Goal: Task Accomplishment & Management: Use online tool/utility

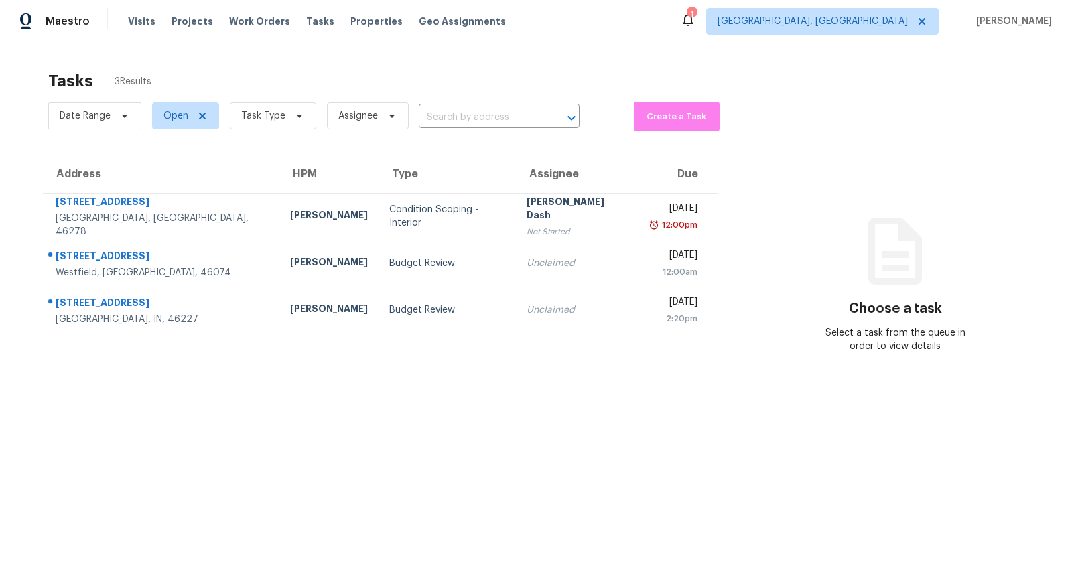
click at [218, 541] on section "Tasks 3 Results Date Range Open Task Type Assignee ​ Create a Task Address HPM …" at bounding box center [380, 346] width 718 height 565
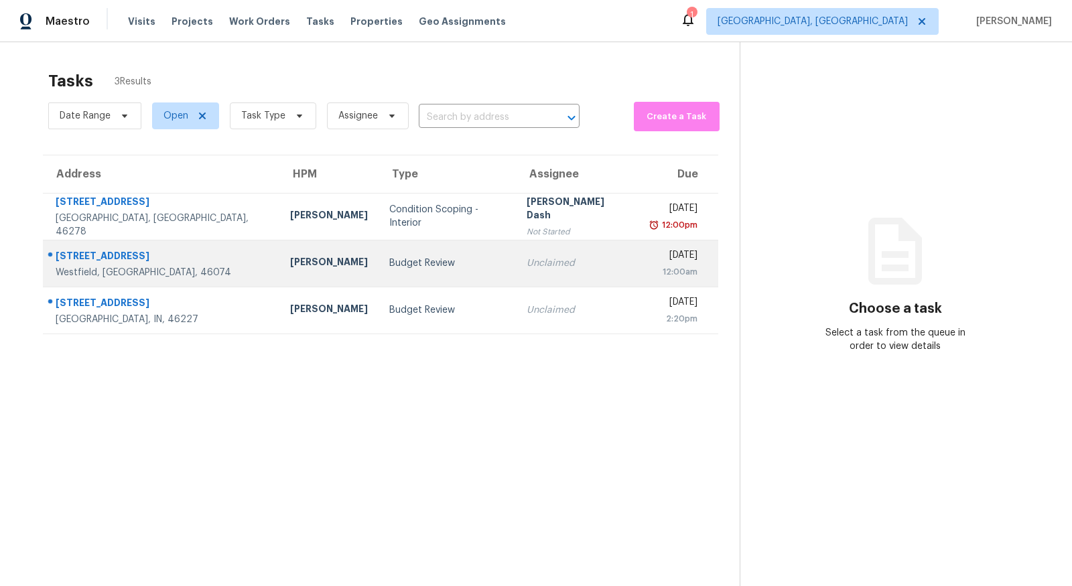
click at [121, 255] on div "45 E Wisteria Way" at bounding box center [162, 257] width 213 height 17
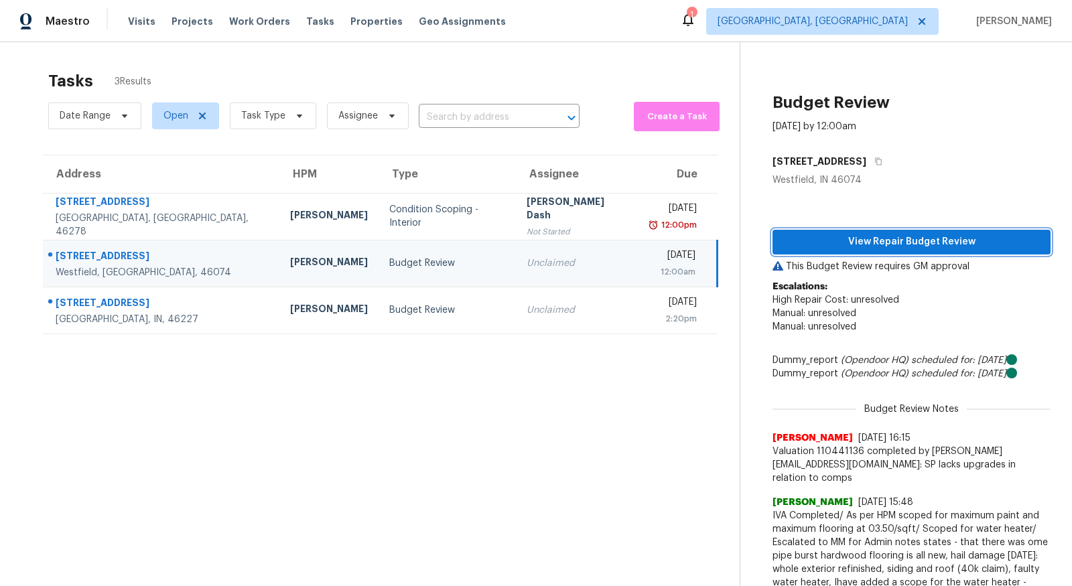
click at [925, 242] on span "View Repair Budget Review" at bounding box center [911, 242] width 257 height 17
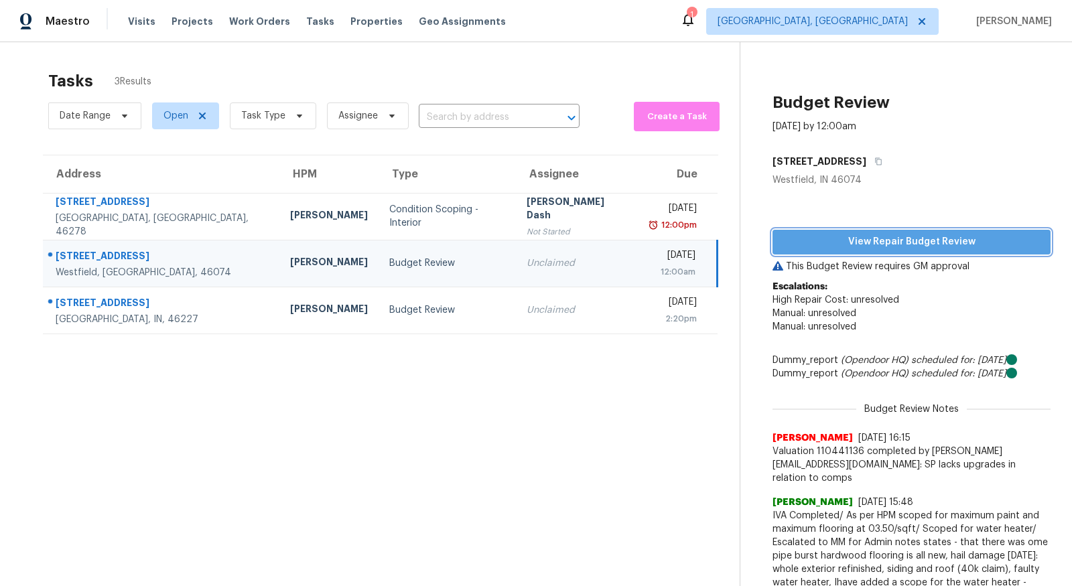
click at [901, 231] on button "View Repair Budget Review" at bounding box center [912, 242] width 278 height 25
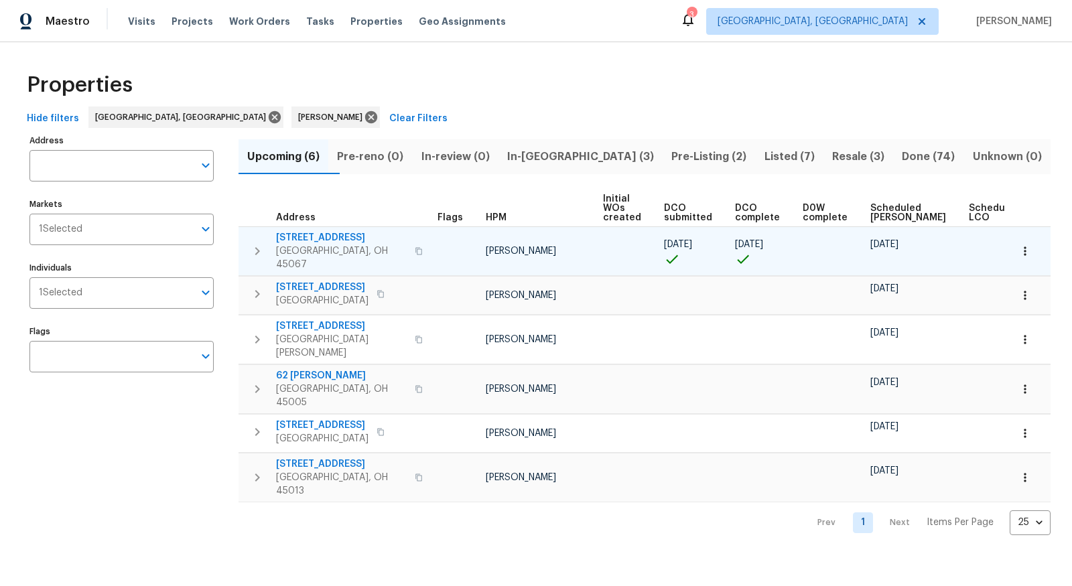
click at [324, 239] on span "801 Prescot Cir" at bounding box center [341, 237] width 131 height 13
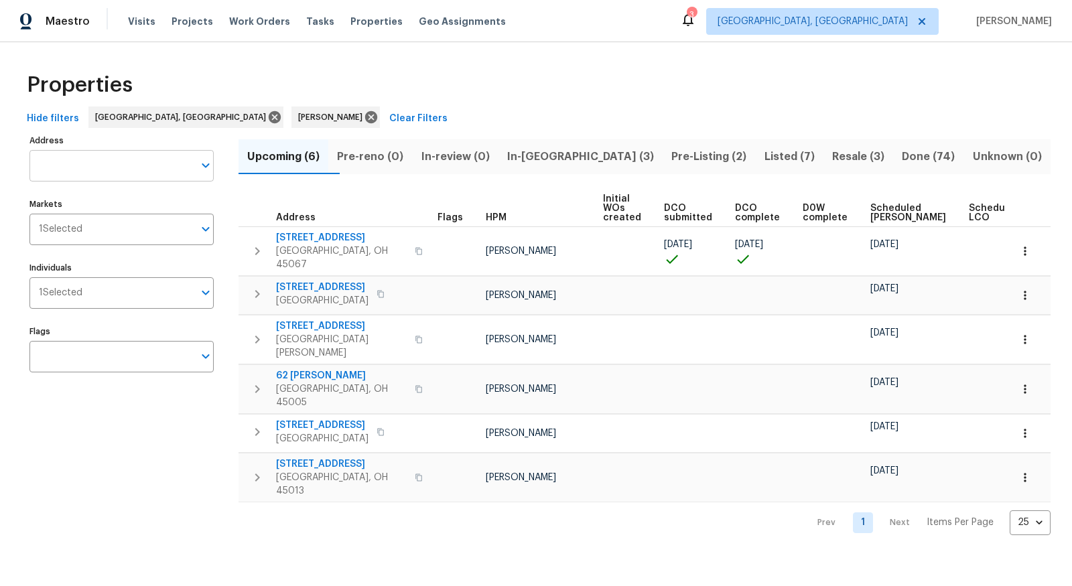
click at [118, 172] on input "Address" at bounding box center [111, 165] width 164 height 31
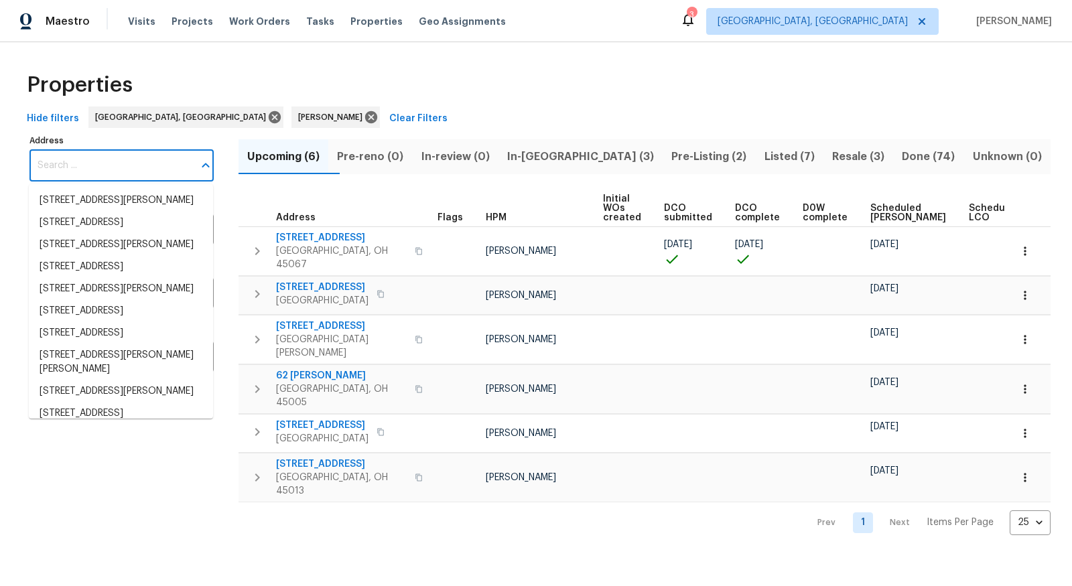
paste input "Lewis"
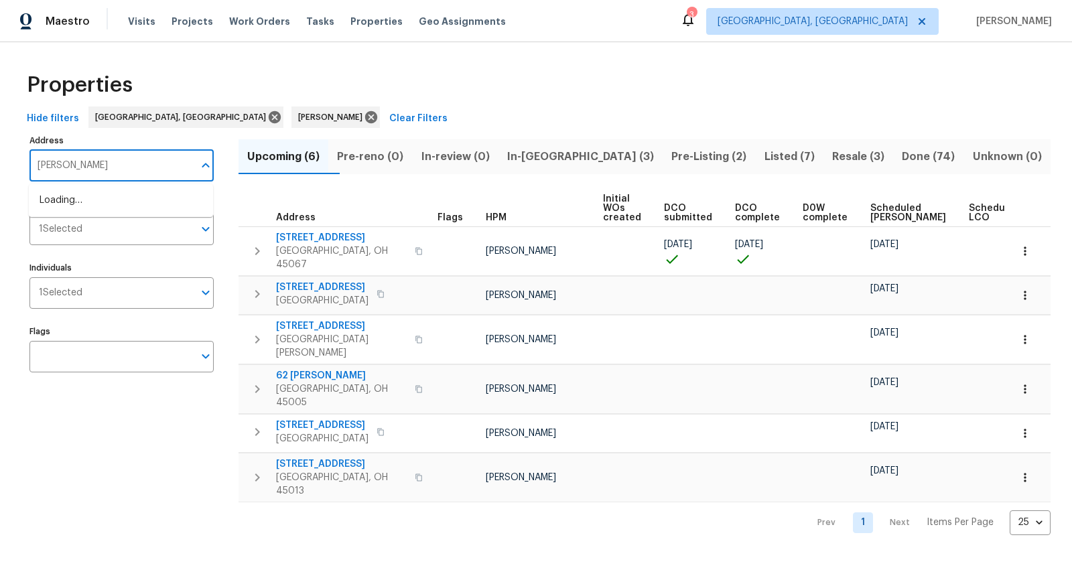
click at [40, 168] on input "Lewis" at bounding box center [111, 165] width 164 height 31
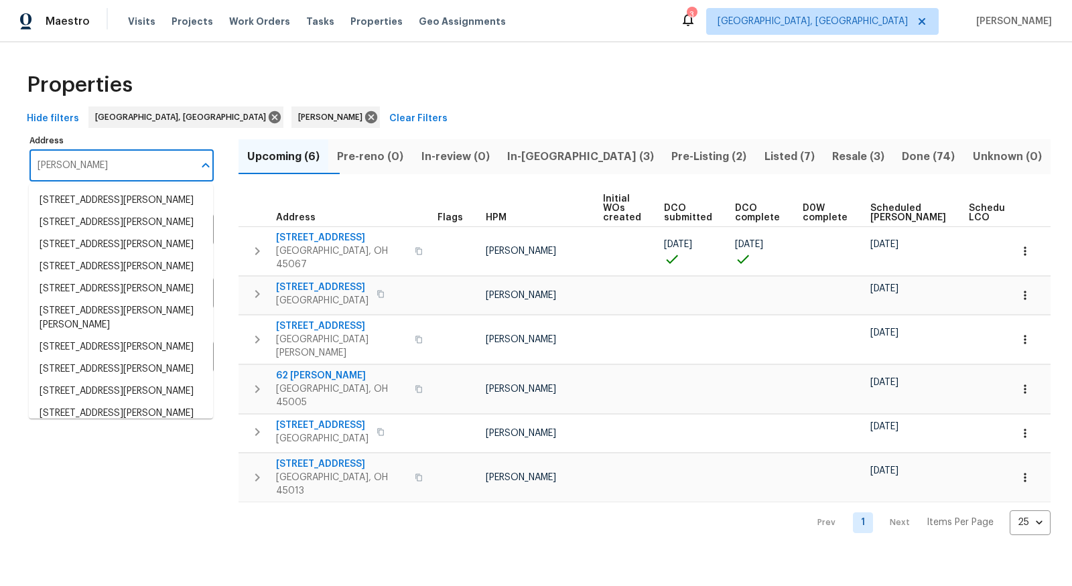
click at [38, 164] on input "Lewis" at bounding box center [111, 165] width 164 height 31
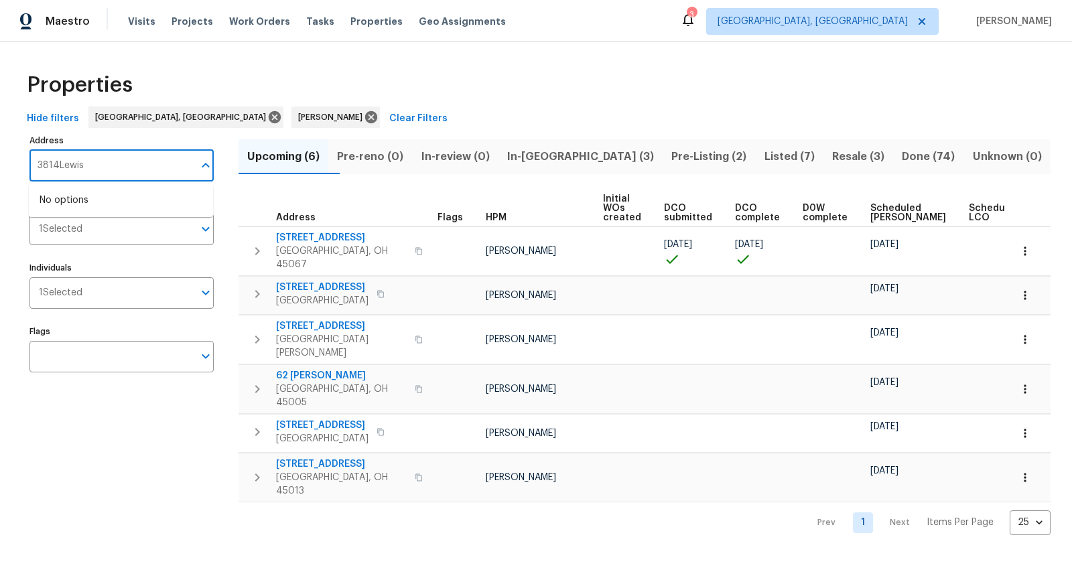
type input "3814 Lewis"
click at [129, 23] on span "Visits" at bounding box center [141, 21] width 27 height 13
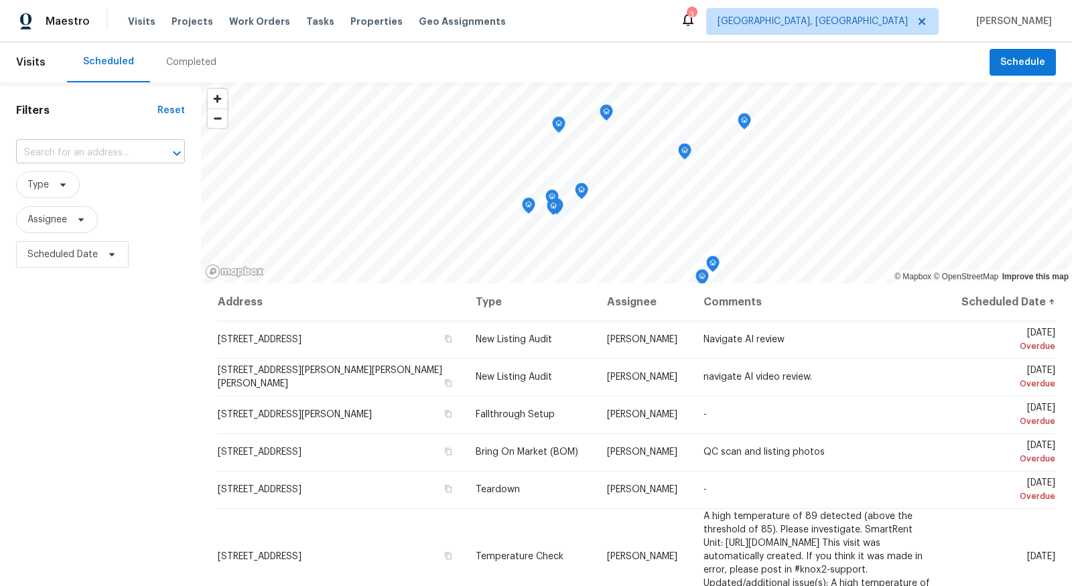
click at [126, 151] on input "text" at bounding box center [81, 153] width 131 height 21
type input "3814 lewi"
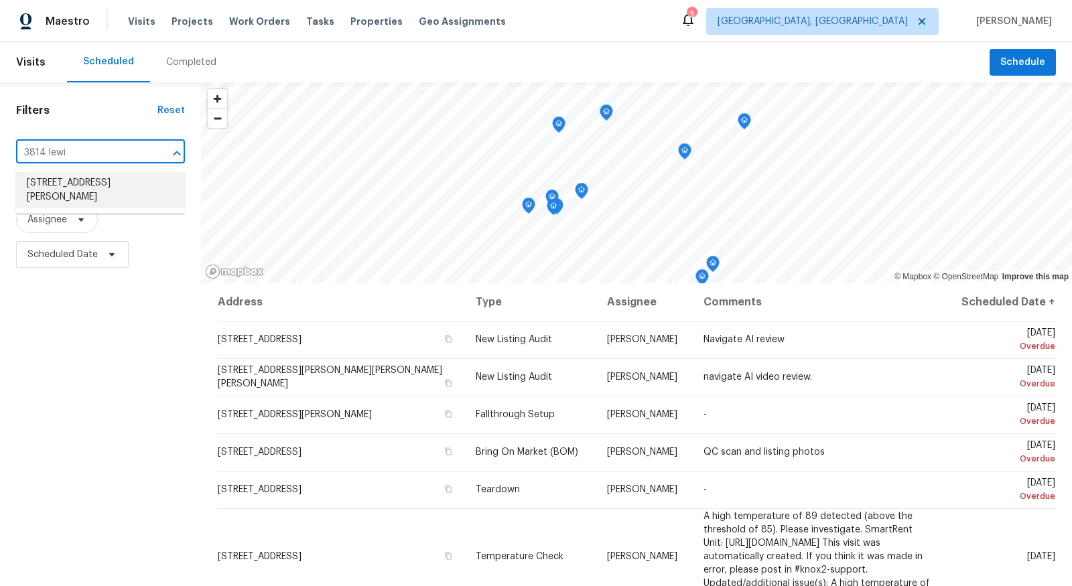
click at [90, 206] on li "3814 Lewis St, Middletown, OH 45044" at bounding box center [100, 190] width 169 height 36
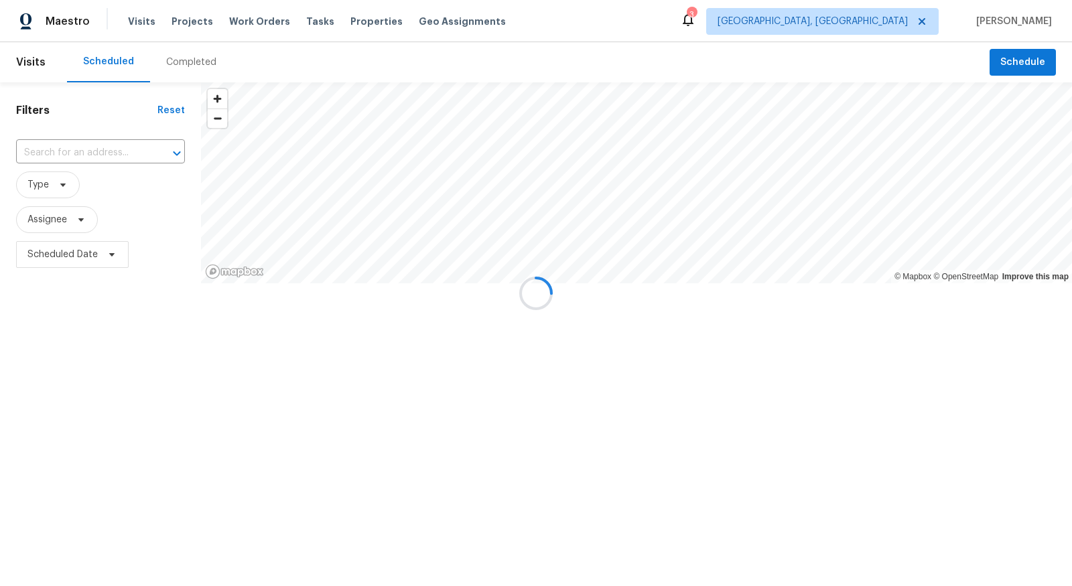
type input "3814 Lewis St, Middletown, OH 45044"
click at [188, 58] on div "Completed" at bounding box center [191, 62] width 50 height 13
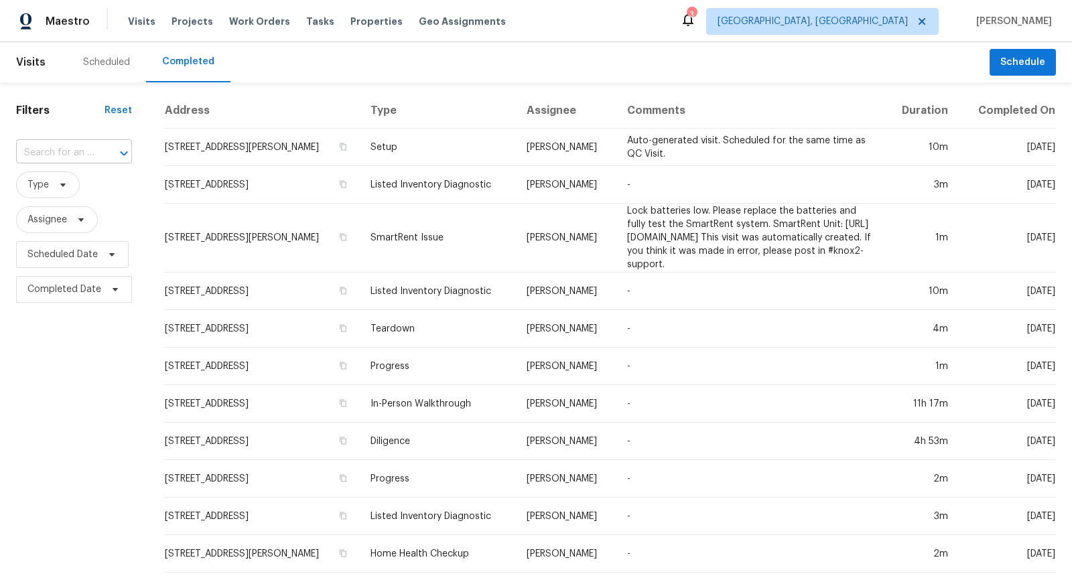
click at [101, 147] on div at bounding box center [114, 153] width 35 height 19
type input "3814"
click at [60, 194] on li "3814 Lewis St, Middletown, OH 45044" at bounding box center [71, 190] width 113 height 36
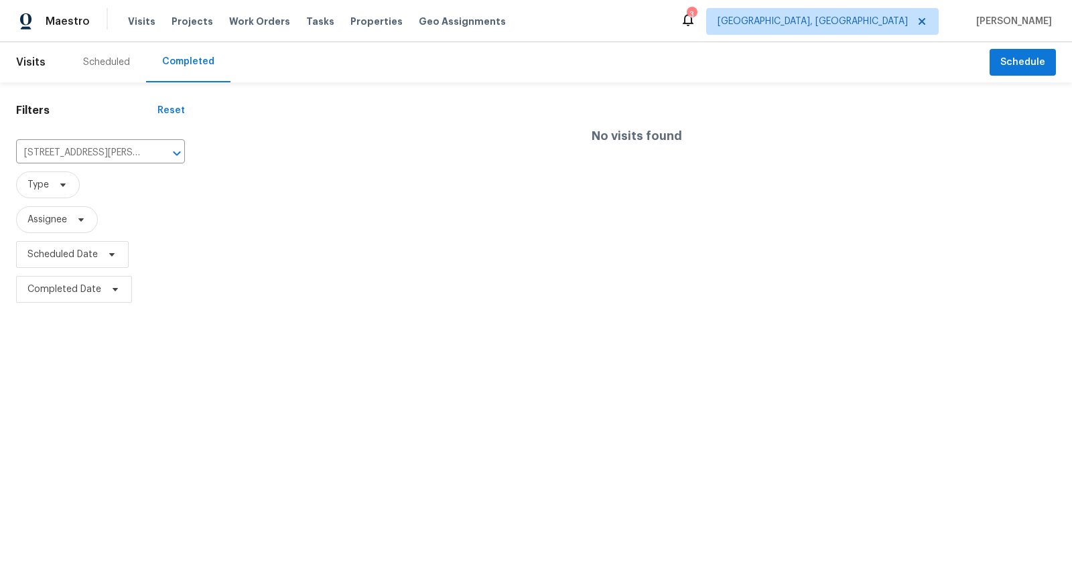
click at [119, 64] on div "Scheduled" at bounding box center [106, 62] width 47 height 13
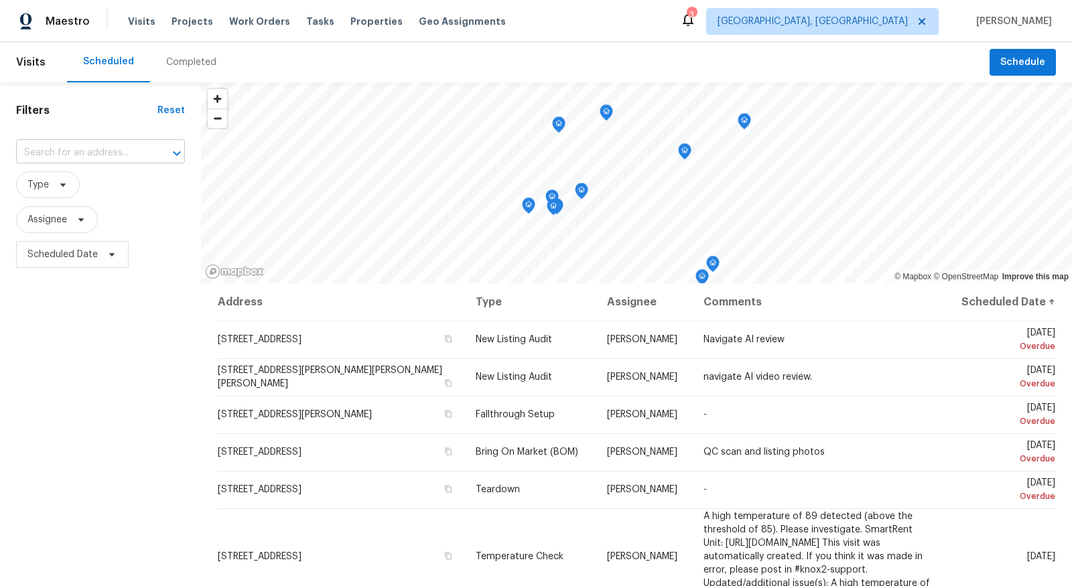
click at [109, 156] on input "text" at bounding box center [81, 153] width 131 height 21
type input "lewis"
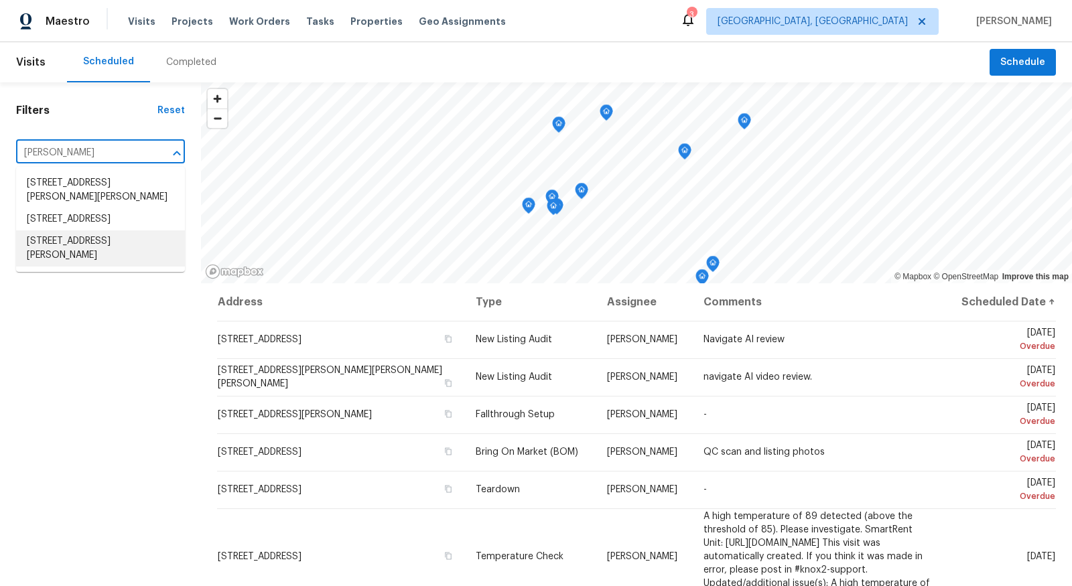
click at [77, 243] on li "3814 Lewis St, Middletown, OH 45044" at bounding box center [100, 249] width 169 height 36
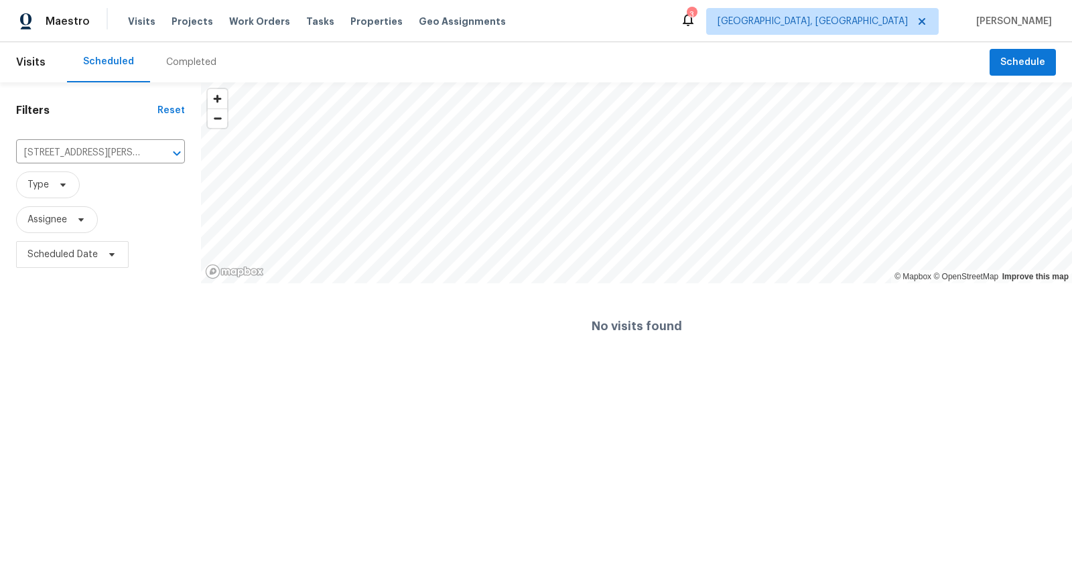
click at [189, 62] on div "Completed" at bounding box center [191, 62] width 50 height 13
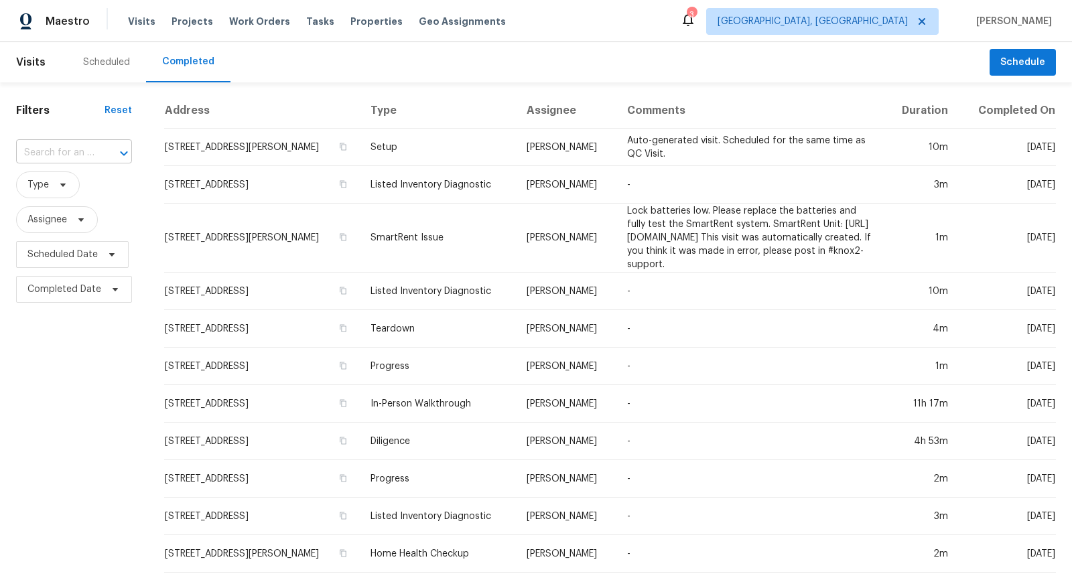
click at [66, 149] on input "text" at bounding box center [55, 153] width 78 height 21
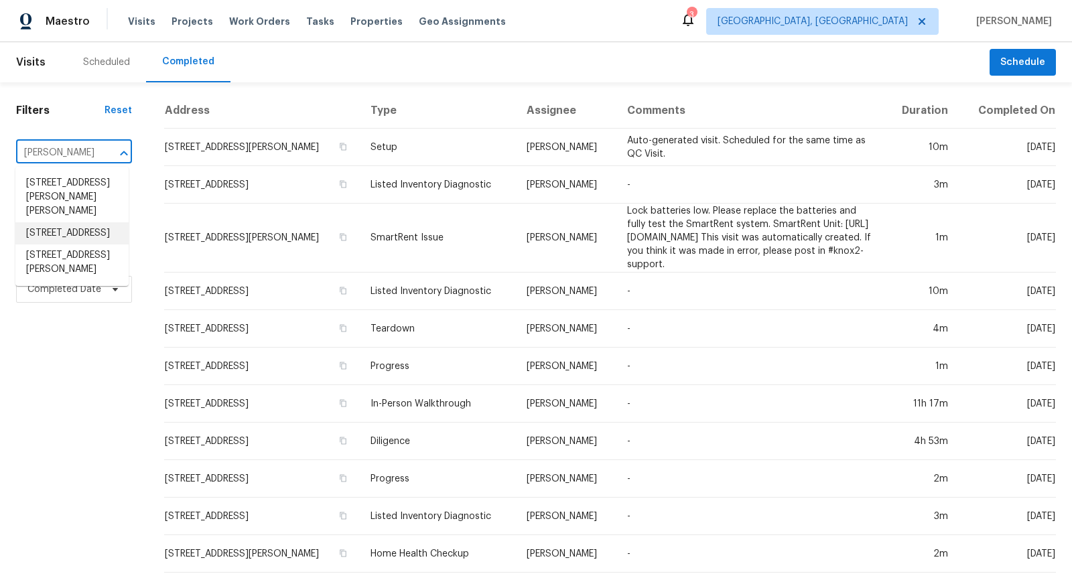
type input "lewis"
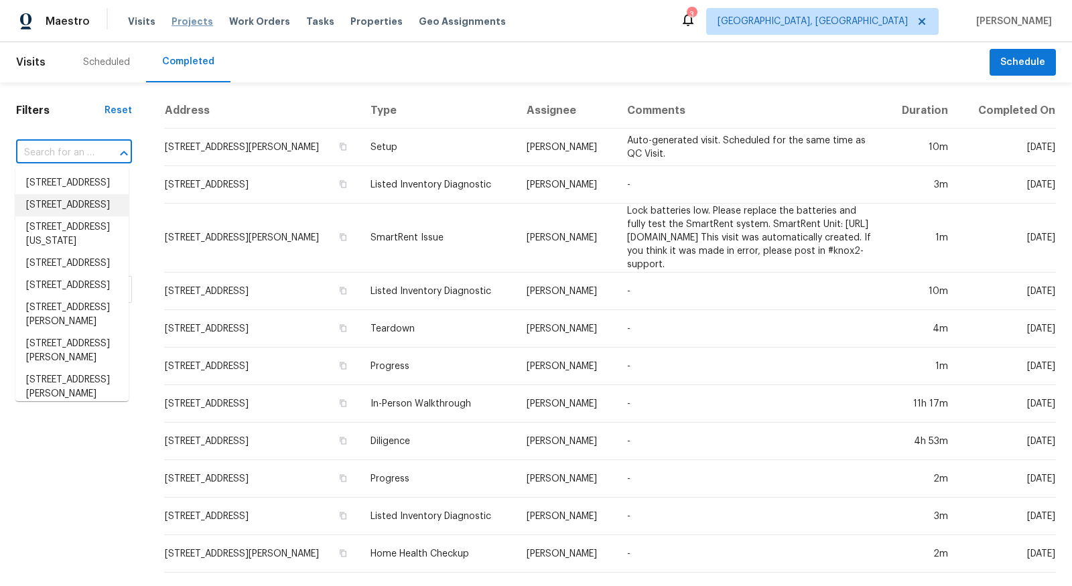
click at [184, 15] on span "Projects" at bounding box center [193, 21] width 42 height 13
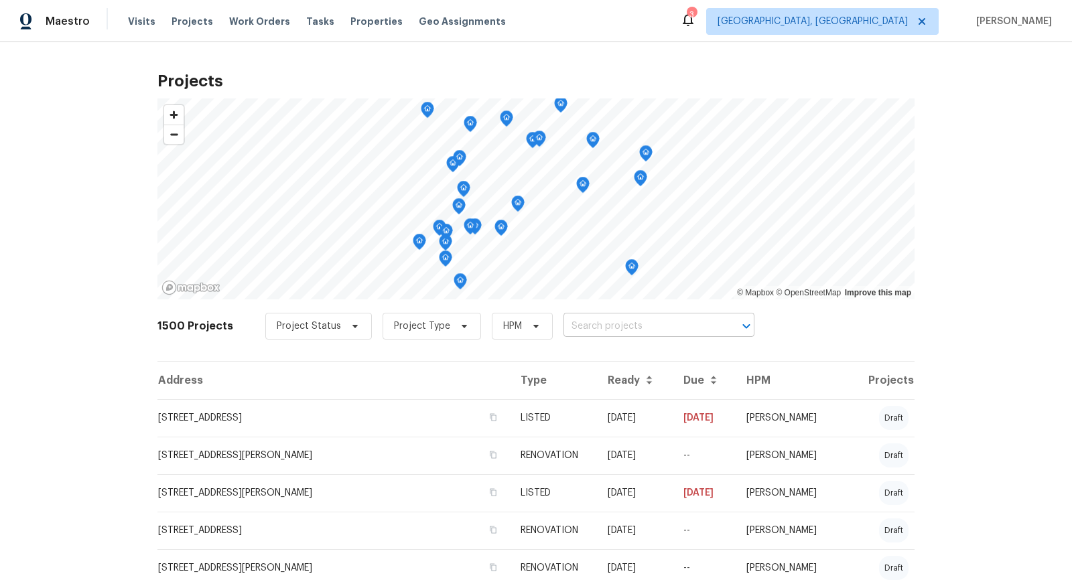
click at [602, 333] on input "text" at bounding box center [640, 326] width 153 height 21
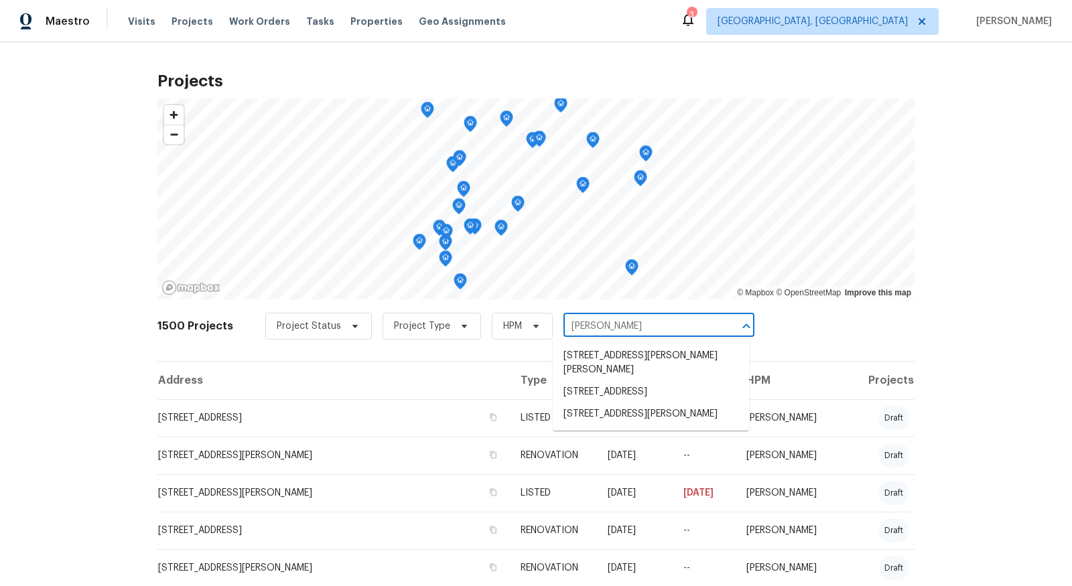
type input "lewis"
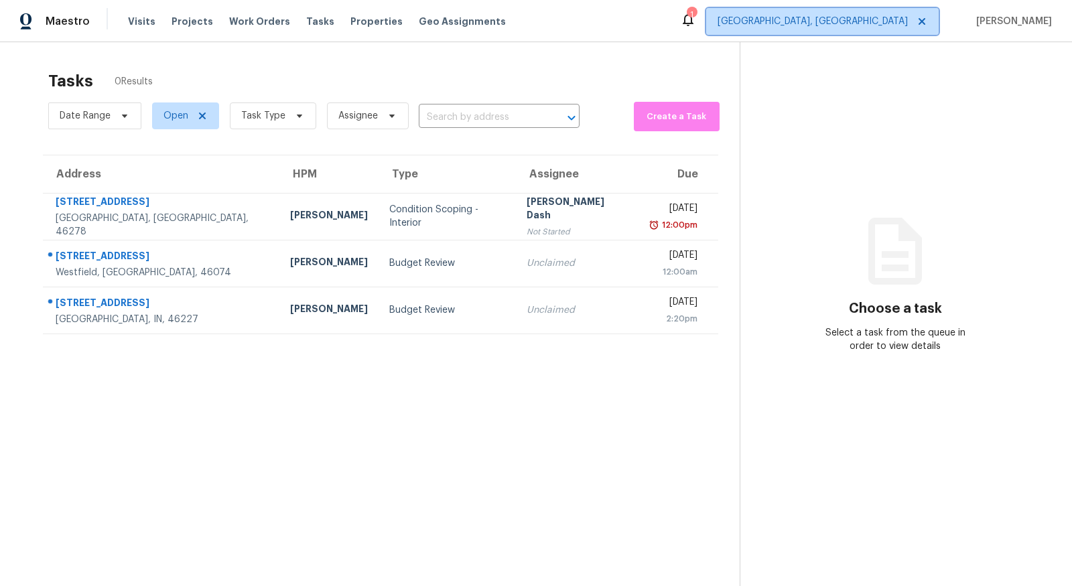
click at [894, 34] on span "[GEOGRAPHIC_DATA], [GEOGRAPHIC_DATA]" at bounding box center [822, 21] width 233 height 27
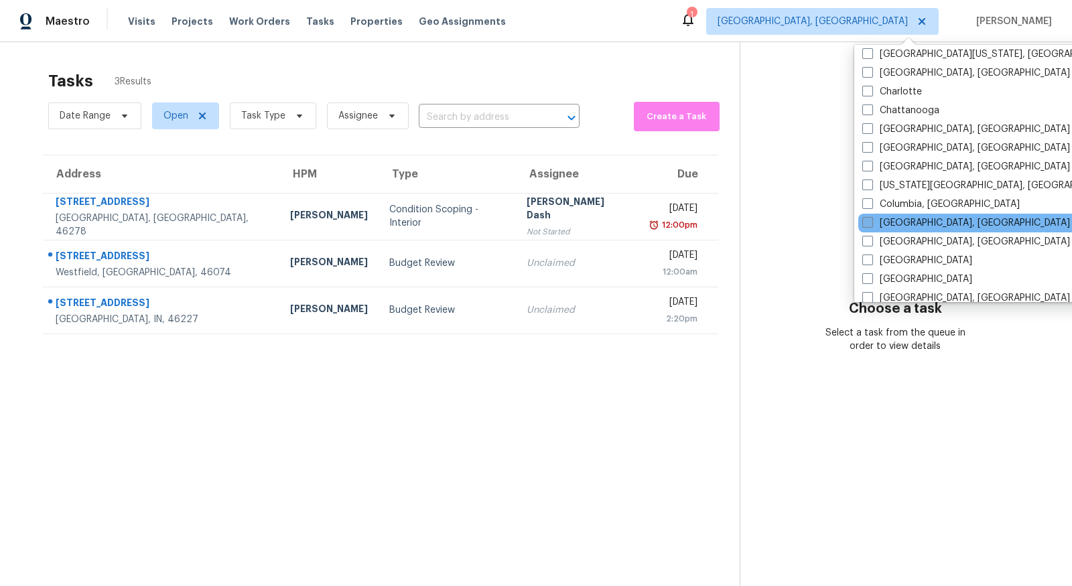
scroll to position [158, 0]
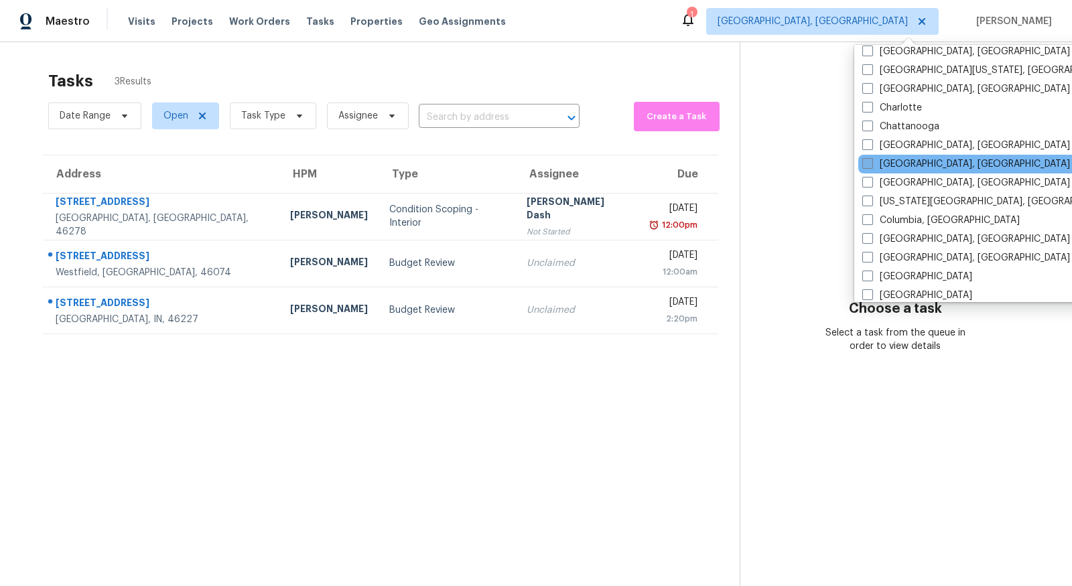
click at [868, 167] on span at bounding box center [867, 163] width 11 height 11
click at [868, 166] on input "[GEOGRAPHIC_DATA], [GEOGRAPHIC_DATA]" at bounding box center [866, 161] width 9 height 9
checkbox input "true"
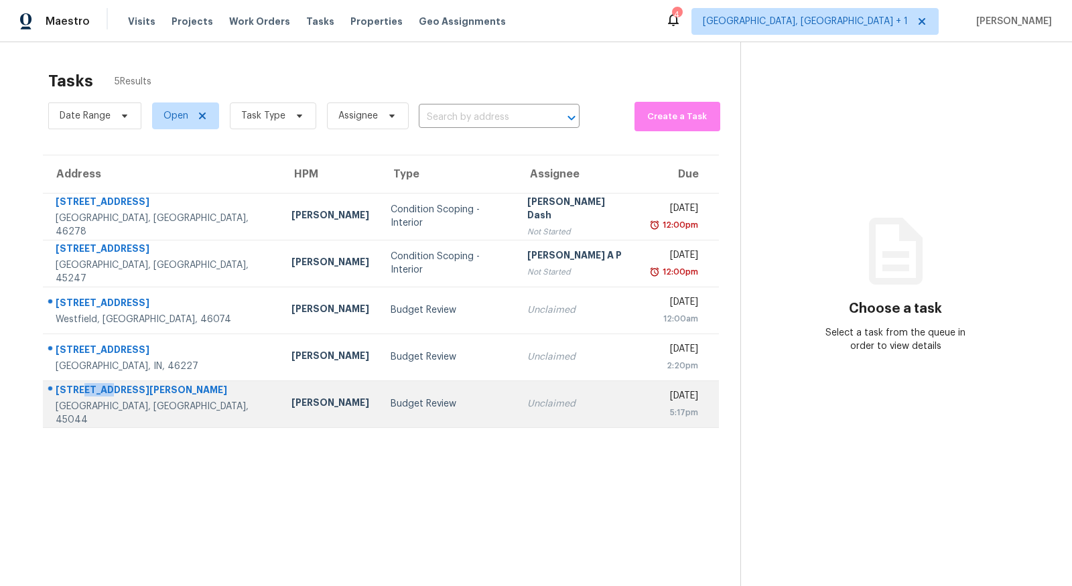
copy div "Lewis"
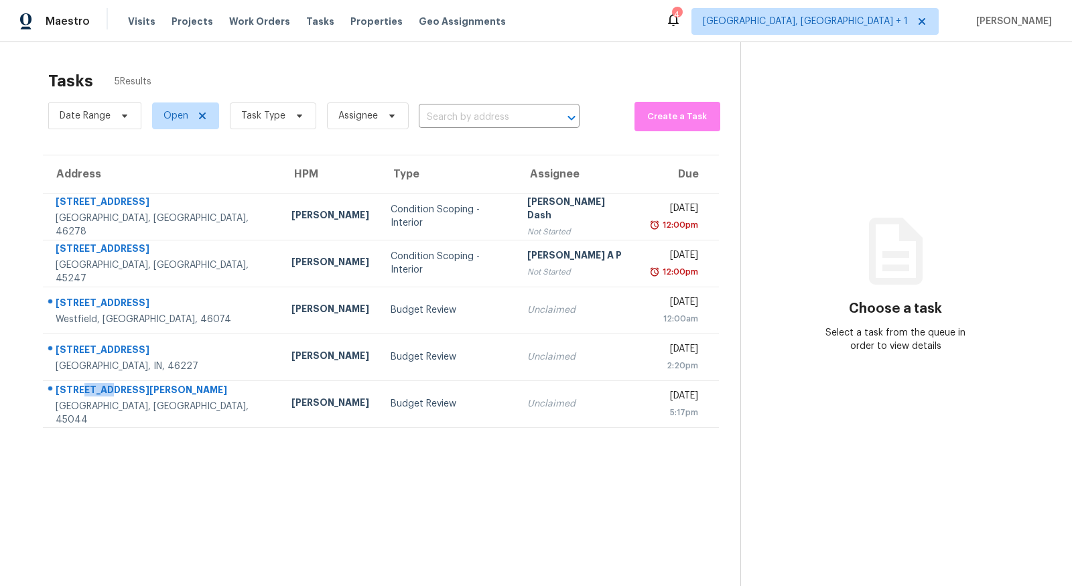
click at [257, 466] on section "Tasks 5 Results Date Range Open Task Type Assignee ​ Create a Task Address HPM …" at bounding box center [380, 346] width 719 height 565
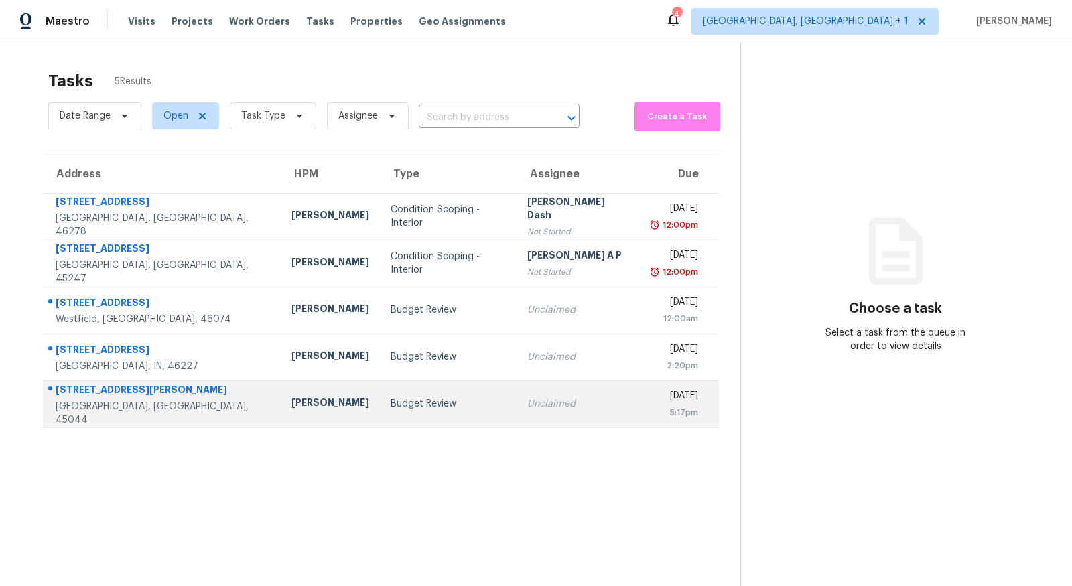
click at [103, 392] on div "3814 Lewis St" at bounding box center [163, 391] width 214 height 17
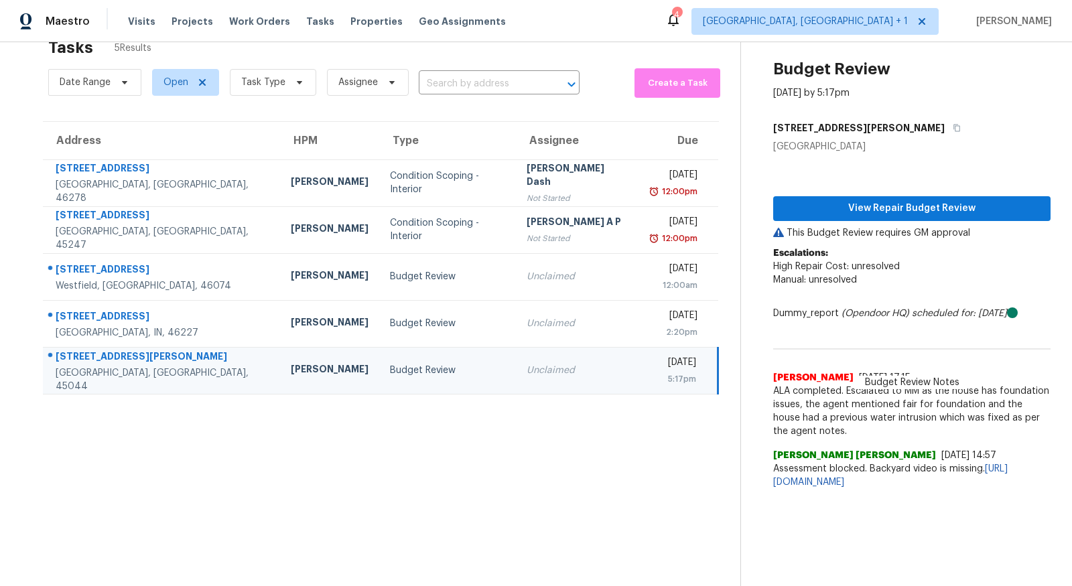
scroll to position [42, 0]
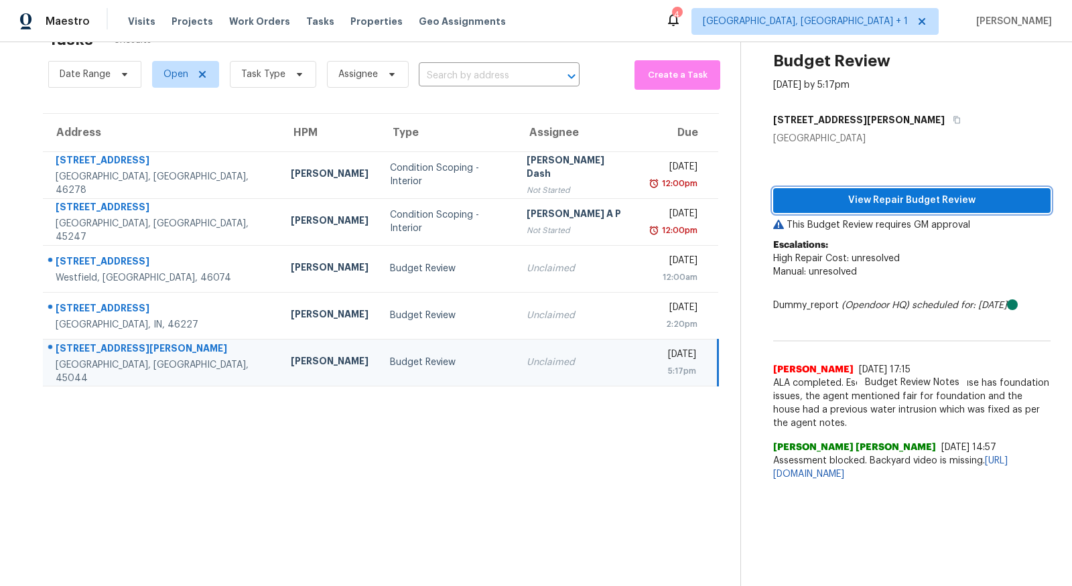
click at [883, 207] on span "View Repair Budget Review" at bounding box center [912, 200] width 256 height 17
click at [74, 354] on div "3814 Lewis St" at bounding box center [163, 350] width 214 height 17
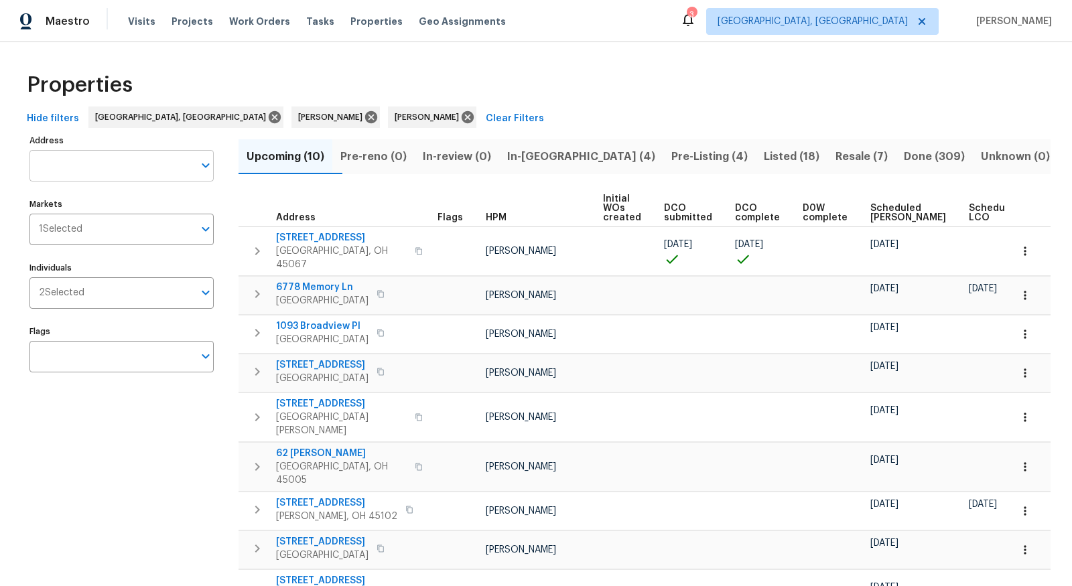
click at [151, 180] on input "Address" at bounding box center [111, 165] width 164 height 31
type input "[PERSON_NAME]"
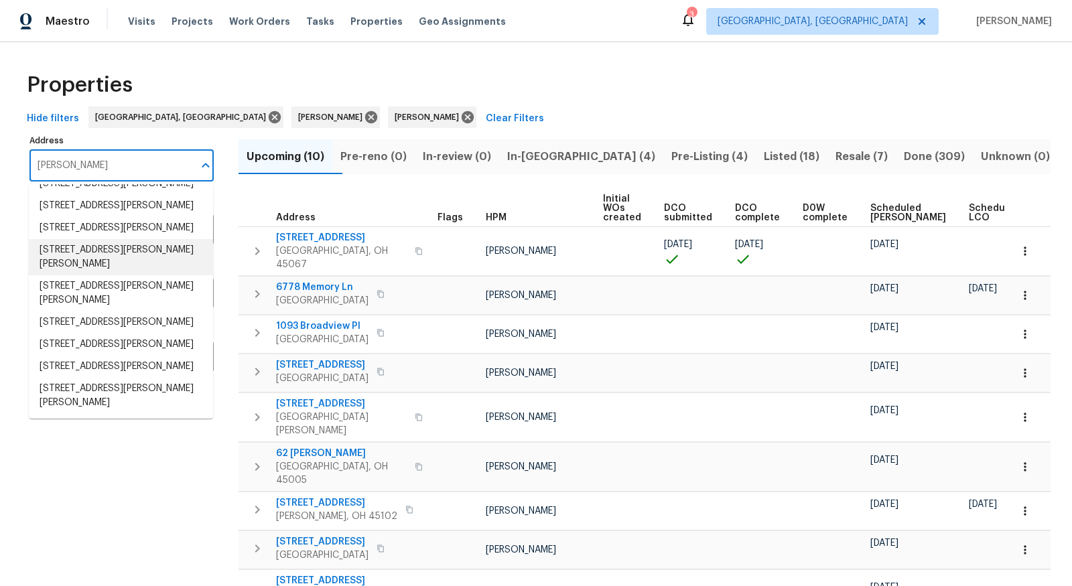
scroll to position [202, 0]
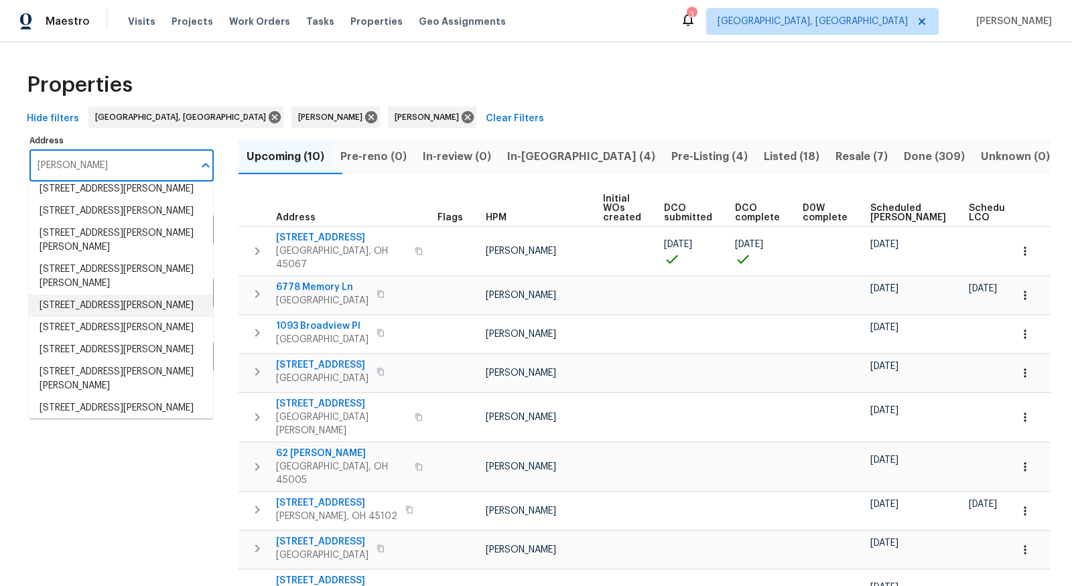
click at [109, 317] on li "[STREET_ADDRESS][PERSON_NAME]" at bounding box center [121, 306] width 184 height 22
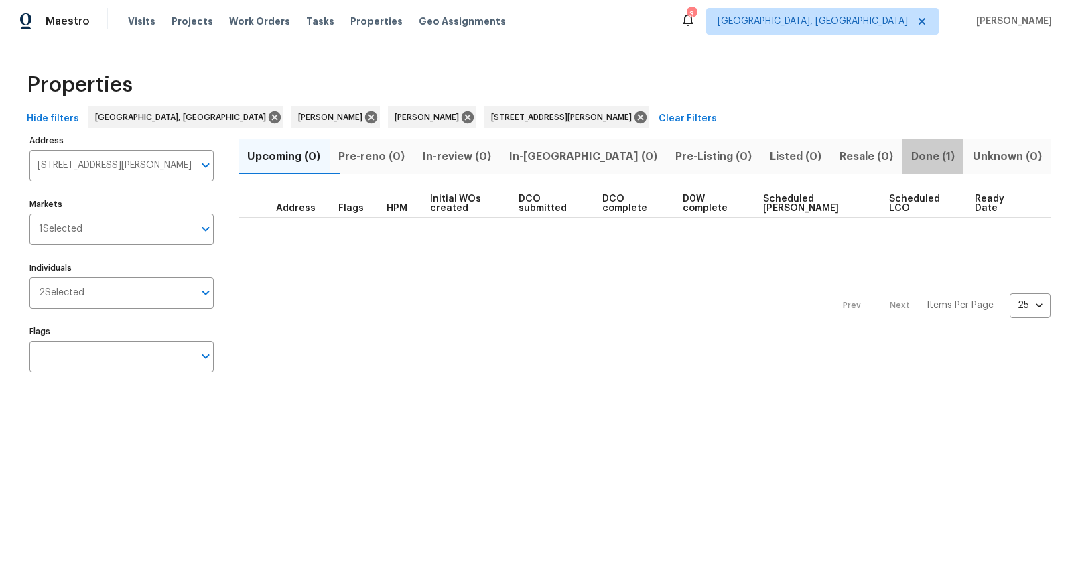
click at [913, 156] on span "Done (1)" at bounding box center [933, 156] width 46 height 19
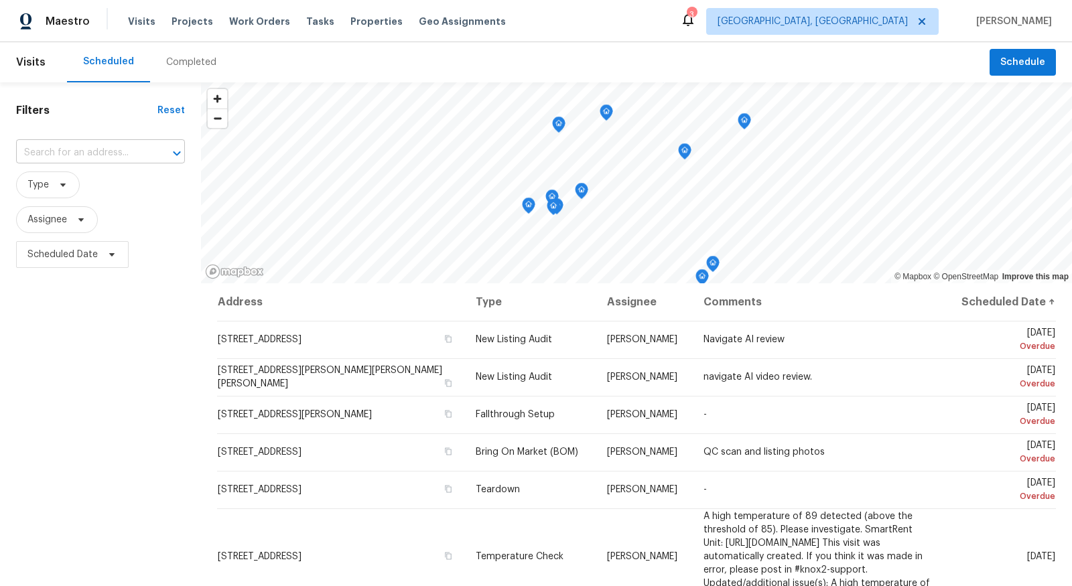
click at [117, 161] on input "text" at bounding box center [81, 153] width 131 height 21
click at [194, 52] on div "Completed" at bounding box center [191, 62] width 82 height 40
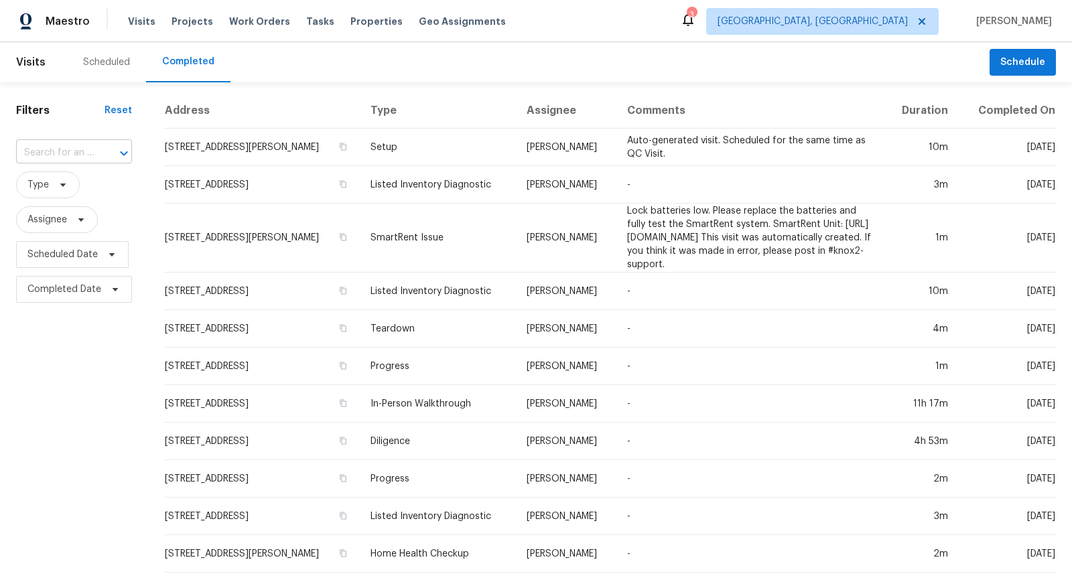
click at [79, 151] on input "text" at bounding box center [55, 153] width 78 height 21
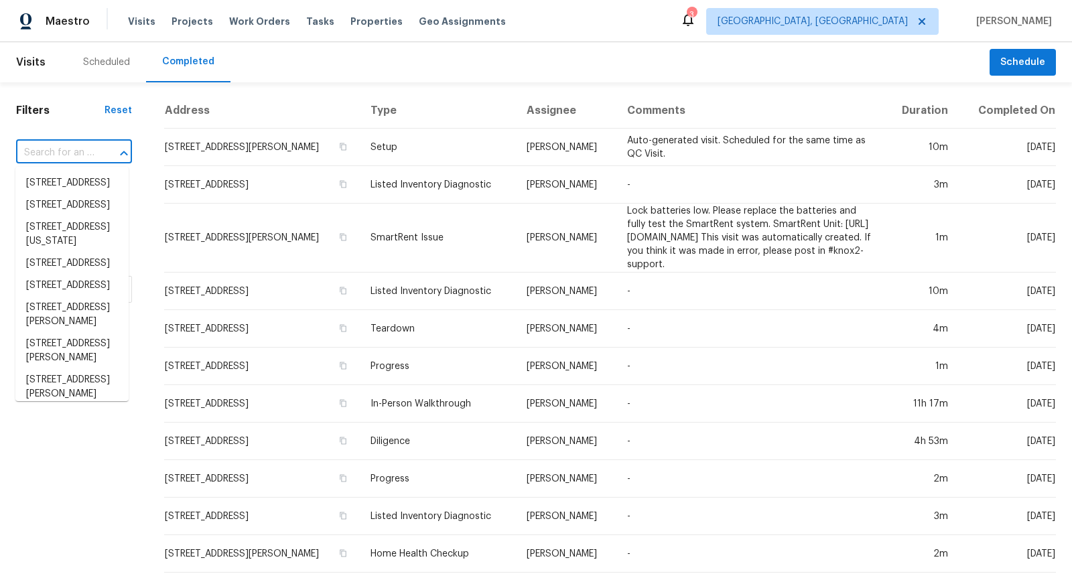
paste input "45 E Wisteria Way, Westfield, IN 46074"
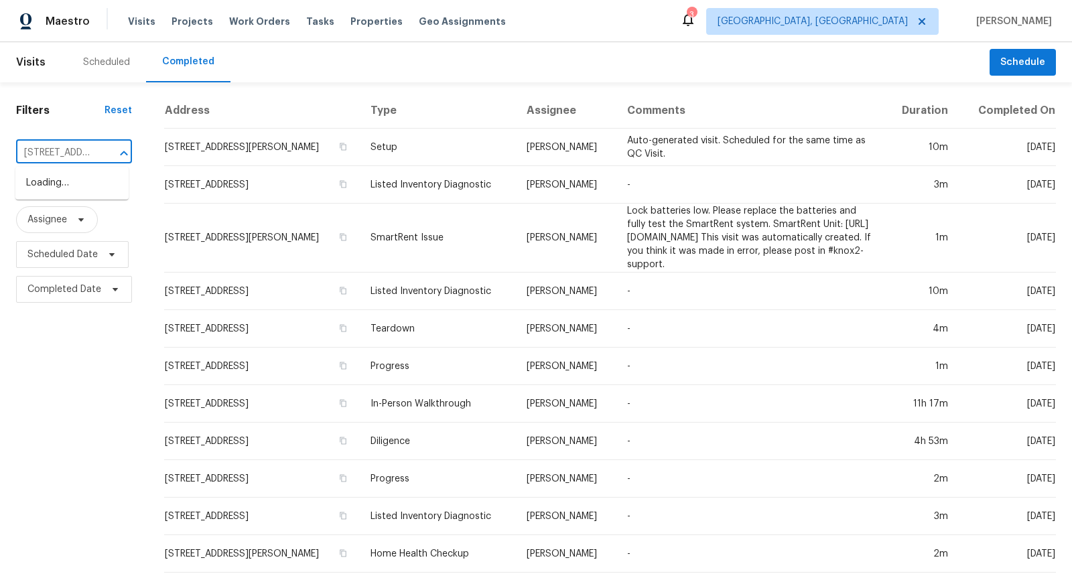
scroll to position [0, 99]
type input "45 E Wisteria Way, Westfield, IN 46074"
click at [908, 17] on span "[GEOGRAPHIC_DATA], [GEOGRAPHIC_DATA]" at bounding box center [813, 21] width 190 height 13
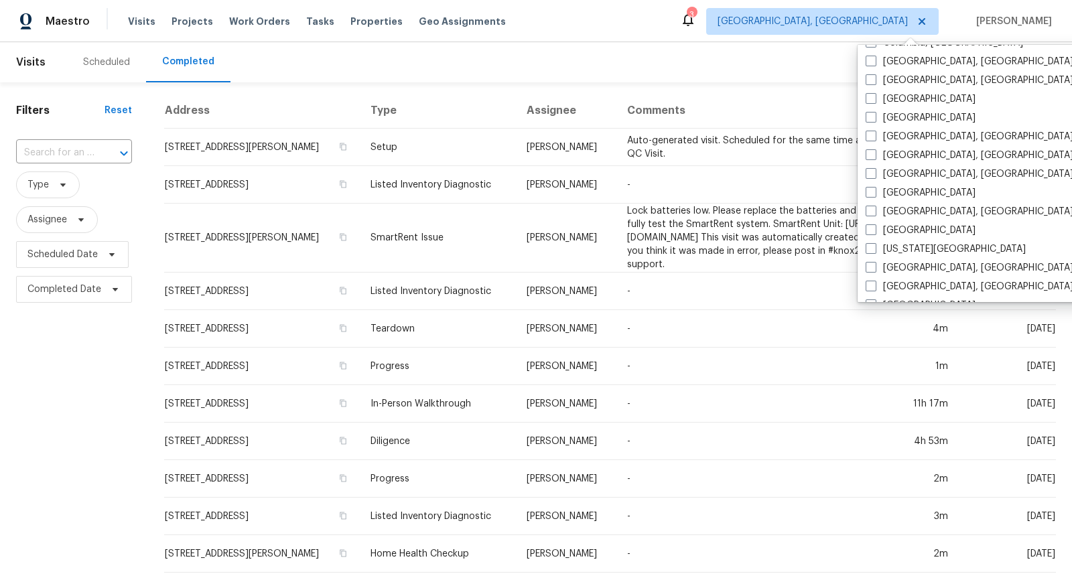
scroll to position [319, 0]
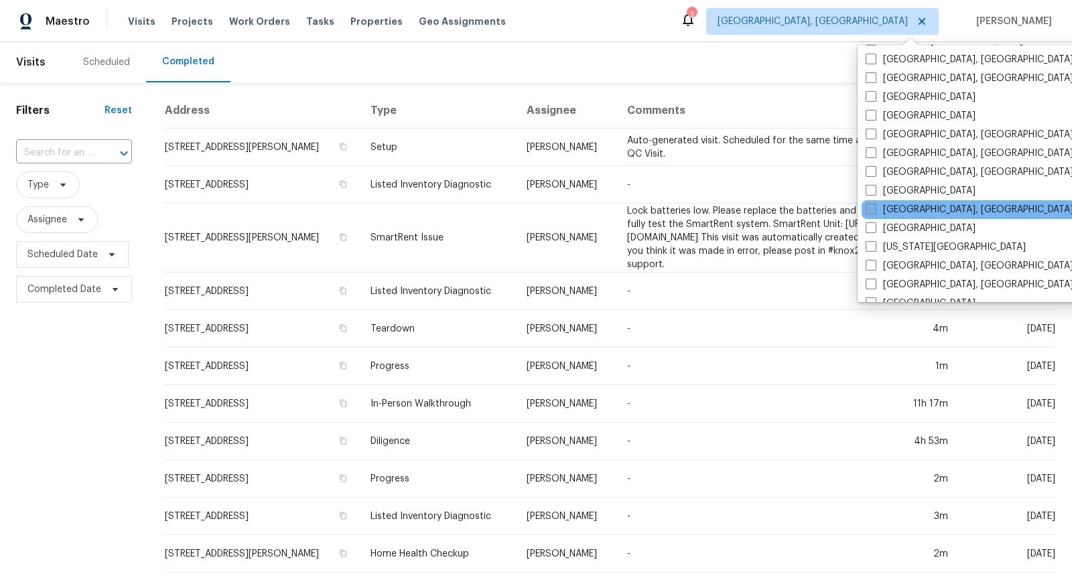
click at [893, 210] on label "Indianapolis, IN" at bounding box center [970, 209] width 208 height 13
click at [874, 210] on input "Indianapolis, IN" at bounding box center [870, 207] width 9 height 9
checkbox input "true"
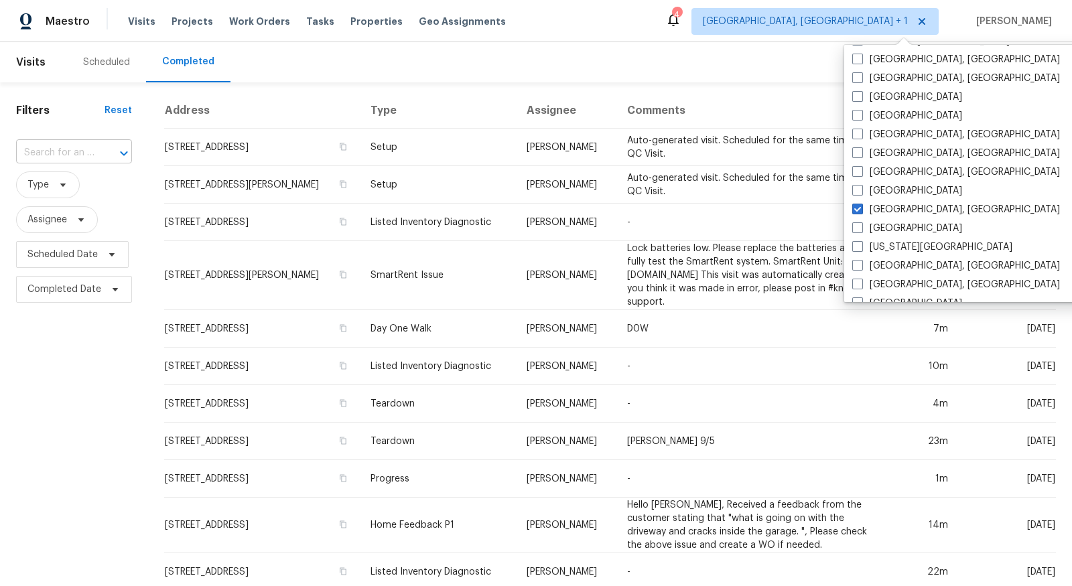
click at [58, 147] on input "text" at bounding box center [55, 153] width 78 height 21
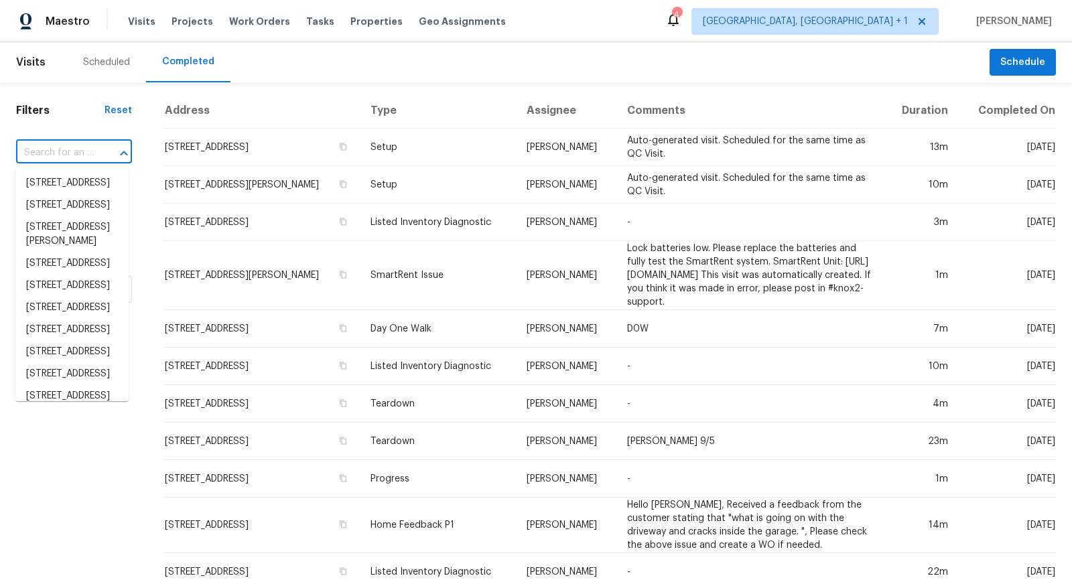
paste input "45 E Wisteria Way, Westfield, IN 46074"
type input "45 E Wisteria Way, Westfield, IN 46074"
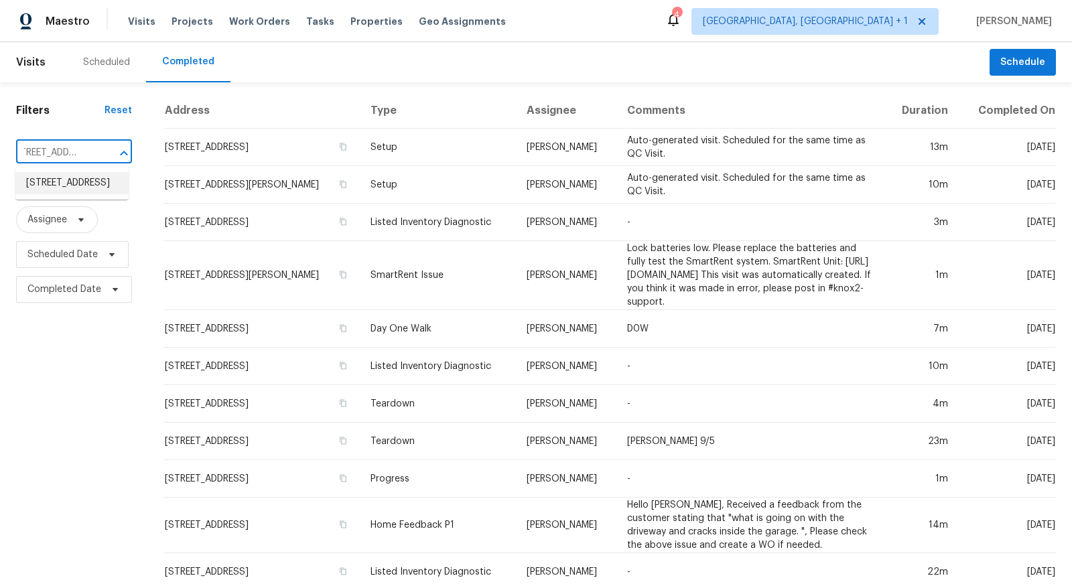
click at [64, 185] on li "45 E Wisteria Way, Westfield, IN 46074" at bounding box center [71, 183] width 113 height 22
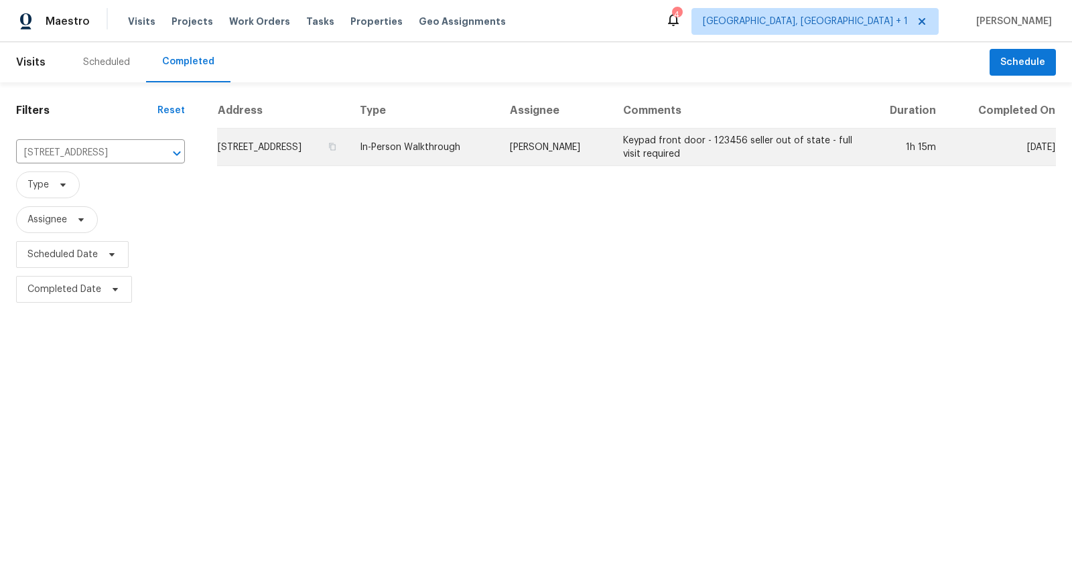
click at [285, 152] on td "45 E Wisteria Way, Westfield, IN 46074" at bounding box center [283, 148] width 132 height 38
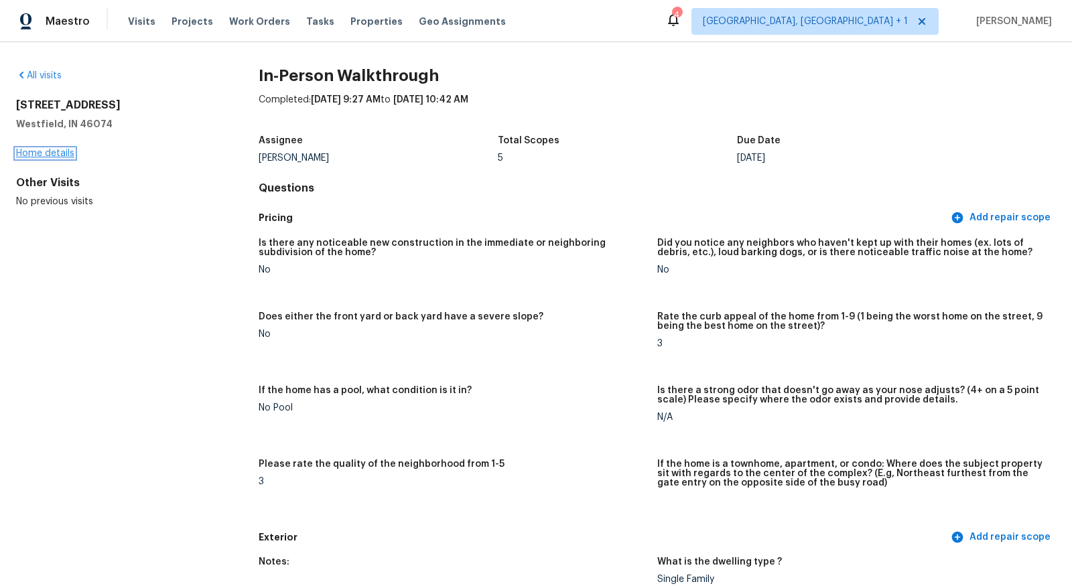
click at [62, 152] on link "Home details" at bounding box center [45, 153] width 58 height 9
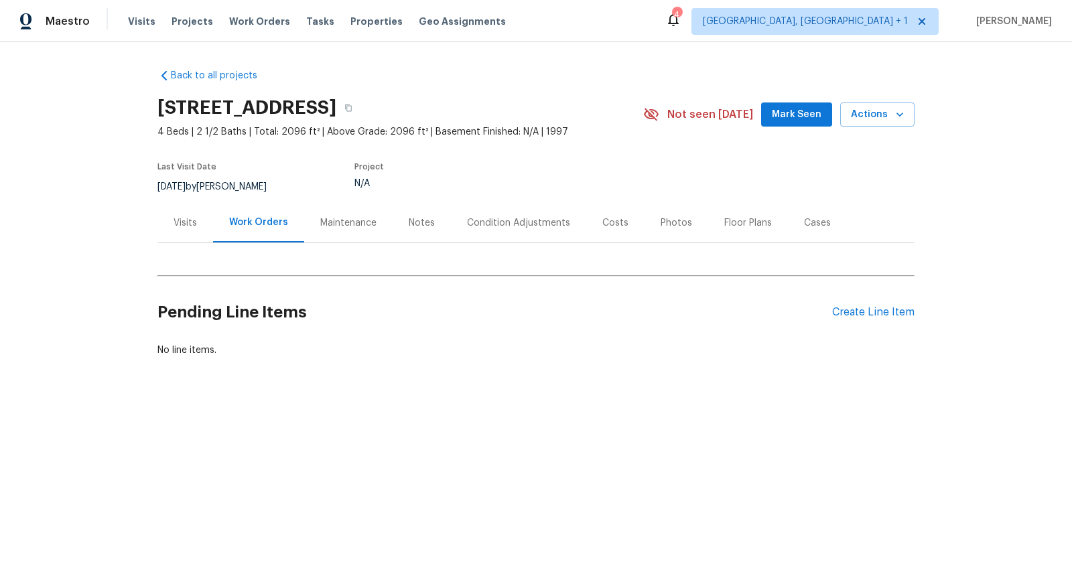
click at [511, 212] on div "Condition Adjustments" at bounding box center [518, 223] width 135 height 40
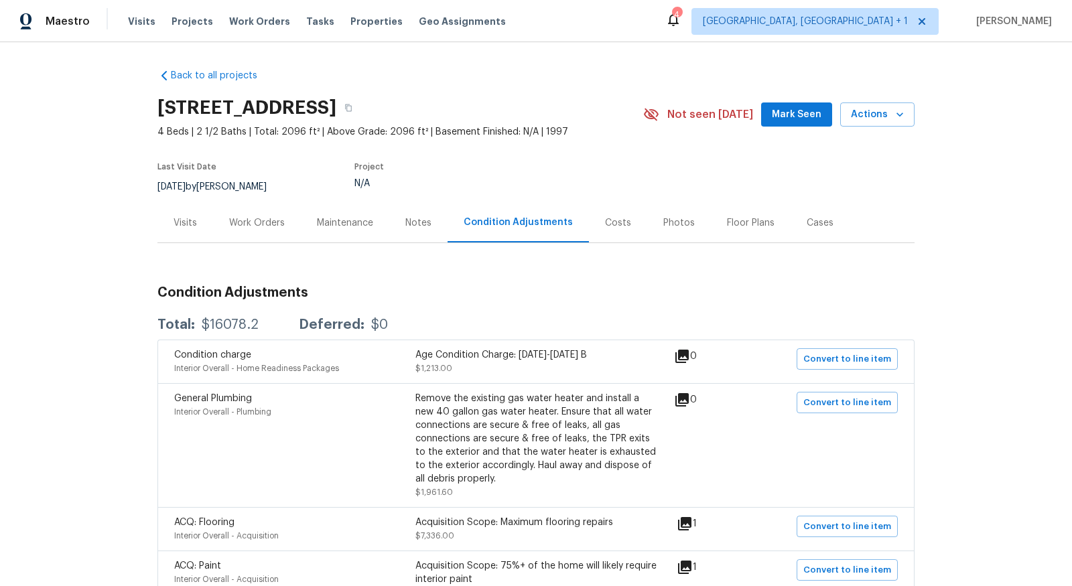
click at [189, 216] on div "Visits" at bounding box center [185, 222] width 23 height 13
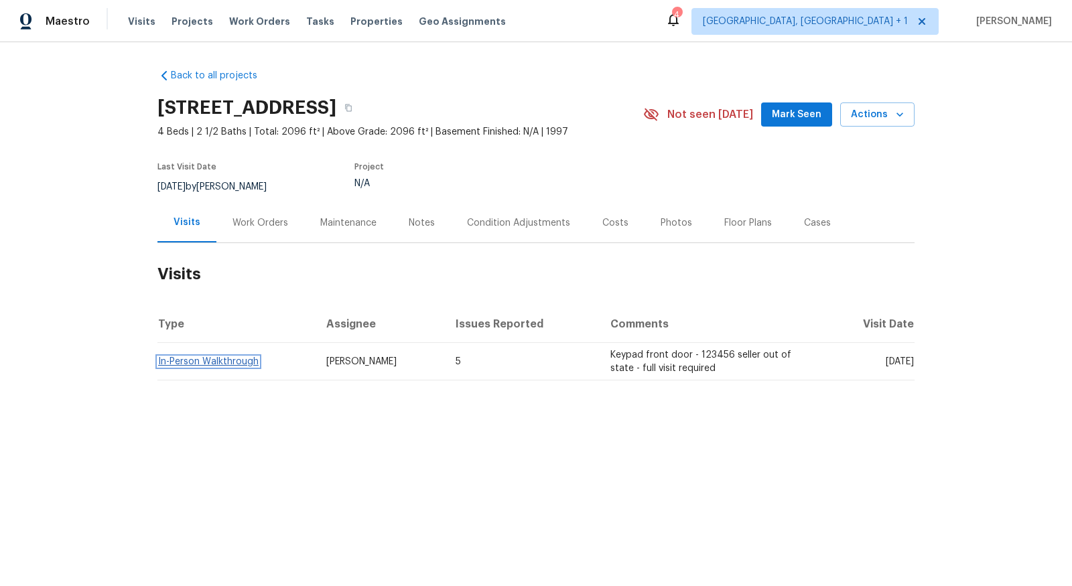
click at [216, 365] on link "In-Person Walkthrough" at bounding box center [208, 361] width 101 height 9
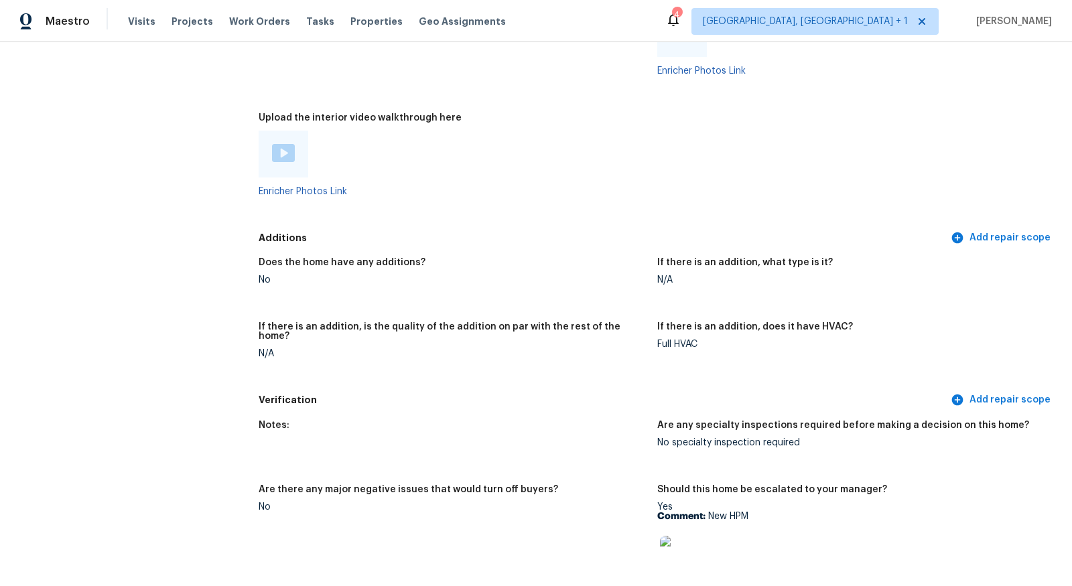
scroll to position [2430, 0]
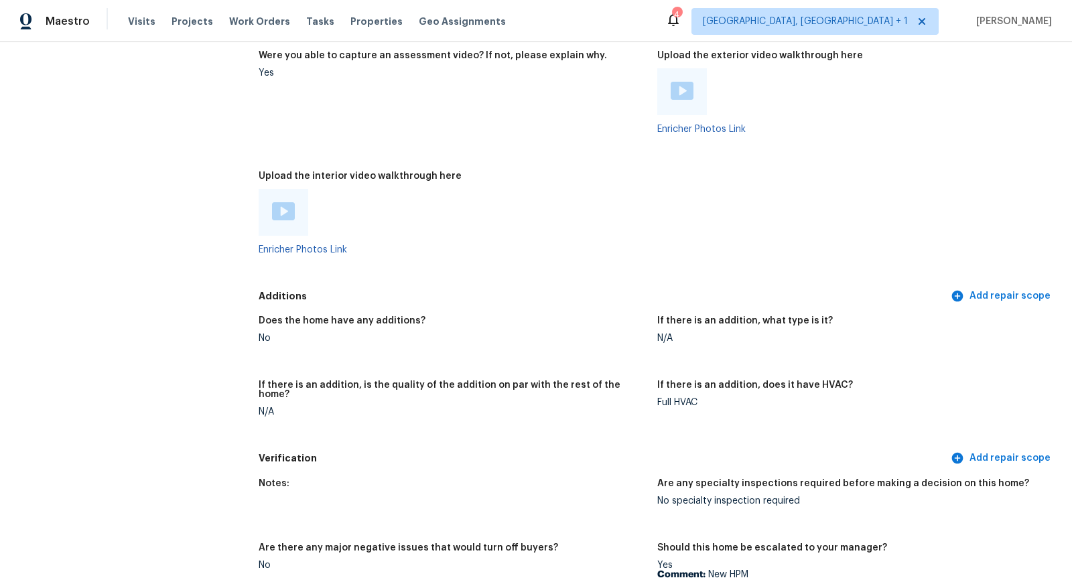
click at [289, 205] on img at bounding box center [283, 211] width 23 height 18
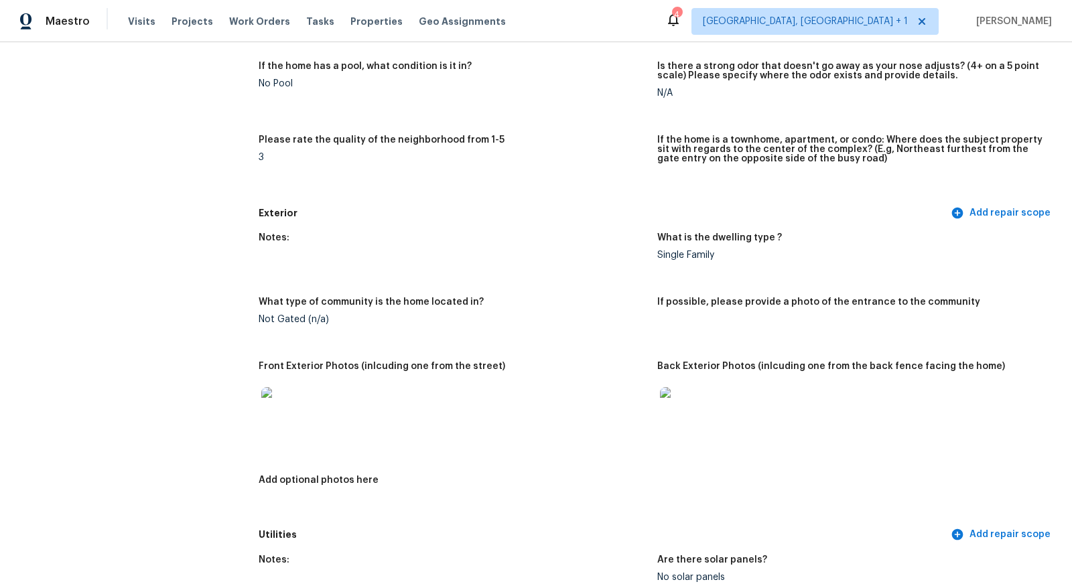
scroll to position [0, 0]
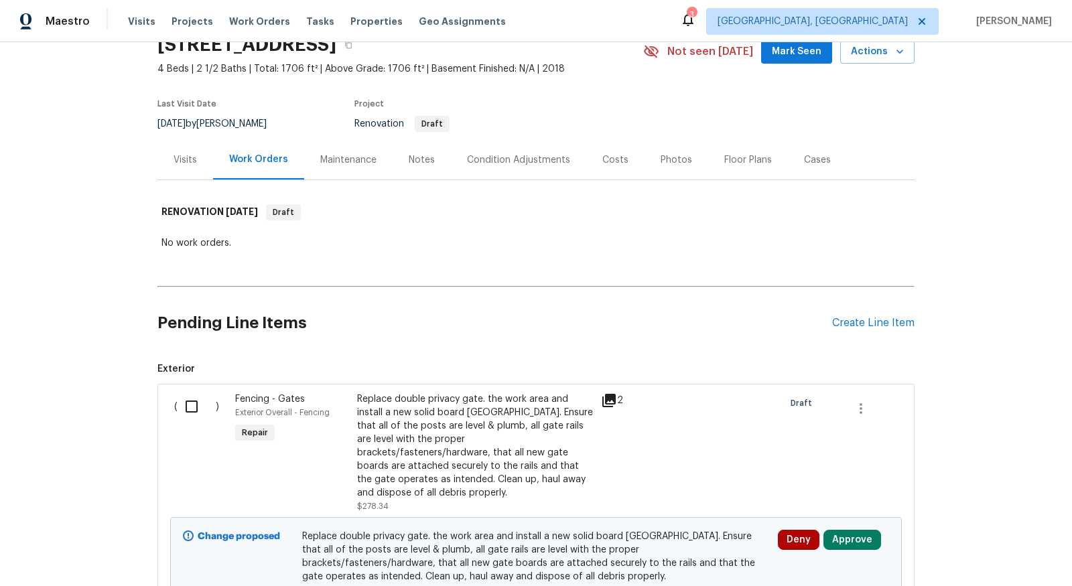
scroll to position [77, 0]
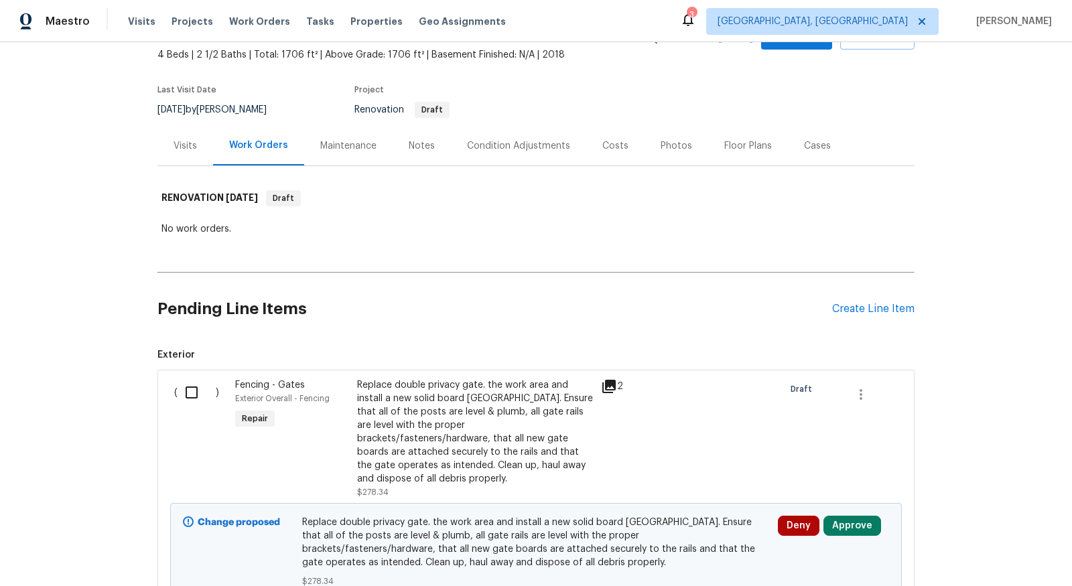
click at [502, 143] on div "Condition Adjustments" at bounding box center [518, 145] width 103 height 13
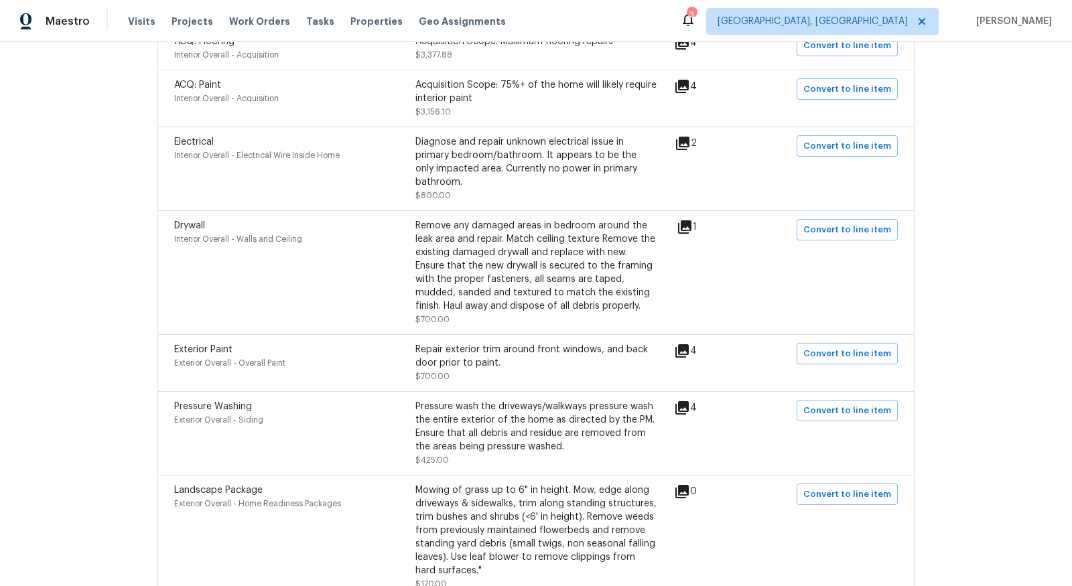
scroll to position [373, 0]
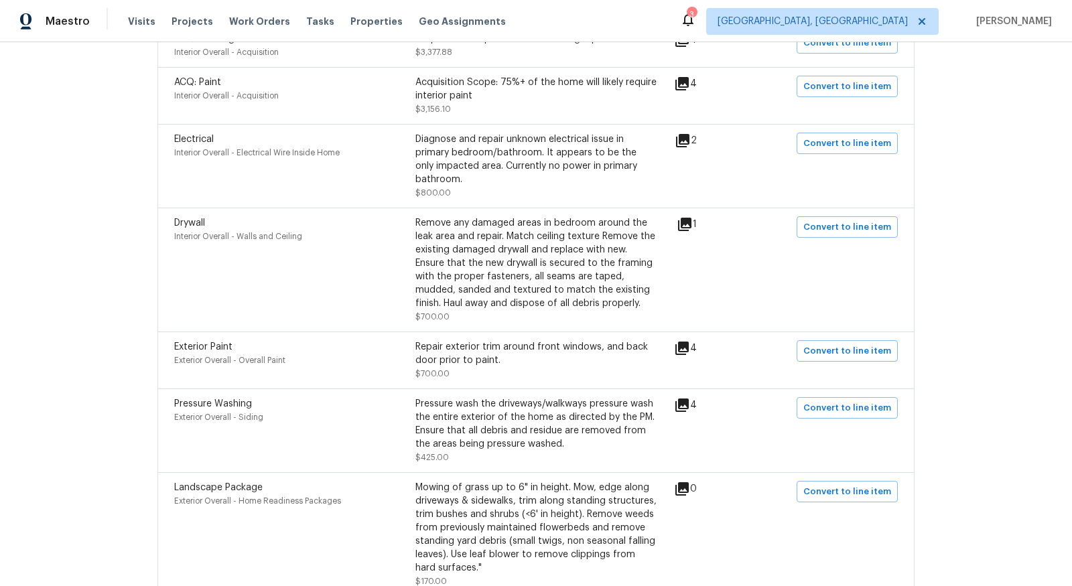
click at [648, 259] on div "Remove any damaged areas in bedroom around the leak area and repair. Match ceil…" at bounding box center [535, 263] width 241 height 94
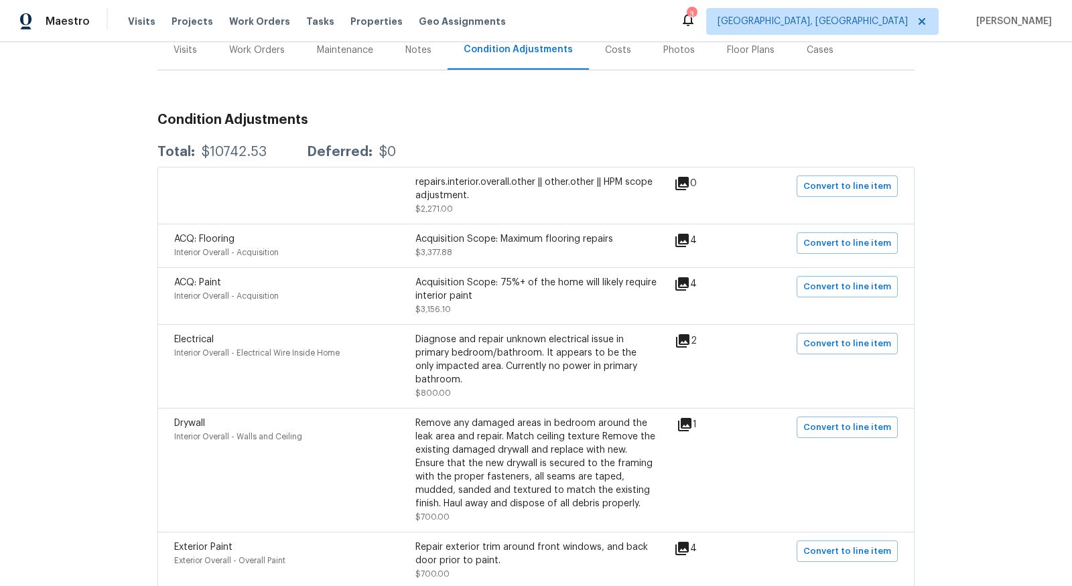
scroll to position [0, 0]
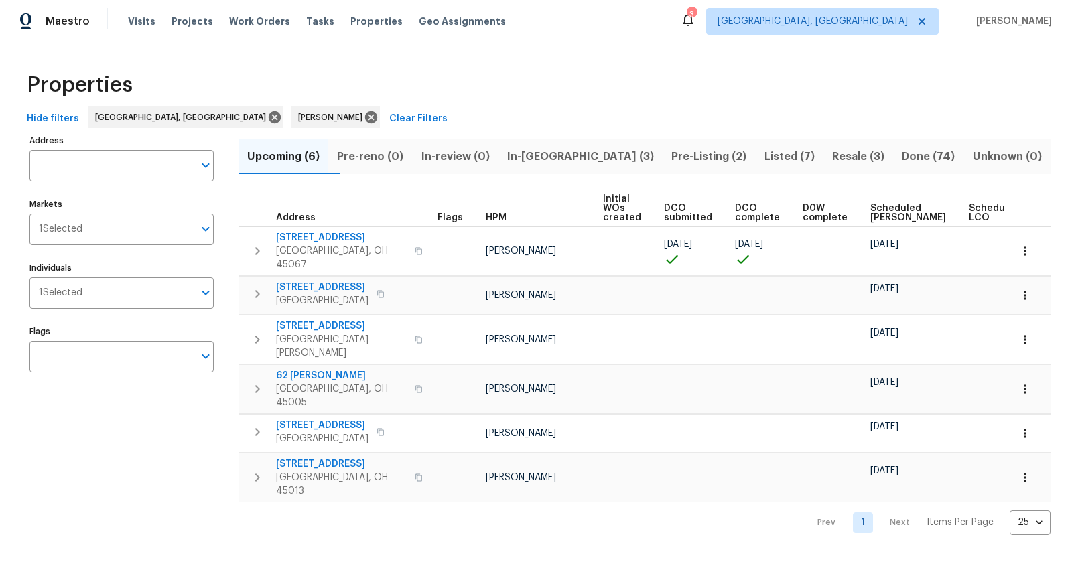
click at [561, 156] on span "In-reno (3)" at bounding box center [581, 156] width 148 height 19
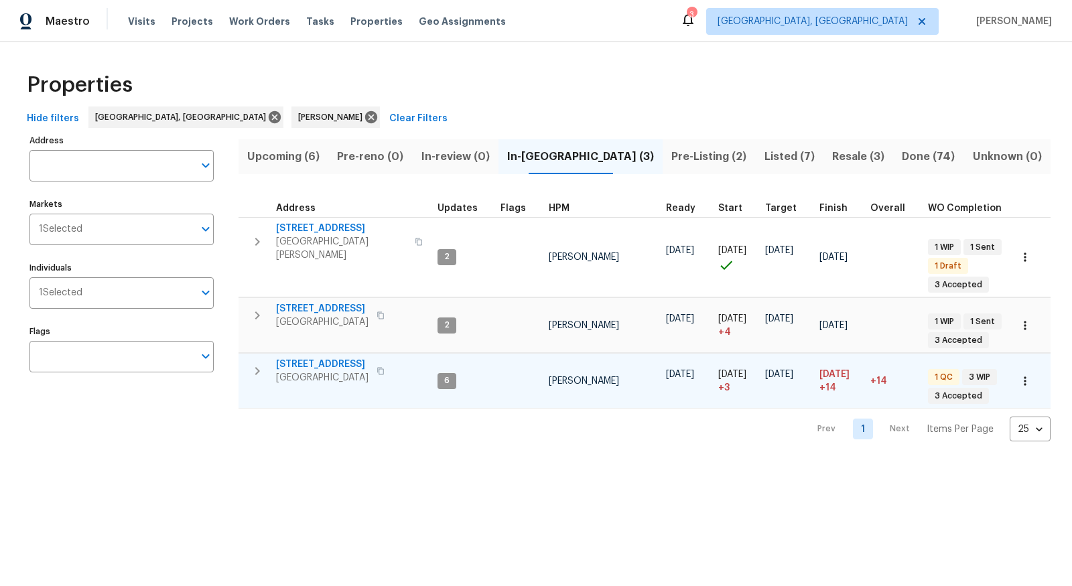
click at [309, 360] on span "8980 Palomar Rd" at bounding box center [322, 364] width 92 height 13
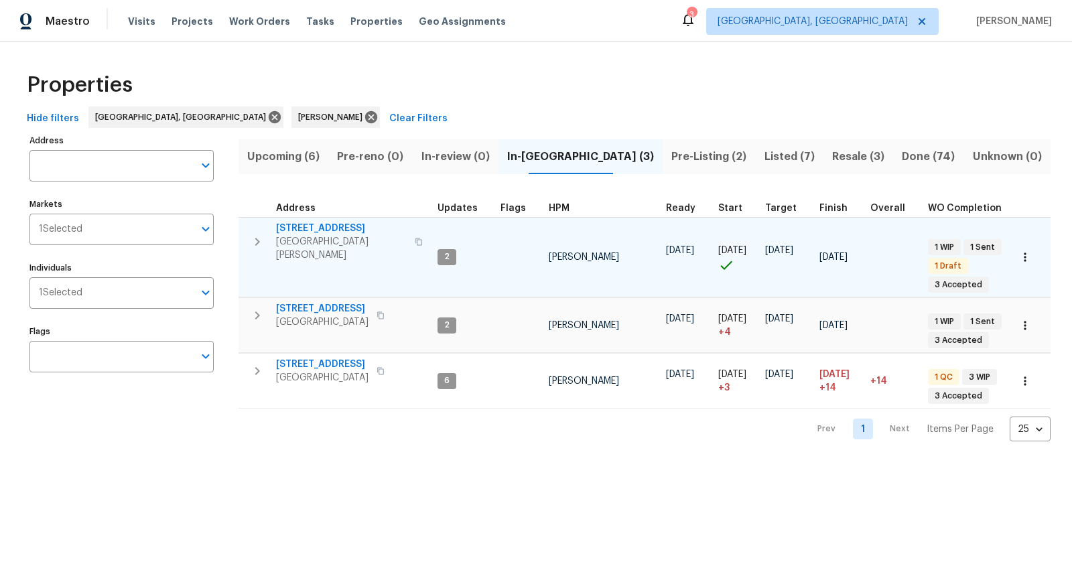
click at [323, 224] on span "7795 Rock Port Way" at bounding box center [341, 228] width 131 height 13
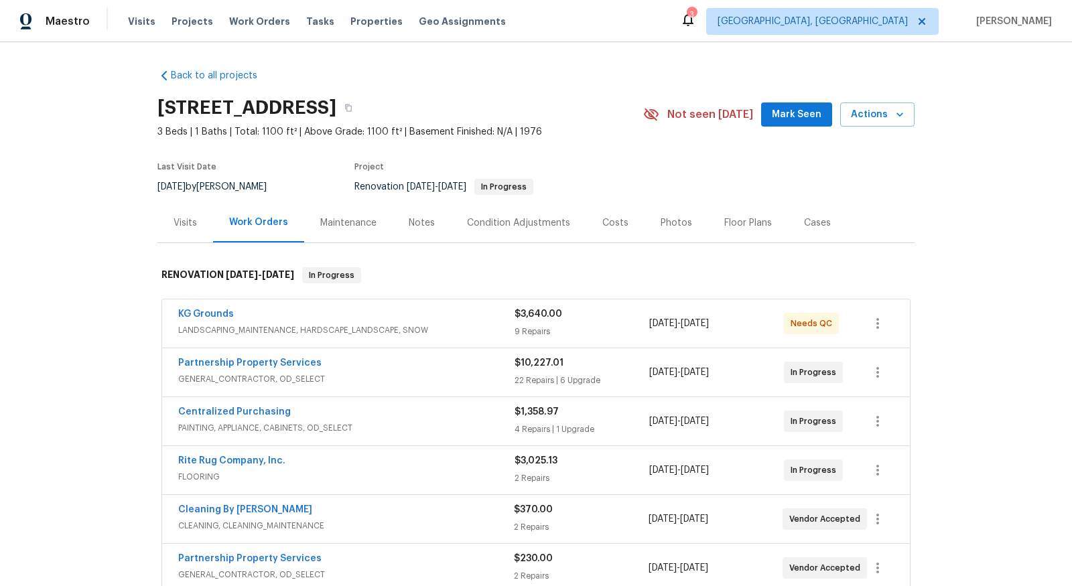
click at [395, 318] on div "KG Grounds" at bounding box center [346, 316] width 336 height 16
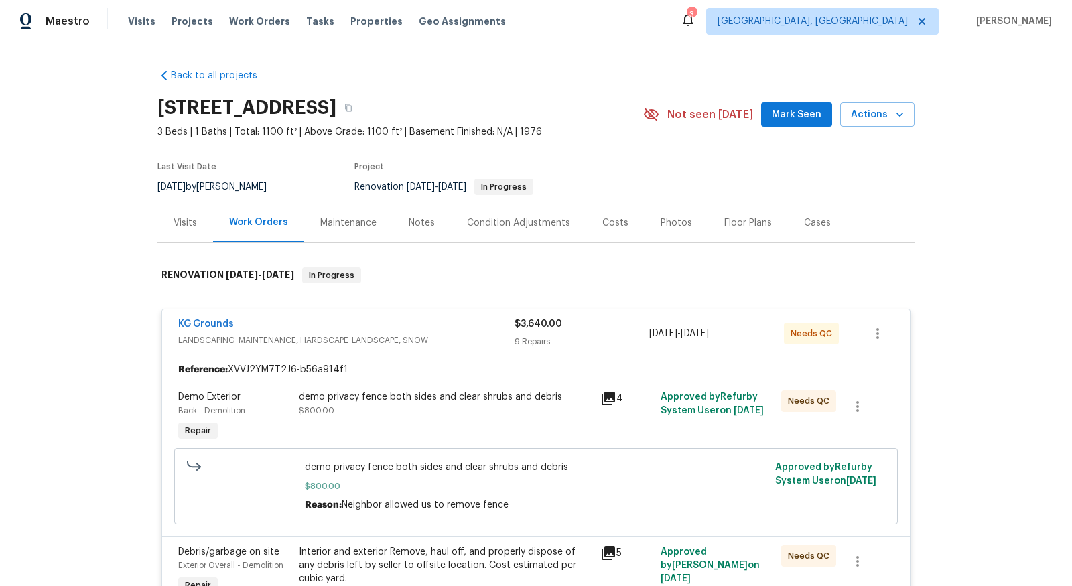
click at [345, 330] on div "KG Grounds" at bounding box center [346, 326] width 336 height 16
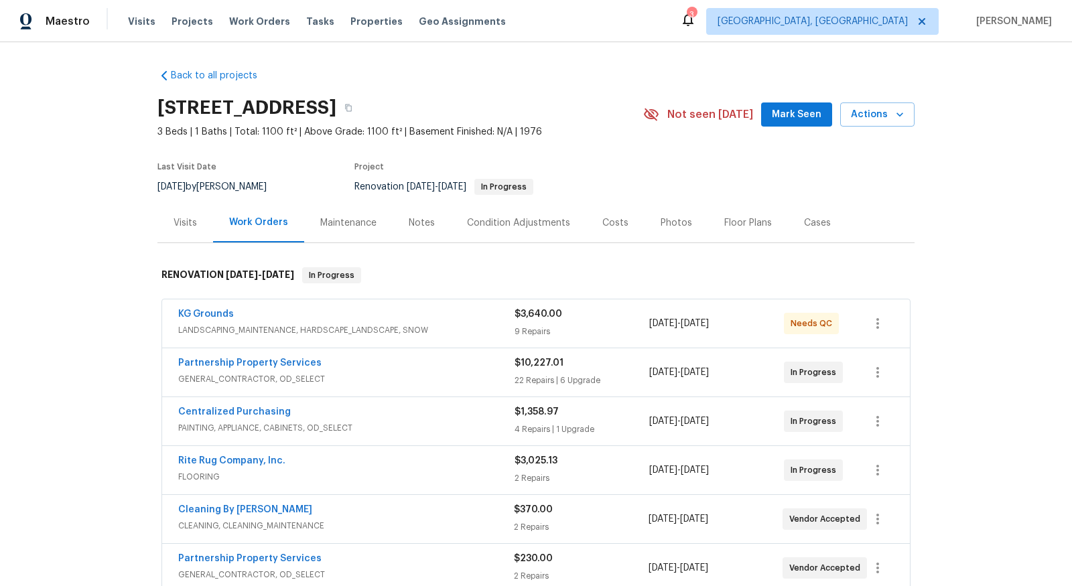
click at [438, 380] on span "GENERAL_CONTRACTOR, OD_SELECT" at bounding box center [346, 379] width 336 height 13
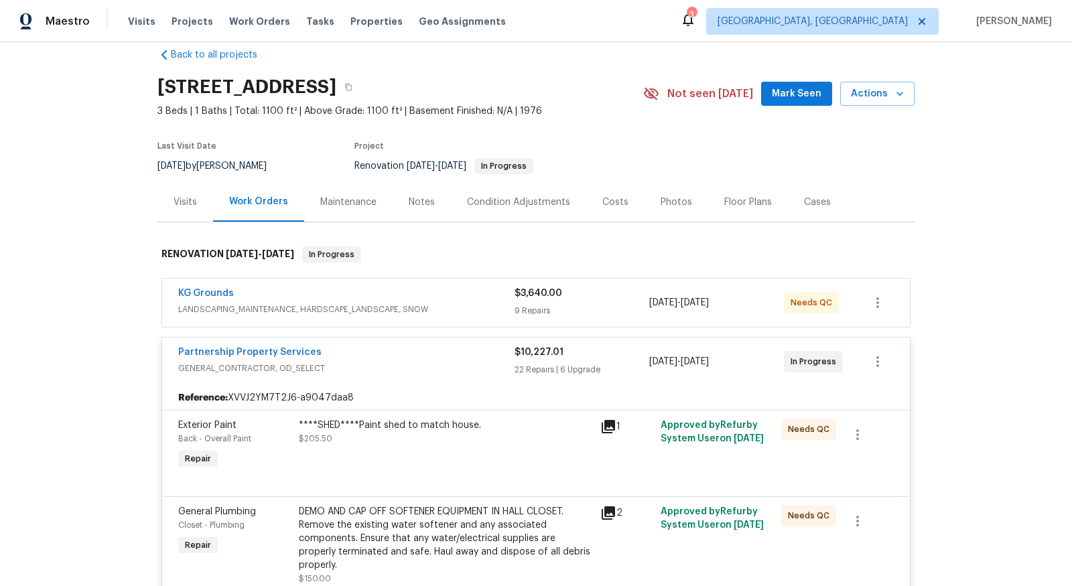
scroll to position [21, 0]
click at [403, 440] on div "****SHED****Paint shed to match house. $205.50" at bounding box center [445, 431] width 293 height 27
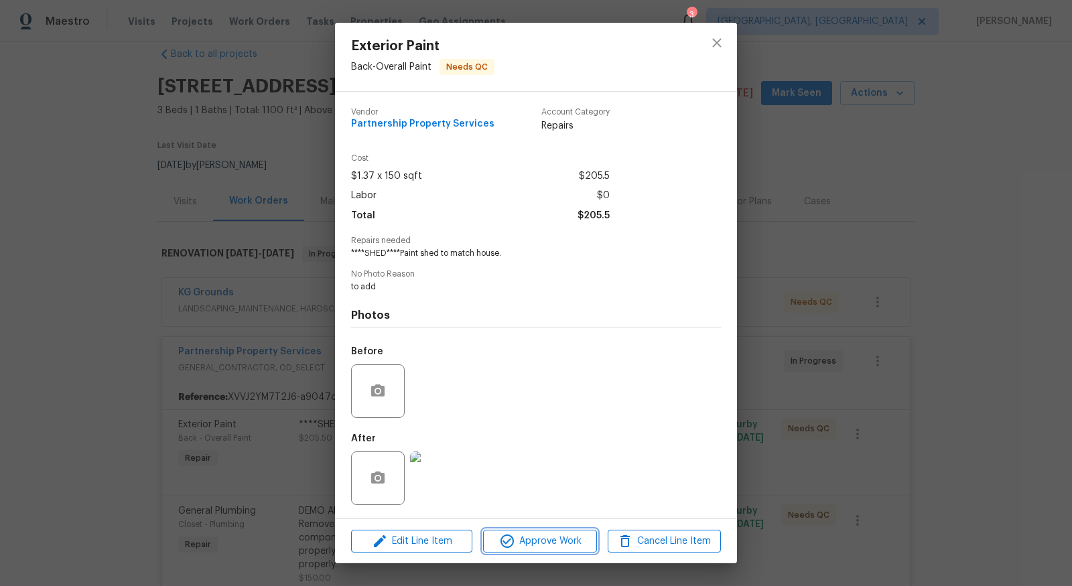
click at [522, 542] on span "Approve Work" at bounding box center [539, 541] width 105 height 17
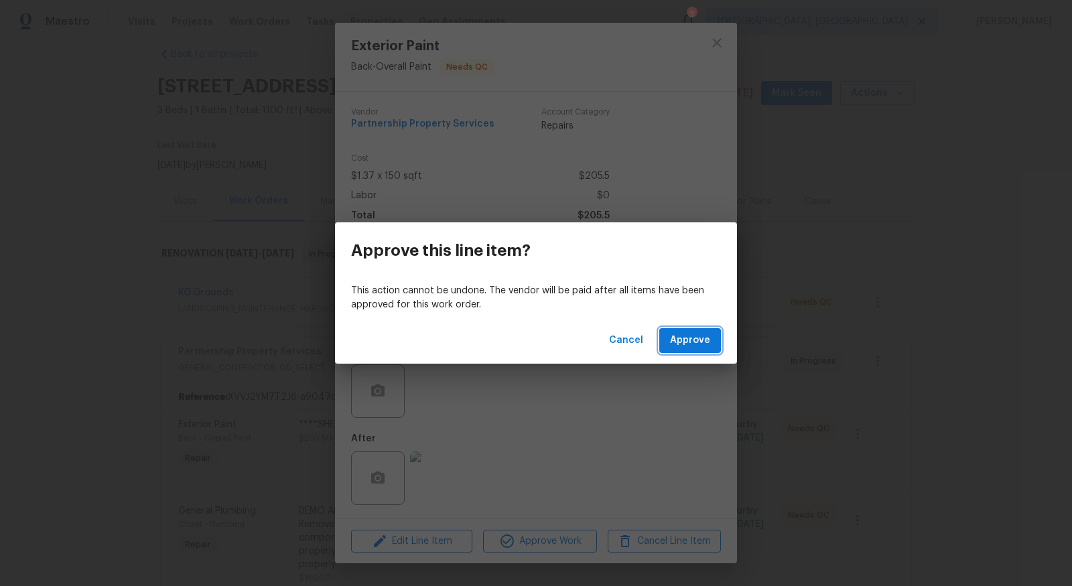
click at [677, 338] on span "Approve" at bounding box center [690, 340] width 40 height 17
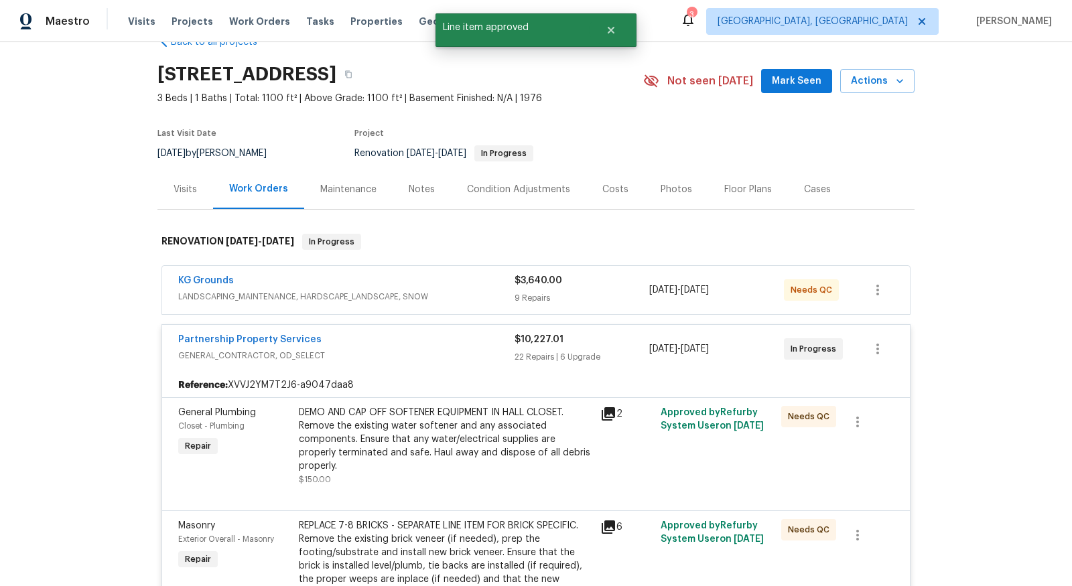
scroll to position [34, 0]
click at [452, 418] on div "DEMO AND CAP OFF SOFTENER EQUIPMENT IN HALL CLOSET. Remove the existing water s…" at bounding box center [445, 438] width 293 height 67
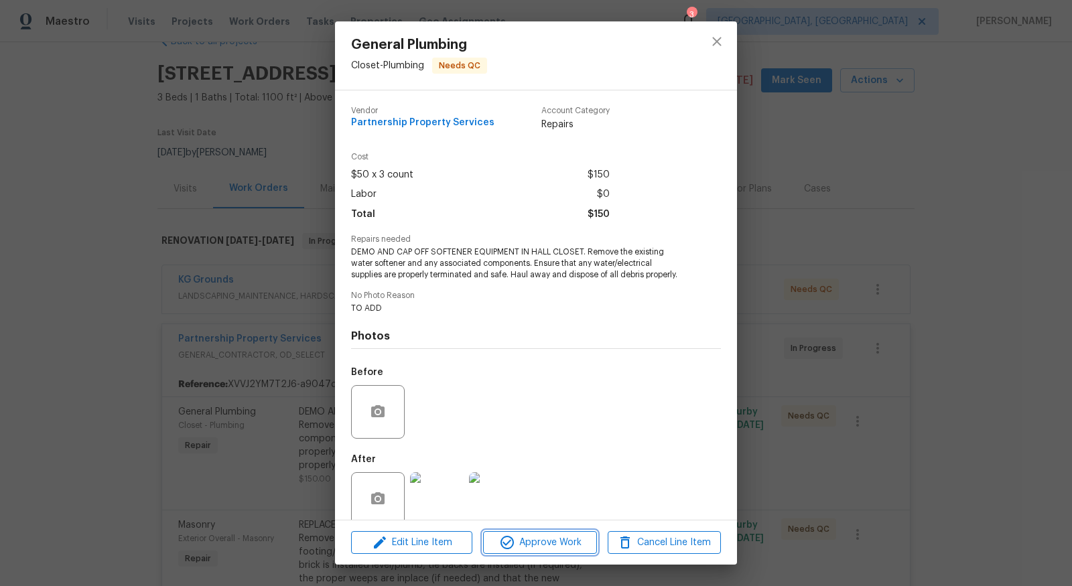
click at [527, 535] on span "Approve Work" at bounding box center [539, 543] width 105 height 17
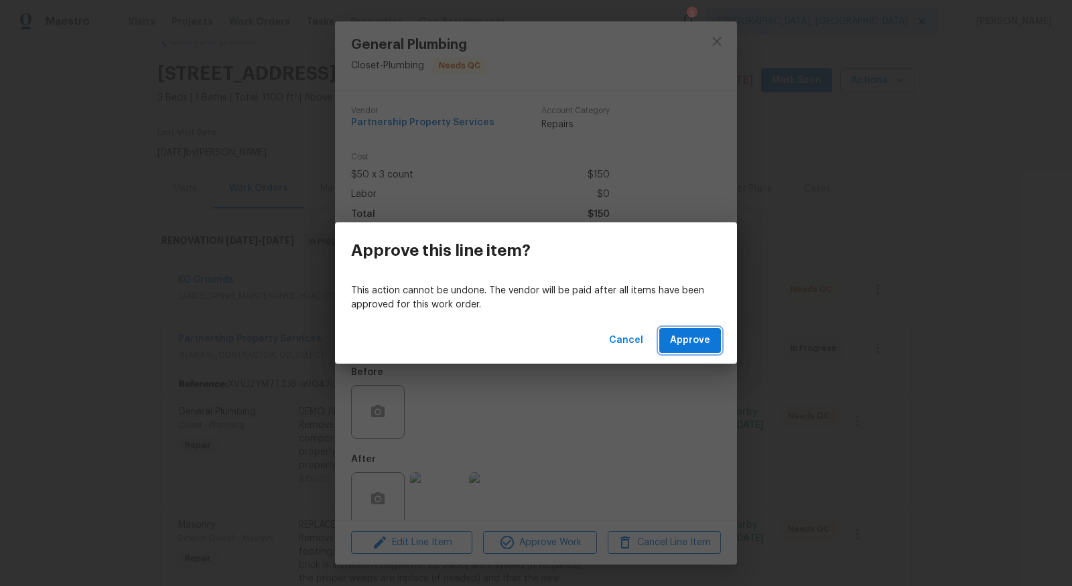
click at [696, 340] on span "Approve" at bounding box center [690, 340] width 40 height 17
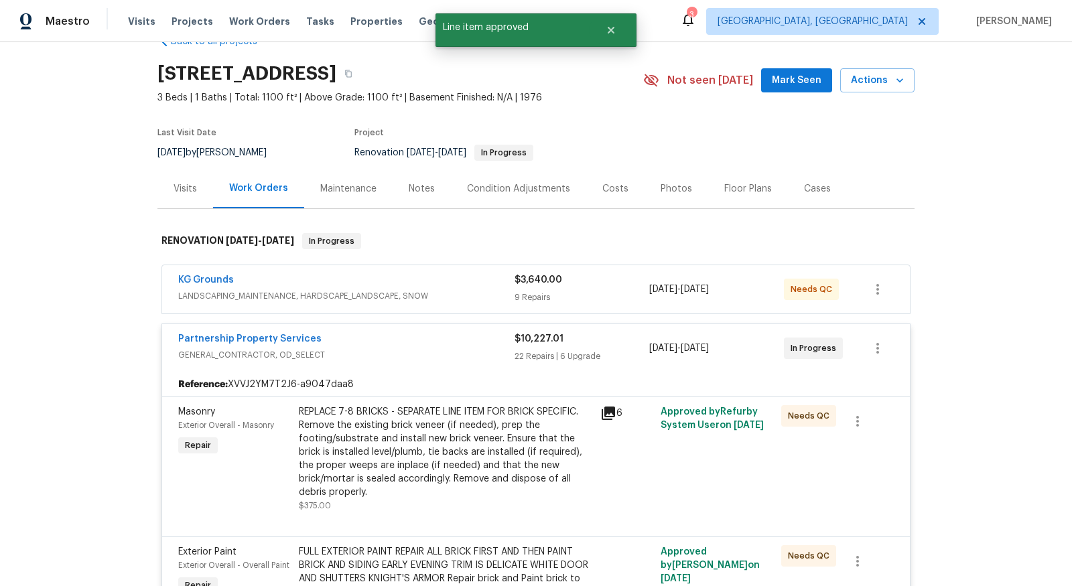
click at [525, 419] on div "REPLACE 7-8 BRICKS - SEPARATE LINE ITEM FOR BRICK SPECIFIC. Remove the existing…" at bounding box center [445, 452] width 293 height 94
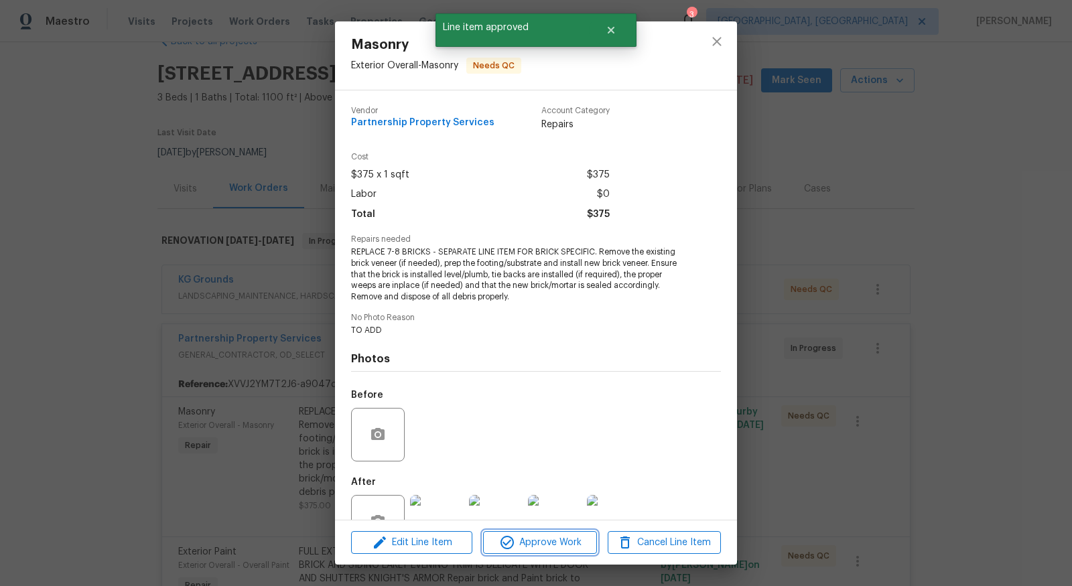
click at [541, 544] on span "Approve Work" at bounding box center [539, 543] width 105 height 17
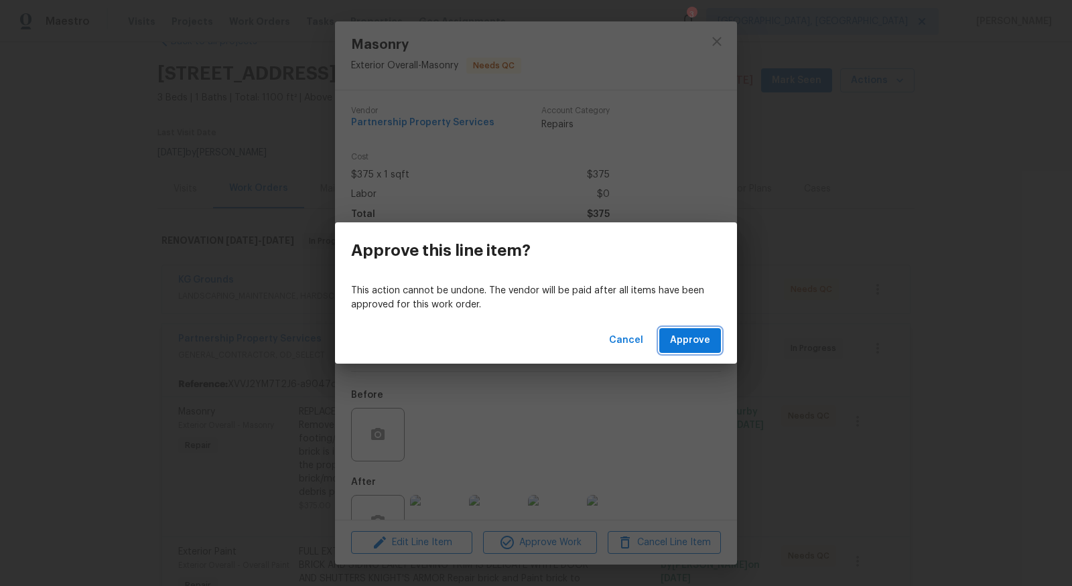
click at [691, 346] on span "Approve" at bounding box center [690, 340] width 40 height 17
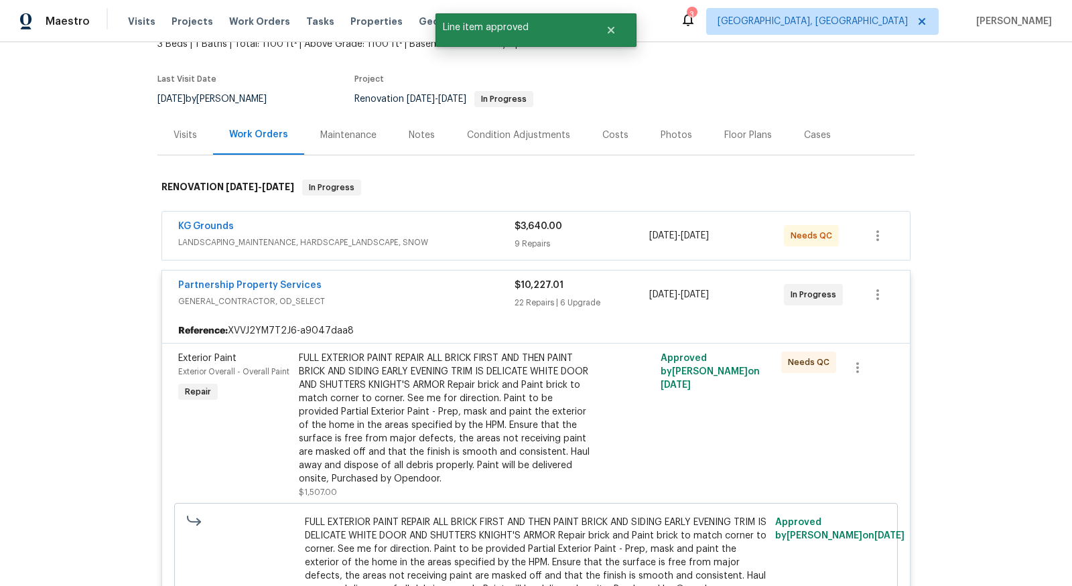
scroll to position [88, 0]
click at [582, 393] on div "FULL EXTERIOR PAINT REPAIR ALL BRICK FIRST AND THEN PAINT BRICK AND SIDING EARL…" at bounding box center [445, 418] width 293 height 134
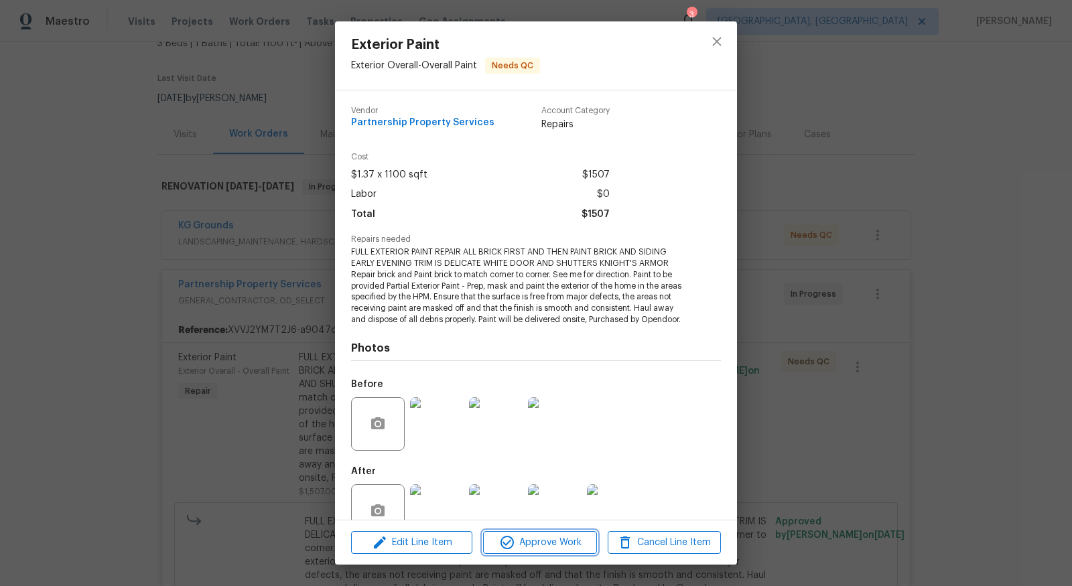
click at [536, 540] on span "Approve Work" at bounding box center [539, 543] width 105 height 17
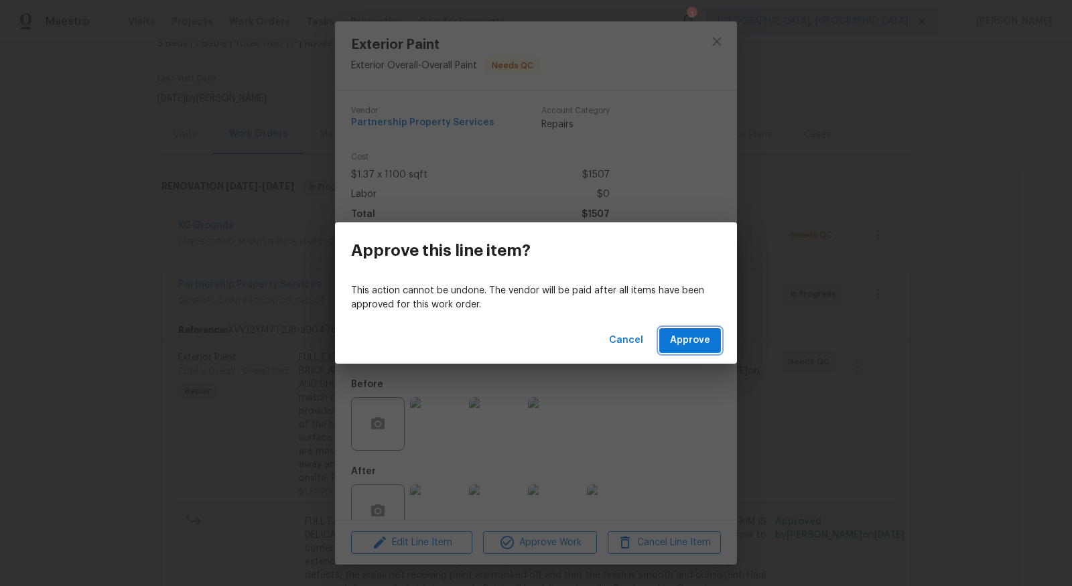
click at [690, 338] on span "Approve" at bounding box center [690, 340] width 40 height 17
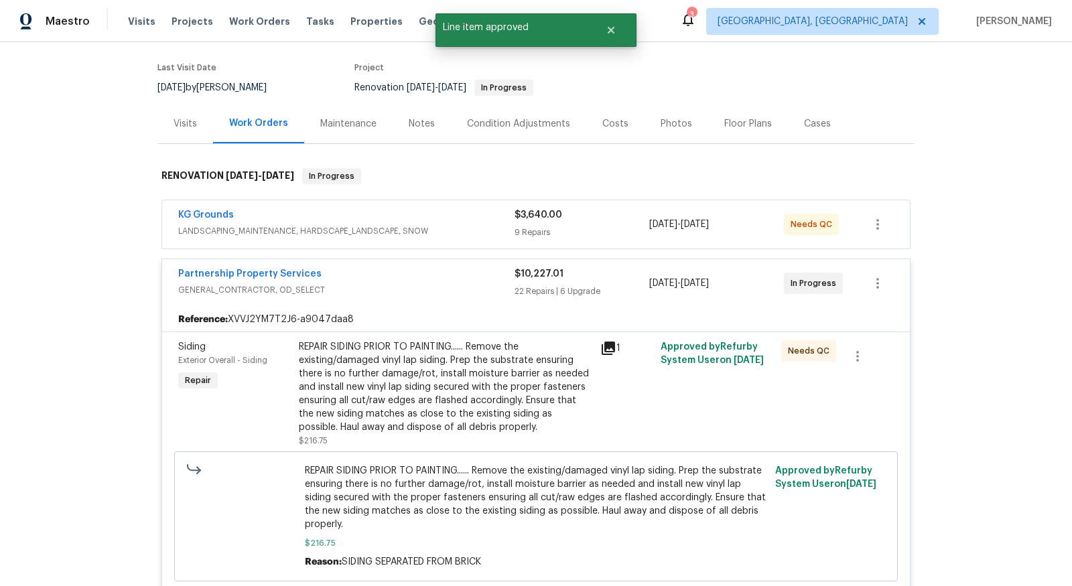
scroll to position [104, 0]
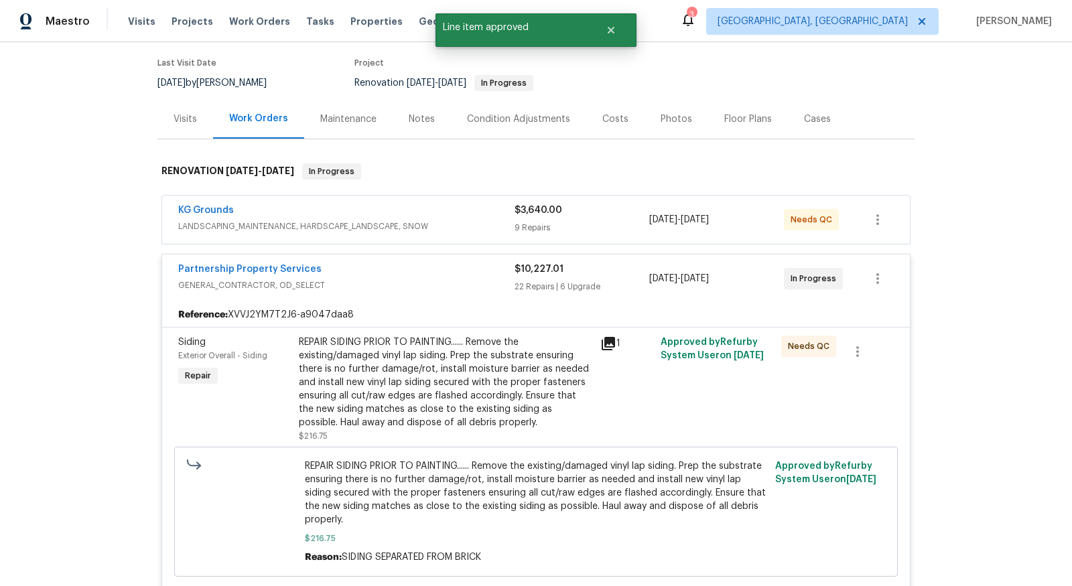
click at [590, 375] on div "REPAIR SIDING PRIOR TO PAINTING...... Remove the existing/damaged vinyl lap sid…" at bounding box center [445, 383] width 293 height 94
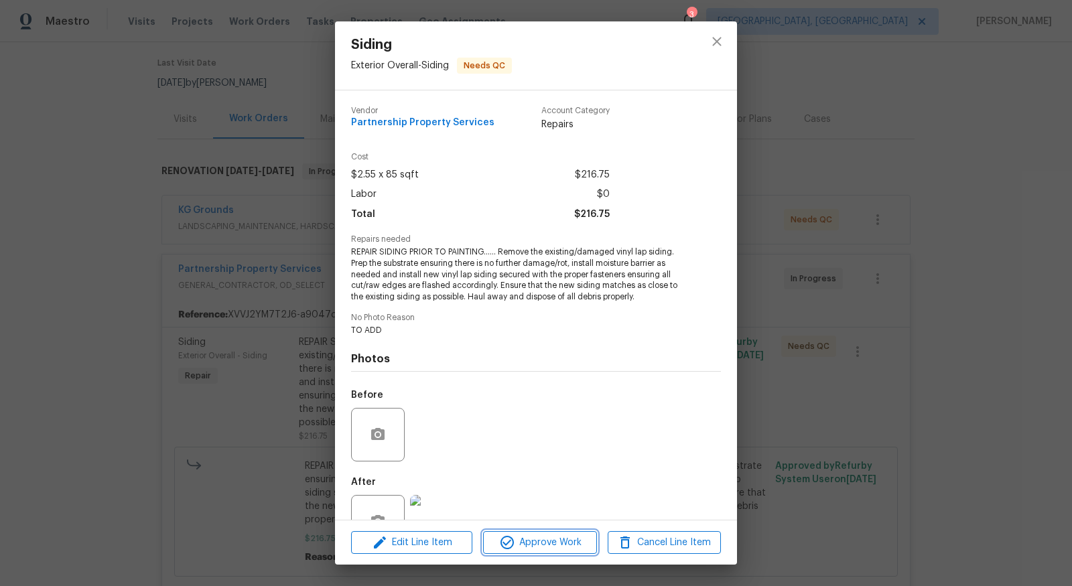
click at [525, 540] on span "Approve Work" at bounding box center [539, 543] width 105 height 17
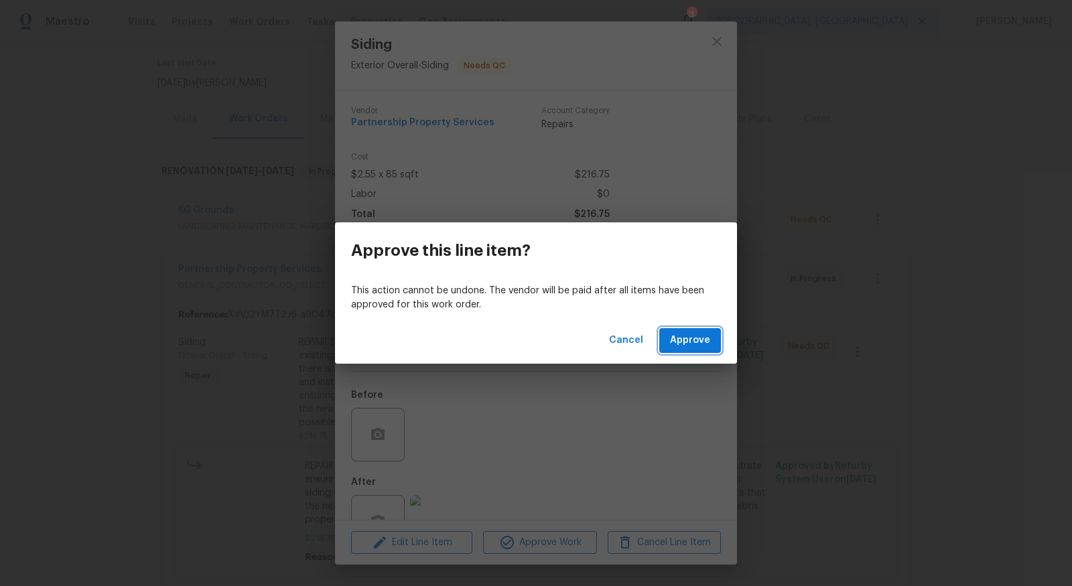
click at [681, 344] on span "Approve" at bounding box center [690, 340] width 40 height 17
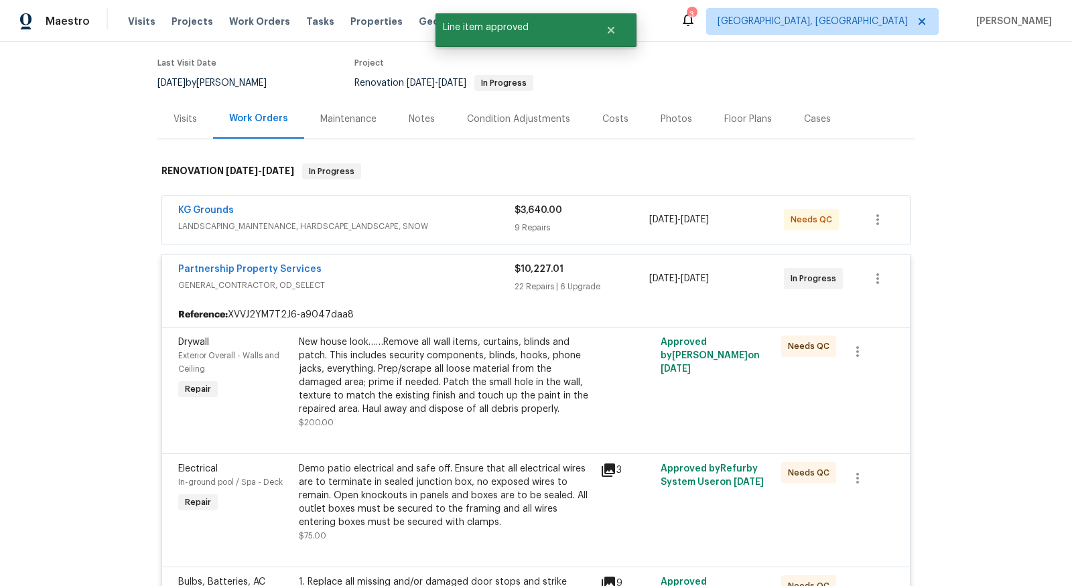
click at [470, 367] on div "New house look……Remove all wall items, curtains, blinds and patch. This include…" at bounding box center [445, 376] width 293 height 80
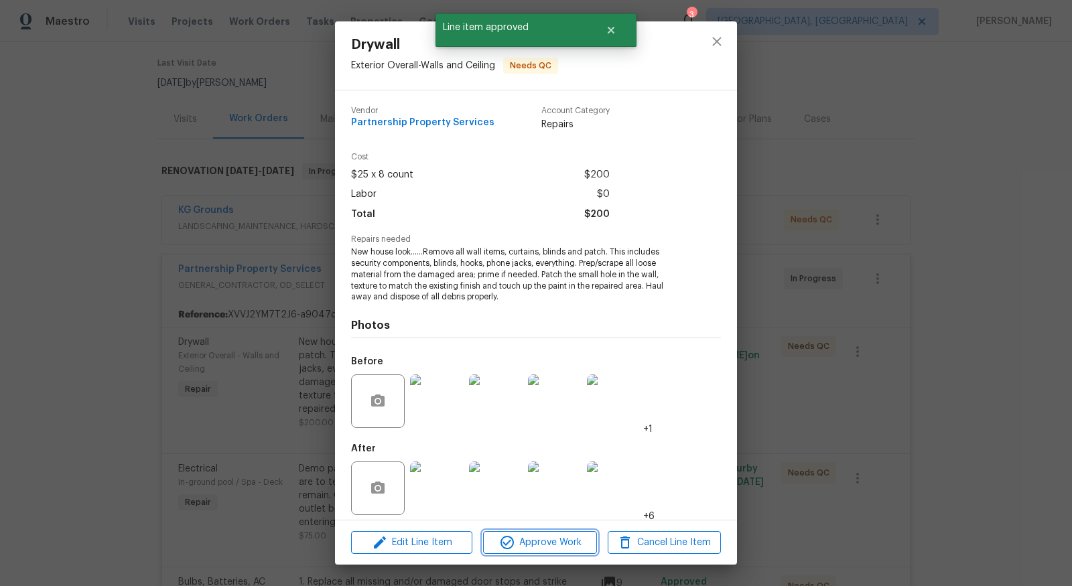
click at [541, 545] on span "Approve Work" at bounding box center [539, 543] width 105 height 17
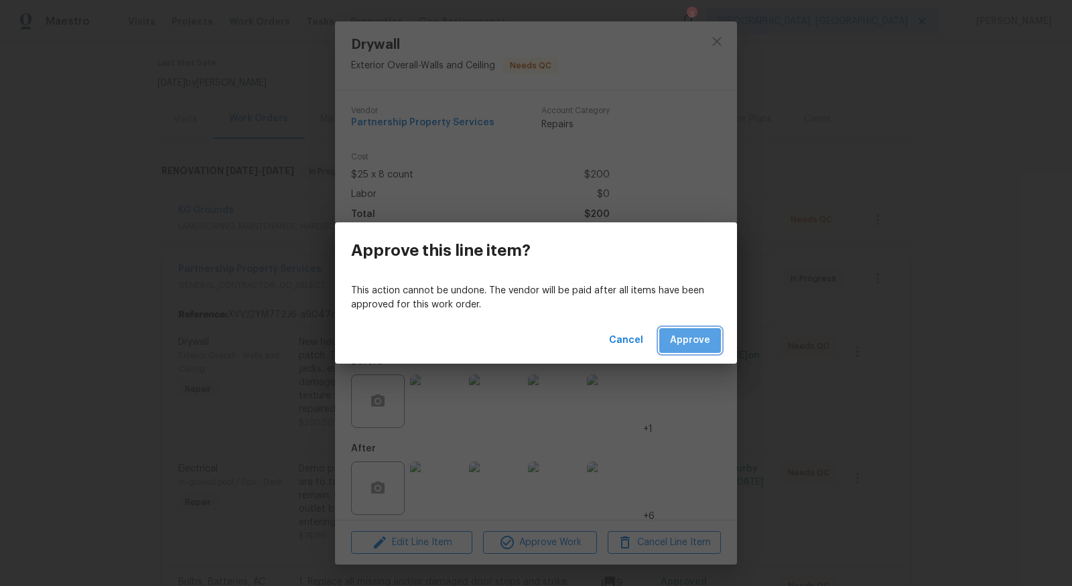
click at [694, 340] on span "Approve" at bounding box center [690, 340] width 40 height 17
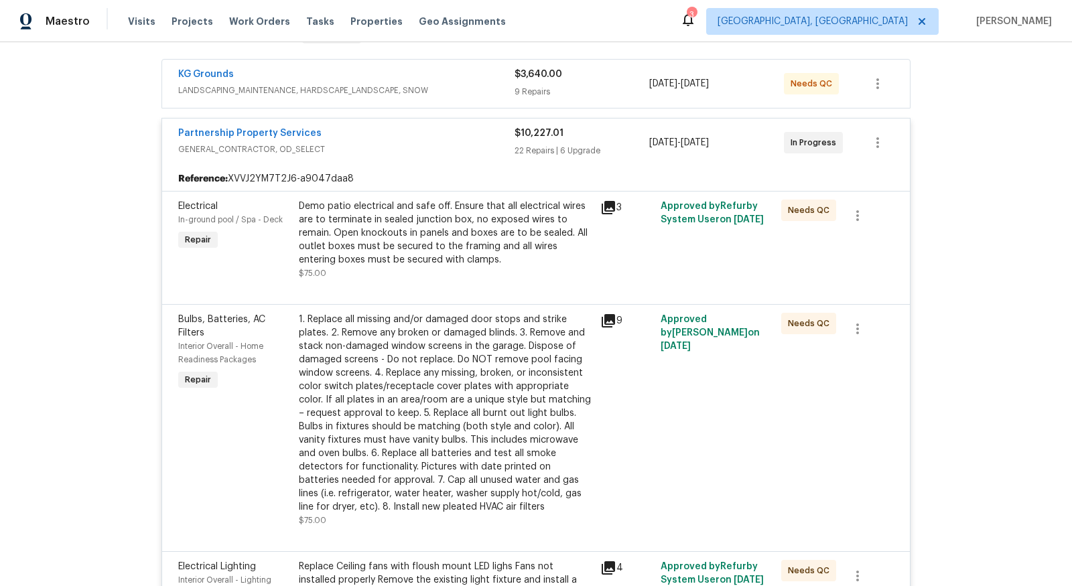
scroll to position [243, 0]
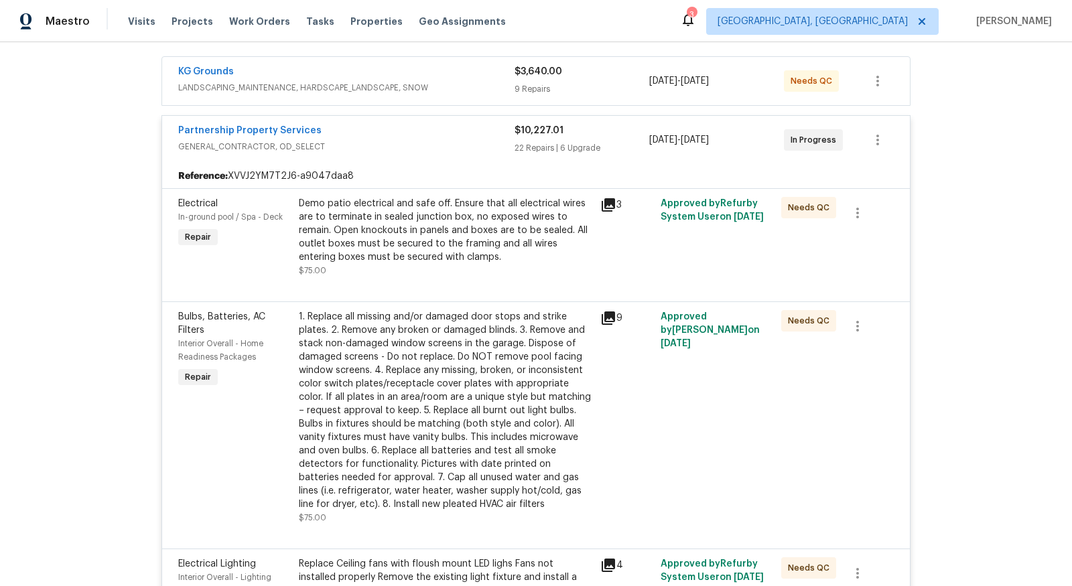
click at [526, 357] on div "1. Replace all missing and/or damaged door stops and strike plates. 2. Remove a…" at bounding box center [445, 410] width 293 height 201
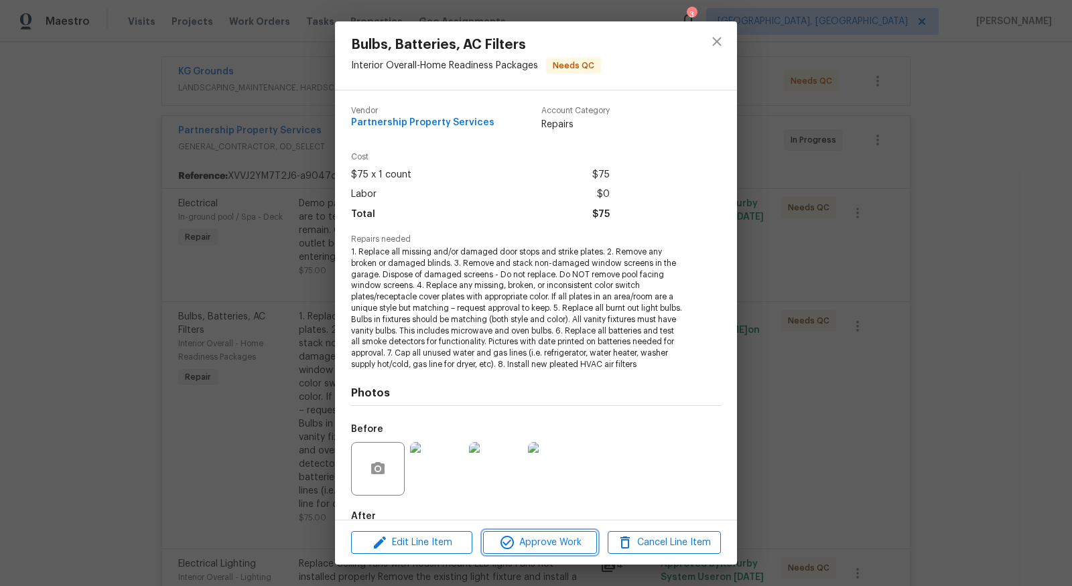
click at [566, 539] on span "Approve Work" at bounding box center [539, 543] width 105 height 17
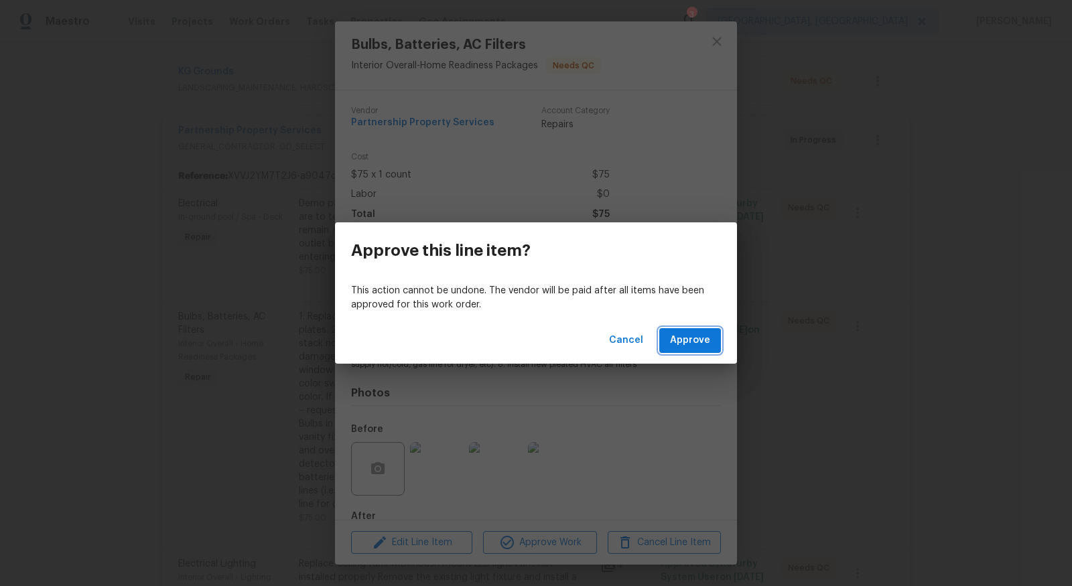
click at [691, 346] on span "Approve" at bounding box center [690, 340] width 40 height 17
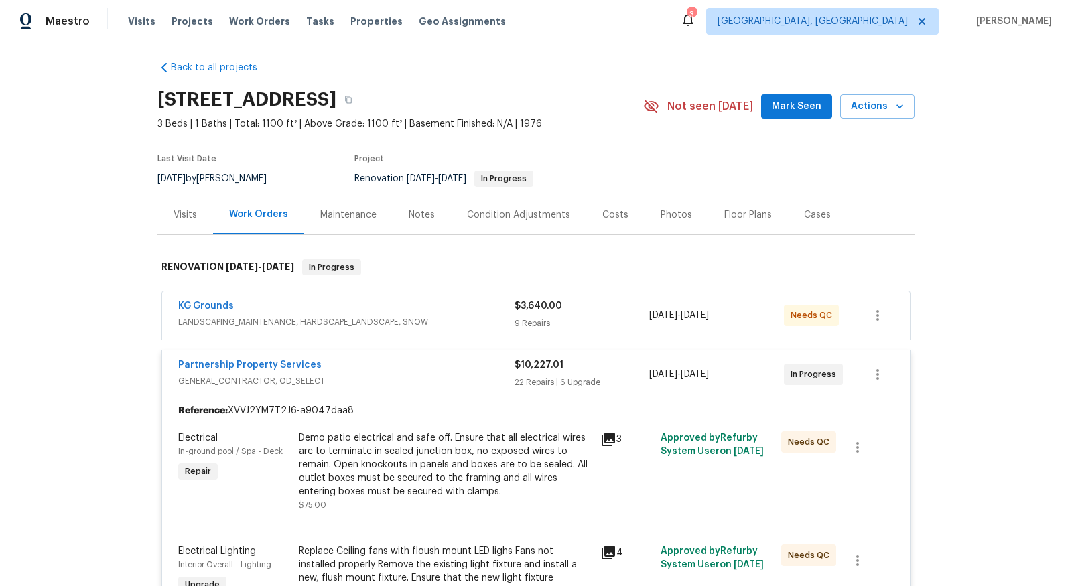
scroll to position [9, 0]
click at [352, 318] on span "LANDSCAPING_MAINTENANCE, HARDSCAPE_LANDSCAPE, SNOW" at bounding box center [346, 321] width 336 height 13
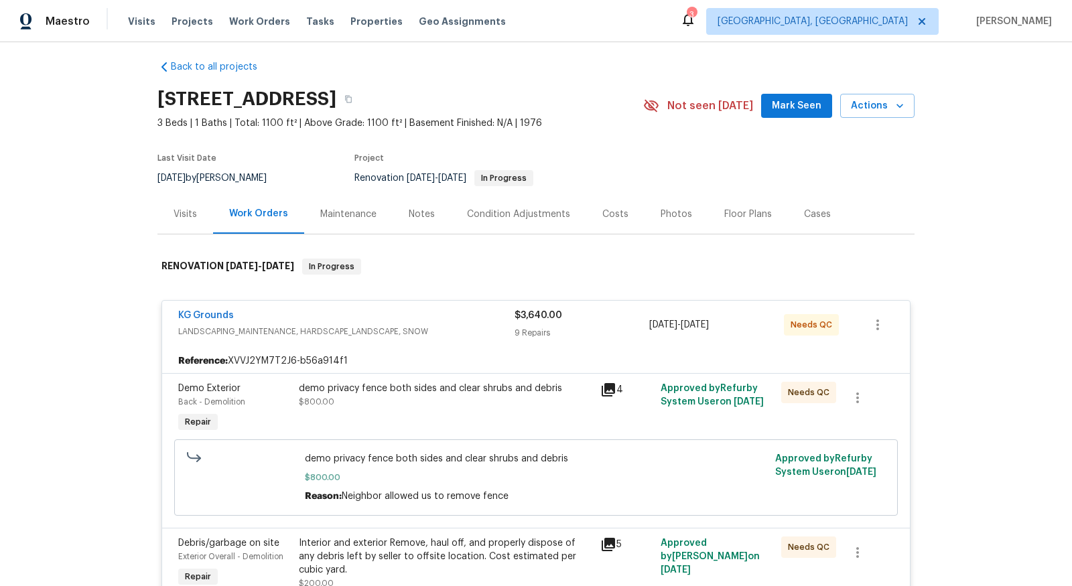
click at [428, 340] on div "KG Grounds LANDSCAPING_MAINTENANCE, HARDSCAPE_LANDSCAPE, SNOW $3,640.00 9 Repai…" at bounding box center [536, 325] width 748 height 48
click at [422, 320] on div "KG Grounds" at bounding box center [346, 317] width 336 height 16
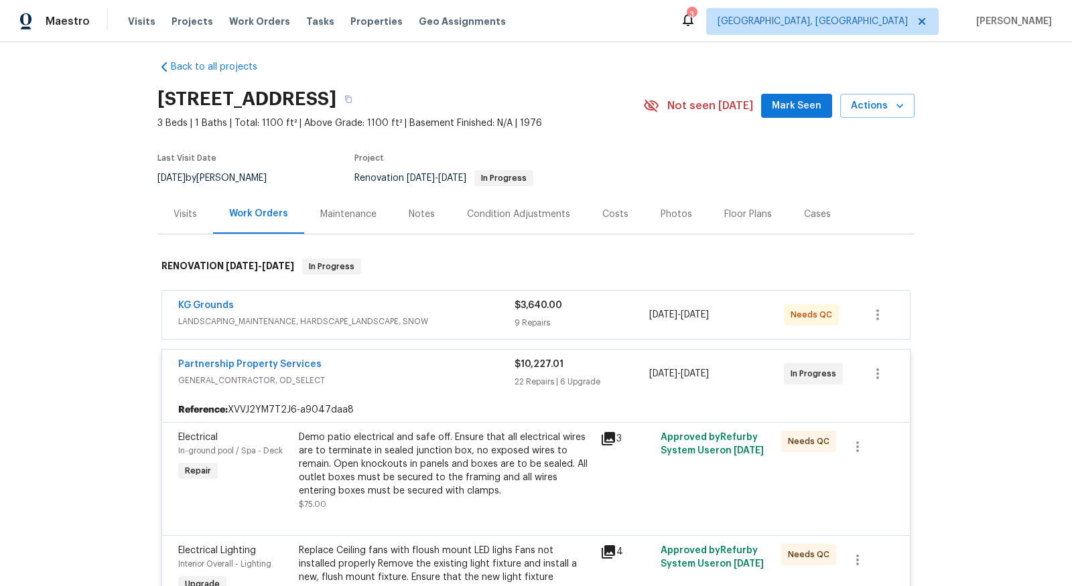
click at [423, 322] on span "LANDSCAPING_MAINTENANCE, HARDSCAPE_LANDSCAPE, SNOW" at bounding box center [346, 321] width 336 height 13
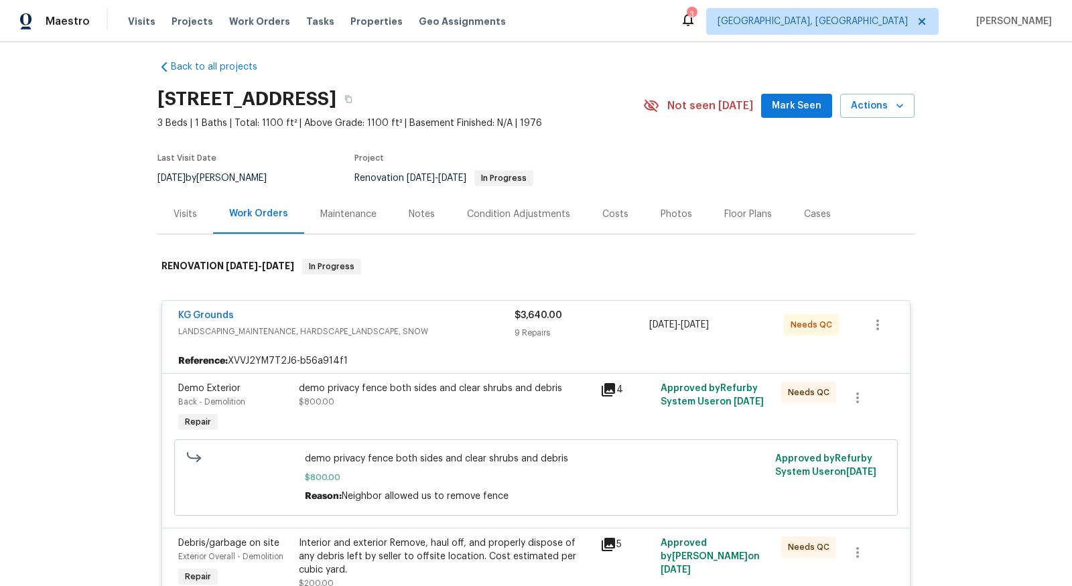
click at [529, 402] on div "demo privacy fence both sides and clear shrubs and debris $800.00" at bounding box center [445, 395] width 293 height 27
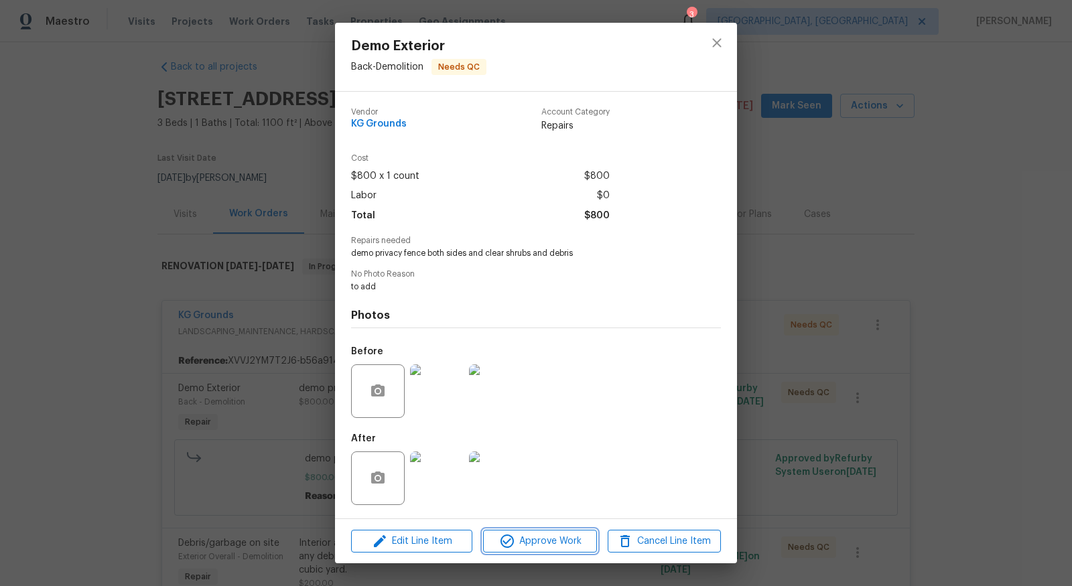
click at [539, 545] on span "Approve Work" at bounding box center [539, 541] width 105 height 17
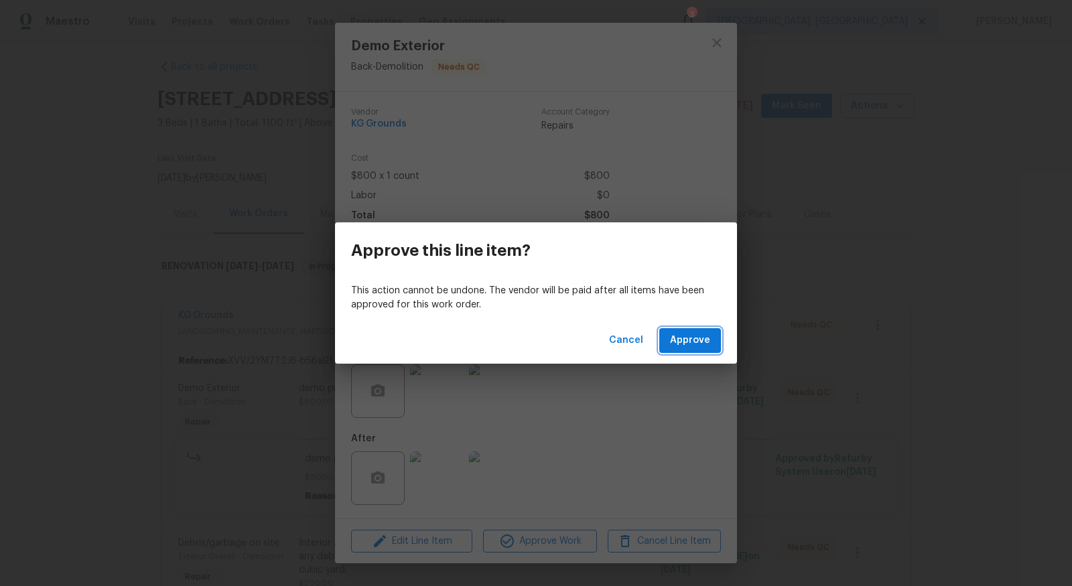
click at [694, 347] on span "Approve" at bounding box center [690, 340] width 40 height 17
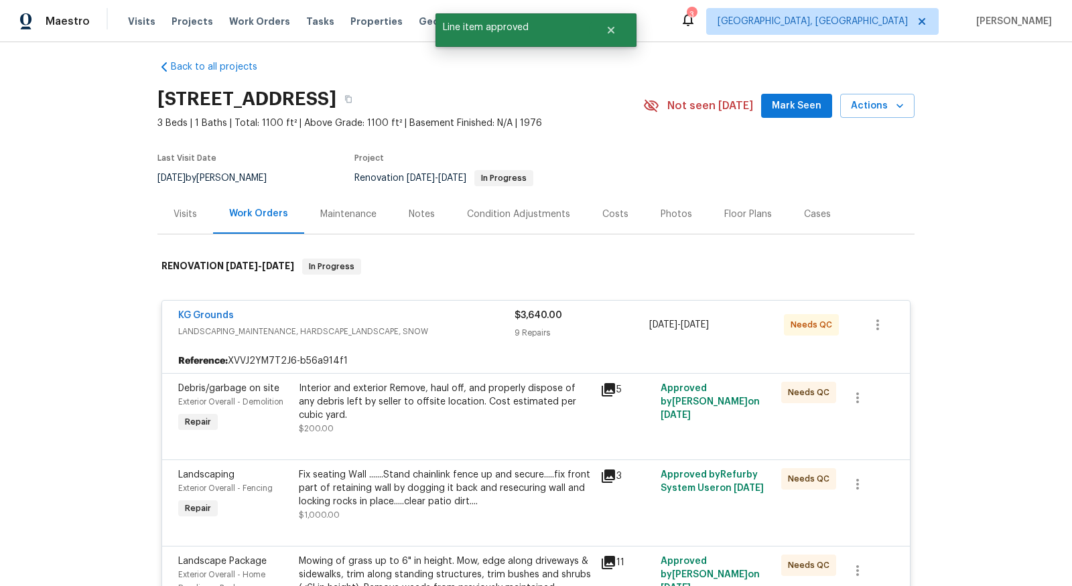
click at [531, 328] on div "9 Repairs" at bounding box center [582, 332] width 135 height 13
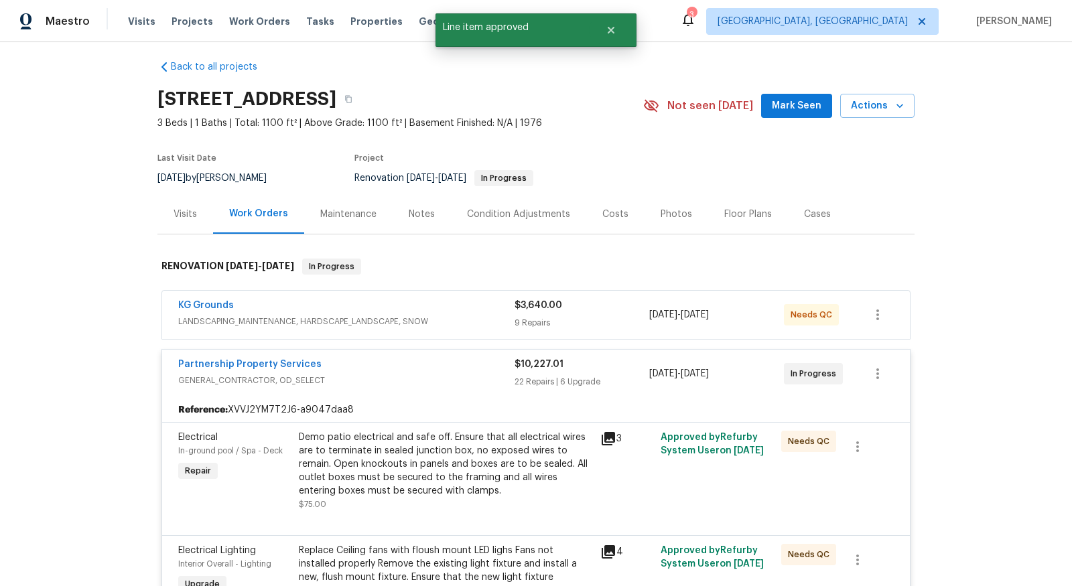
click at [566, 461] on div "Demo patio electrical and safe off. Ensure that all electrical wires are to ter…" at bounding box center [445, 464] width 293 height 67
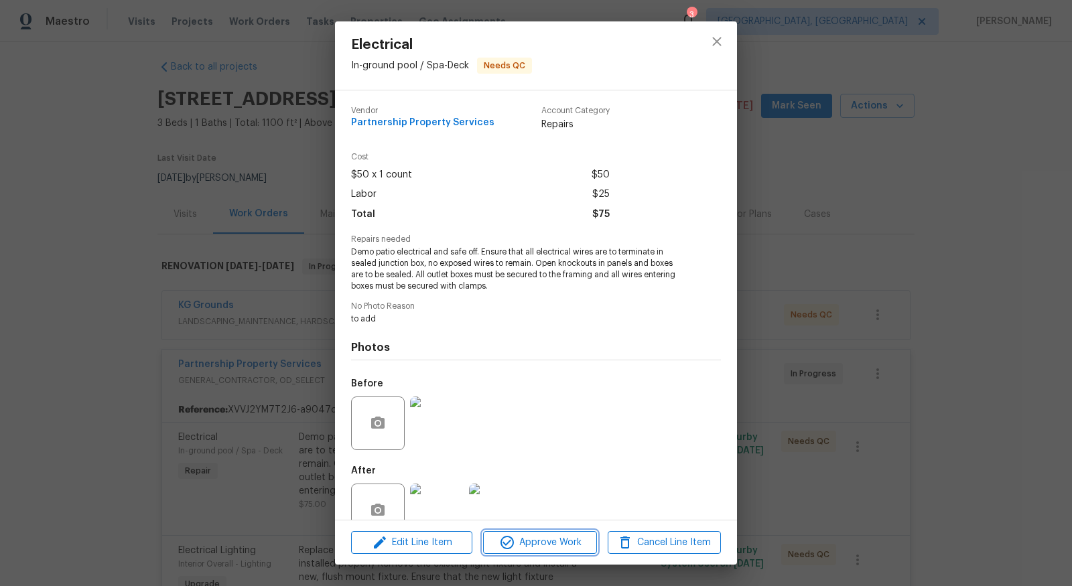
click at [535, 537] on span "Approve Work" at bounding box center [539, 543] width 105 height 17
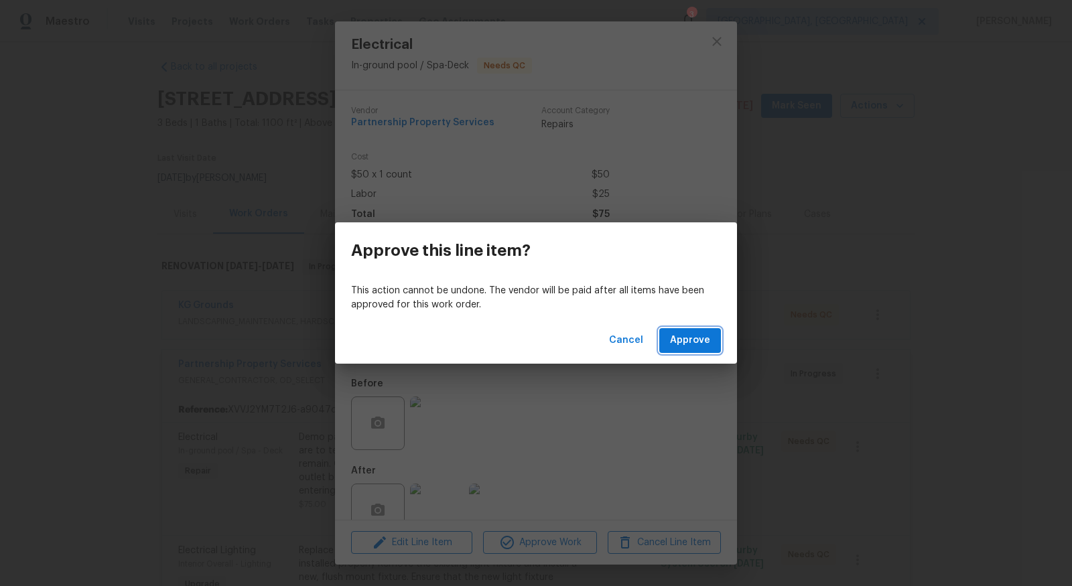
click at [699, 342] on span "Approve" at bounding box center [690, 340] width 40 height 17
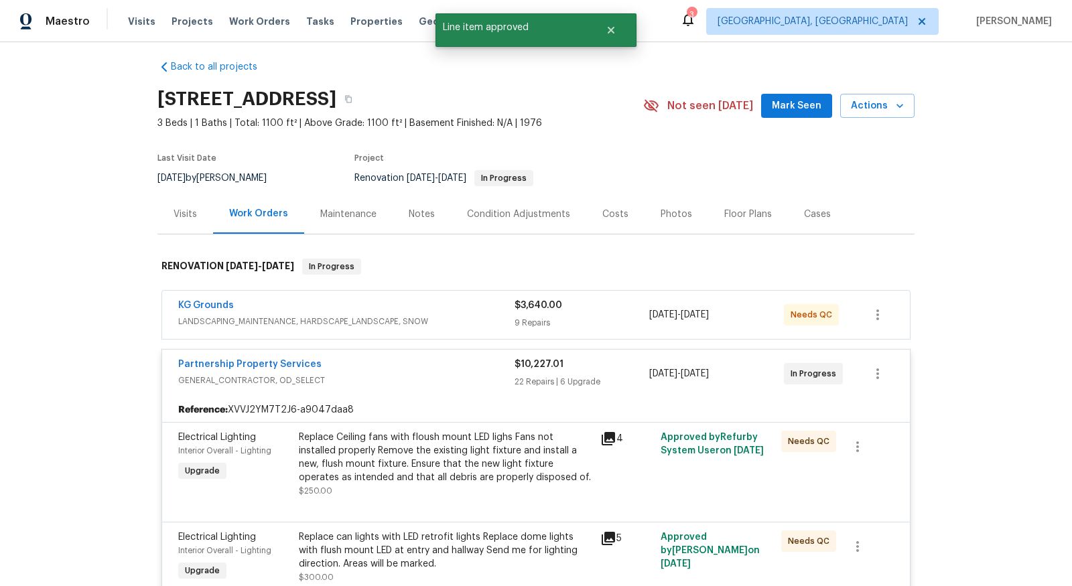
click at [511, 308] on div "KG Grounds" at bounding box center [346, 307] width 336 height 16
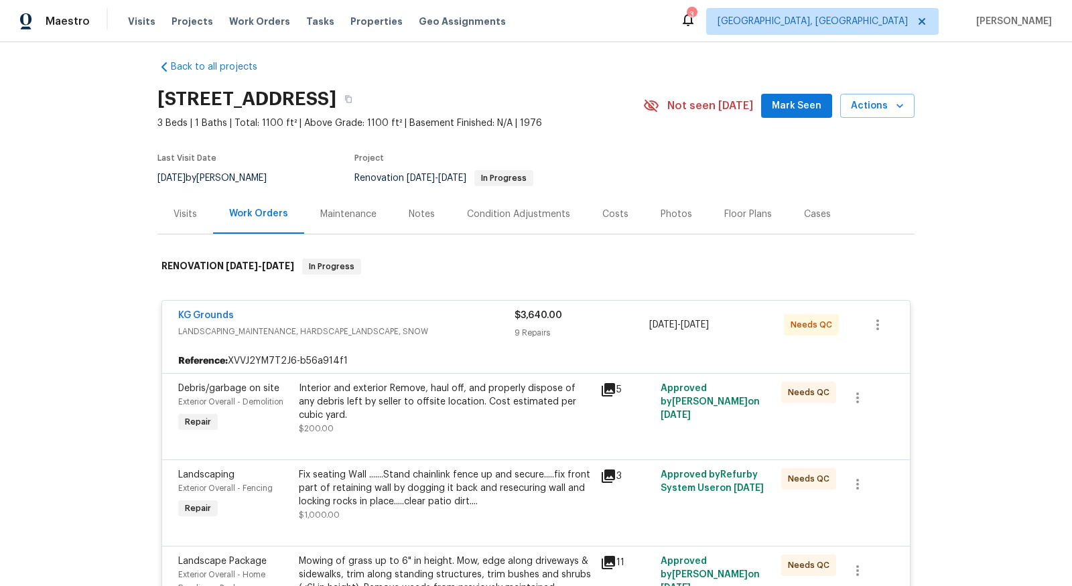
click at [517, 396] on div "Interior and exterior Remove, haul off, and properly dispose of any debris left…" at bounding box center [445, 402] width 293 height 40
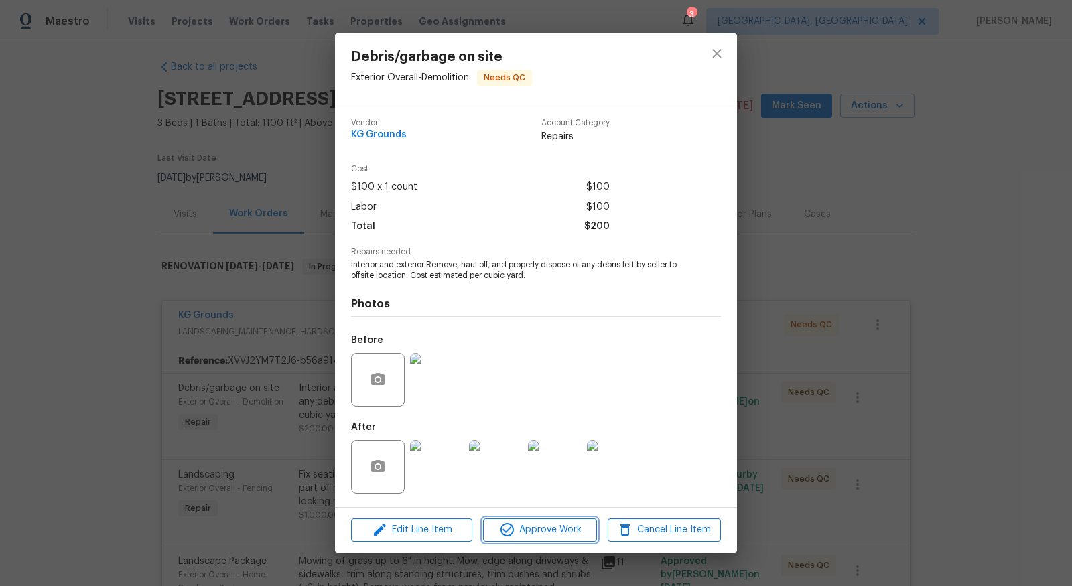
click at [548, 526] on span "Approve Work" at bounding box center [539, 530] width 105 height 17
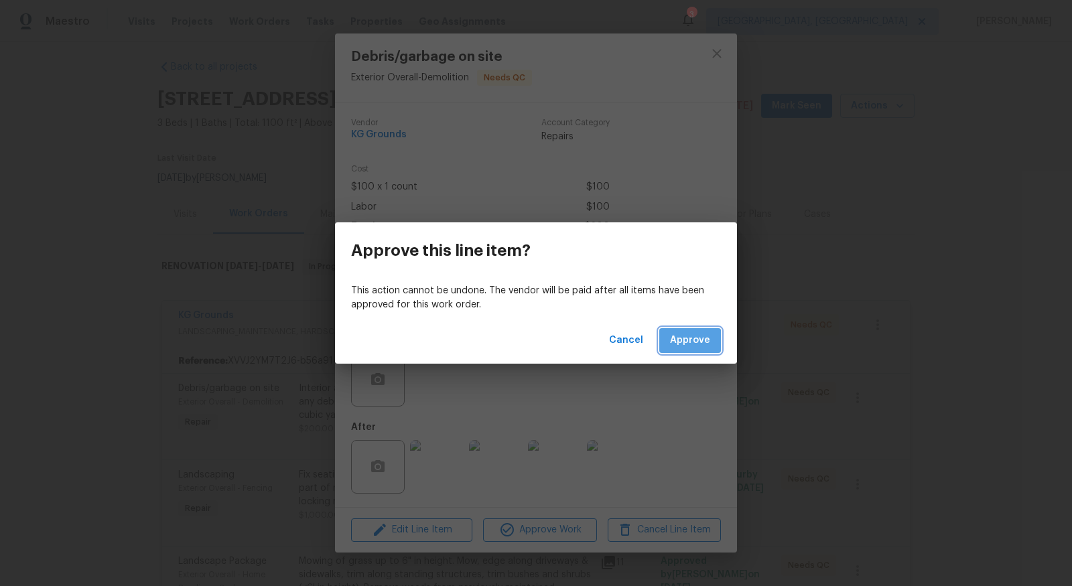
click at [684, 344] on span "Approve" at bounding box center [690, 340] width 40 height 17
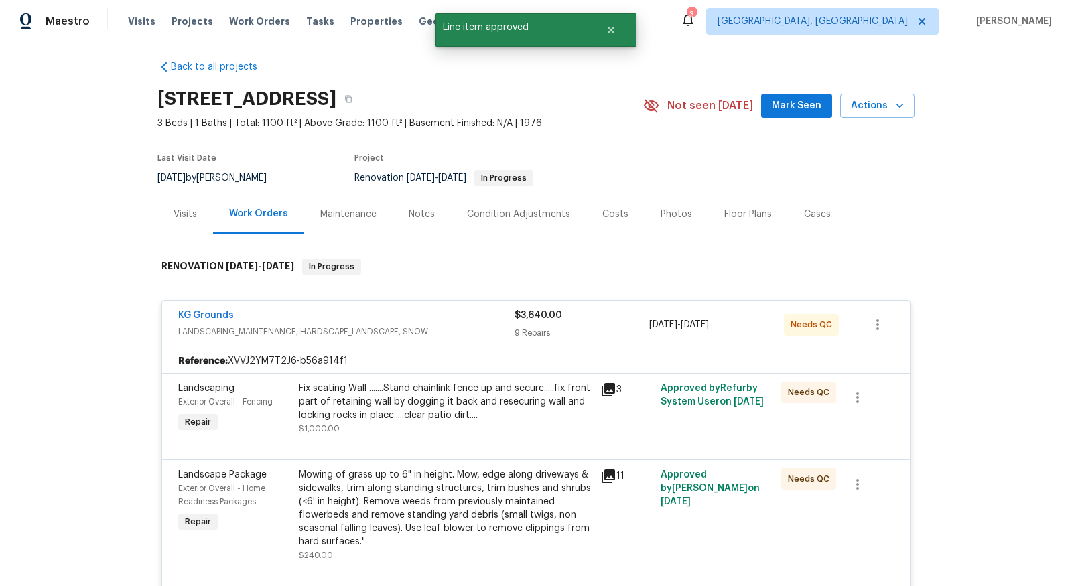
click at [527, 331] on div "9 Repairs" at bounding box center [582, 332] width 135 height 13
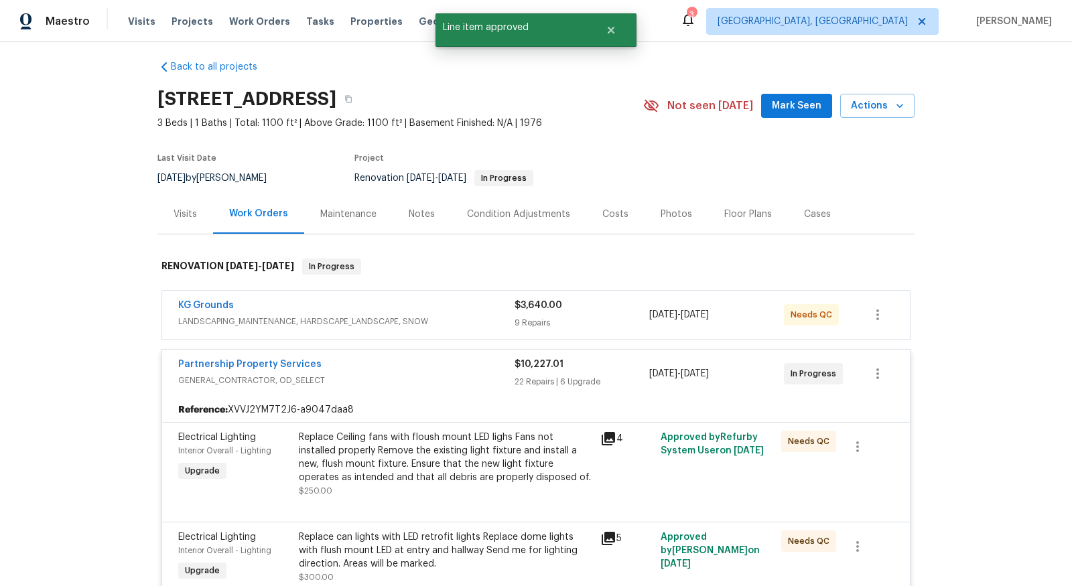
click at [602, 464] on div "4" at bounding box center [626, 464] width 60 height 75
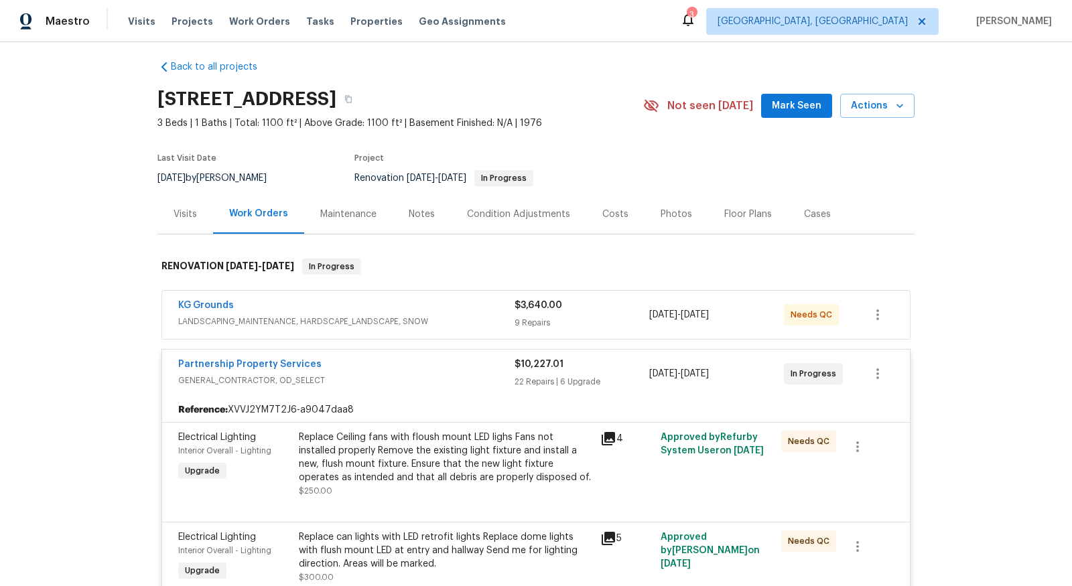
click at [438, 534] on div "Replace can lights with LED retrofit lights Replace dome lights with flush moun…" at bounding box center [445, 551] width 293 height 40
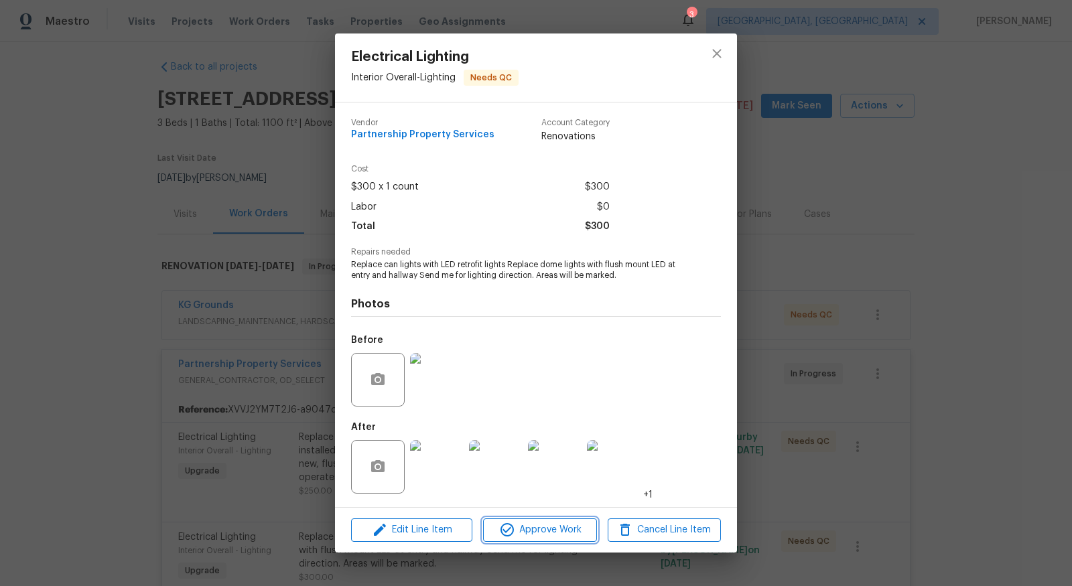
click at [525, 535] on span "Approve Work" at bounding box center [539, 530] width 105 height 17
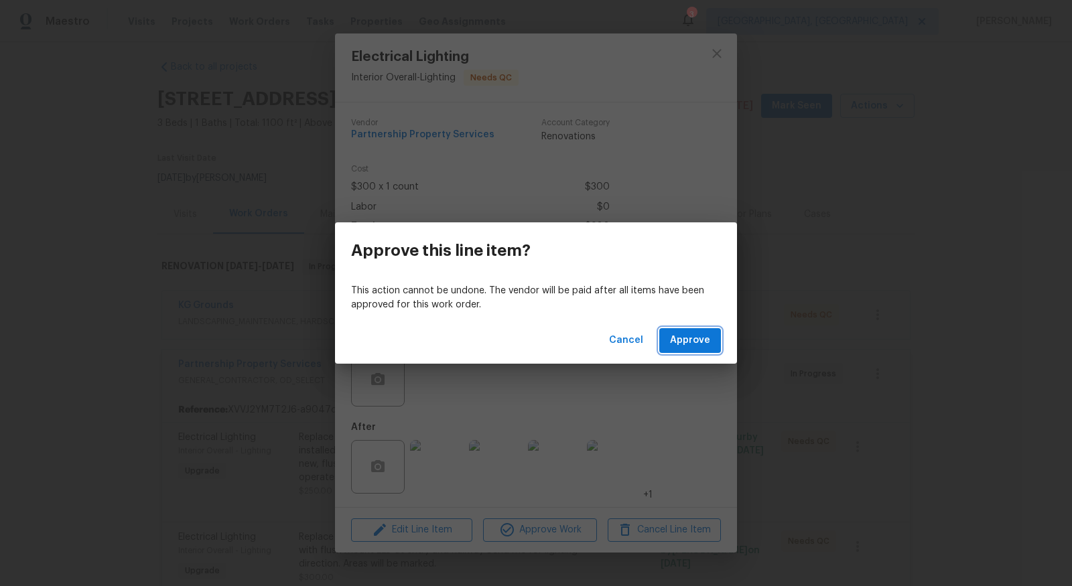
click at [709, 330] on button "Approve" at bounding box center [690, 340] width 62 height 25
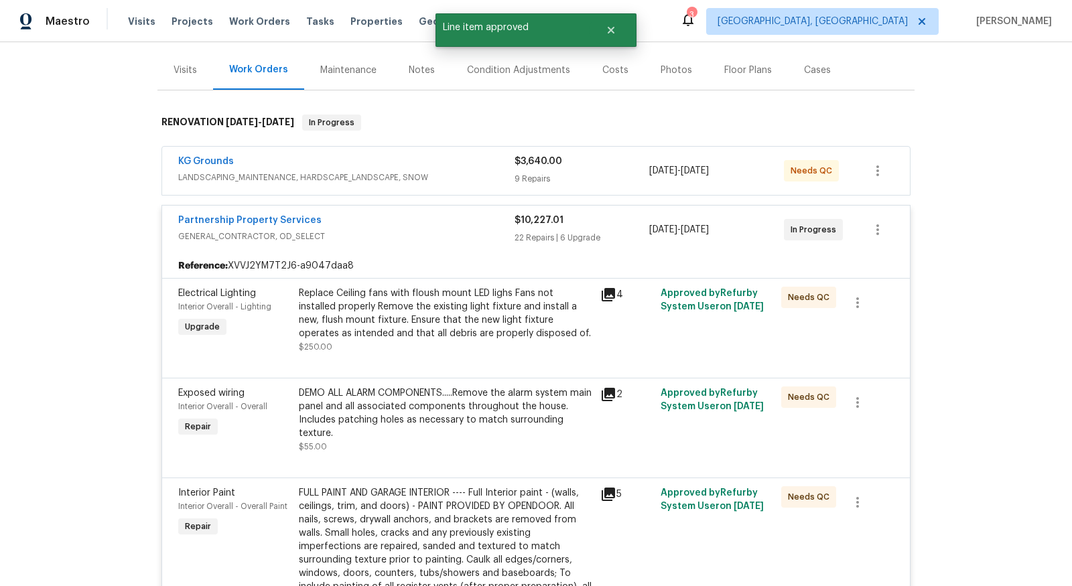
scroll to position [156, 0]
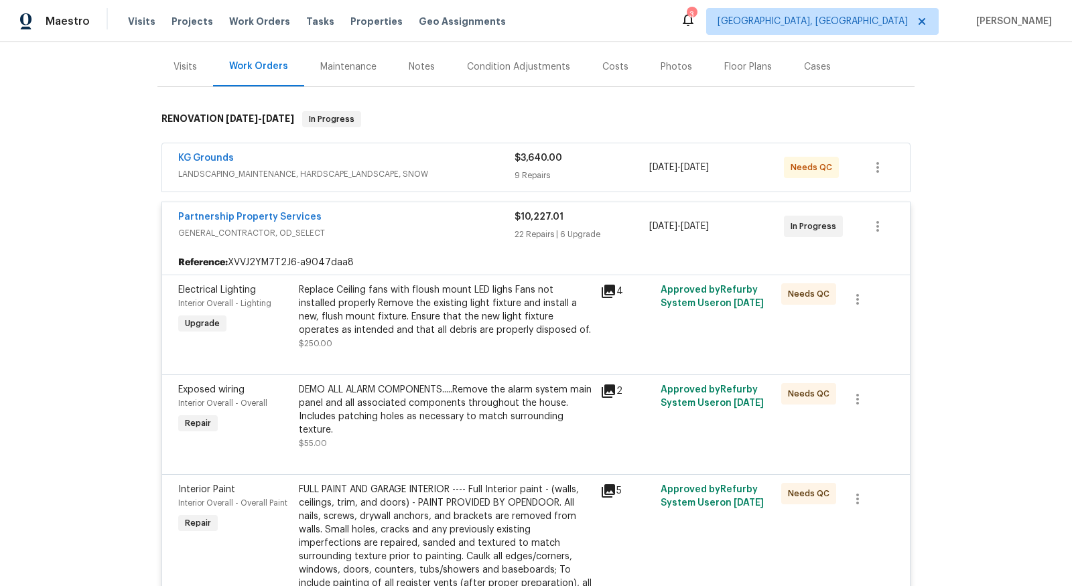
click at [616, 166] on div "$3,640.00 9 Repairs" at bounding box center [582, 167] width 135 height 32
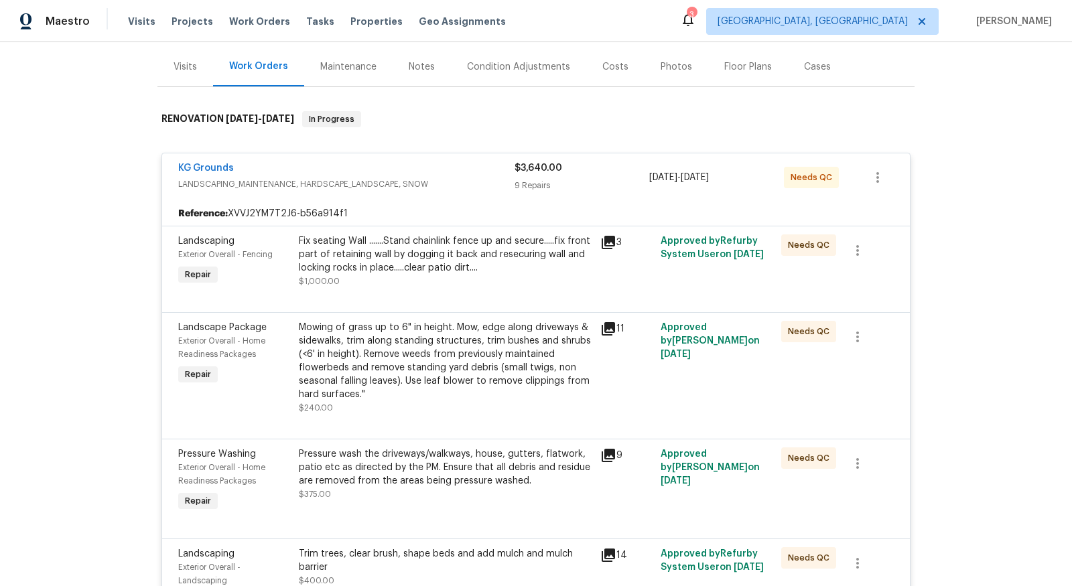
click at [498, 244] on div "Fix seating Wall .......Stand chainlink fence up and secure.....fix front part …" at bounding box center [445, 255] width 293 height 40
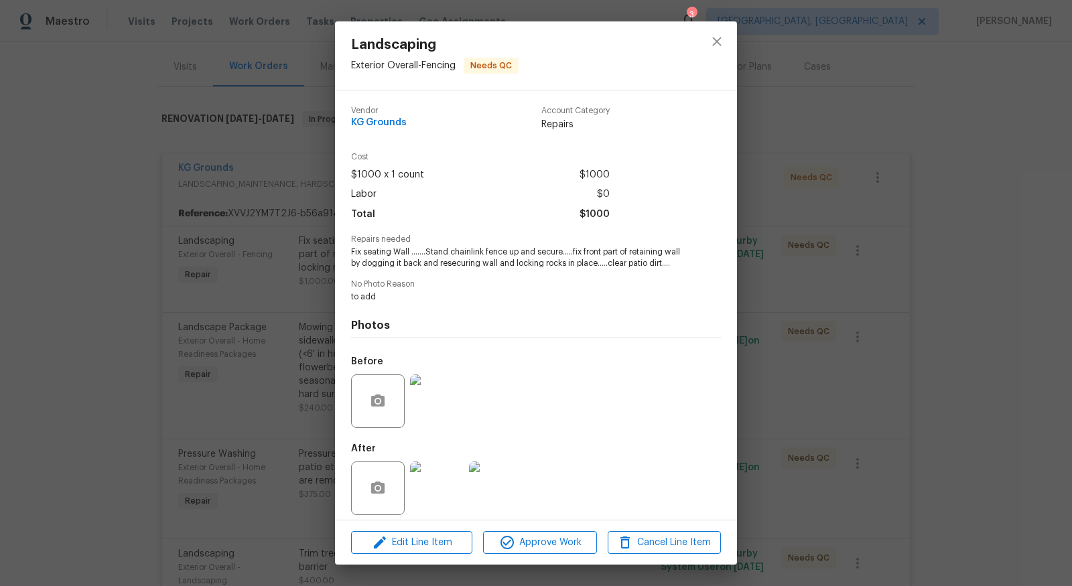
click at [425, 485] on img at bounding box center [437, 489] width 54 height 54
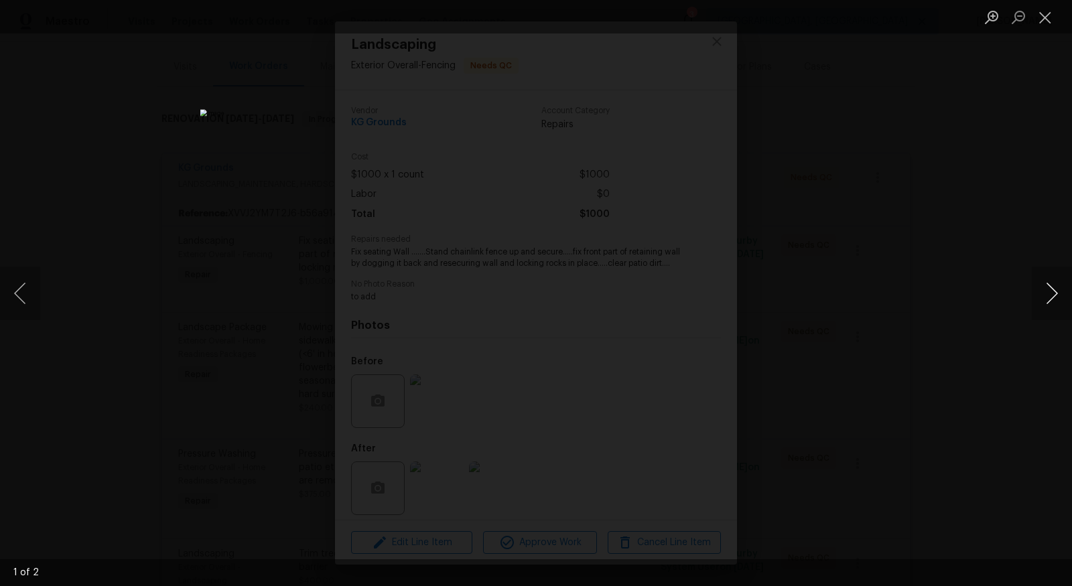
click at [1051, 299] on button "Next image" at bounding box center [1052, 294] width 40 height 54
click at [1047, 15] on button "Close lightbox" at bounding box center [1045, 16] width 27 height 23
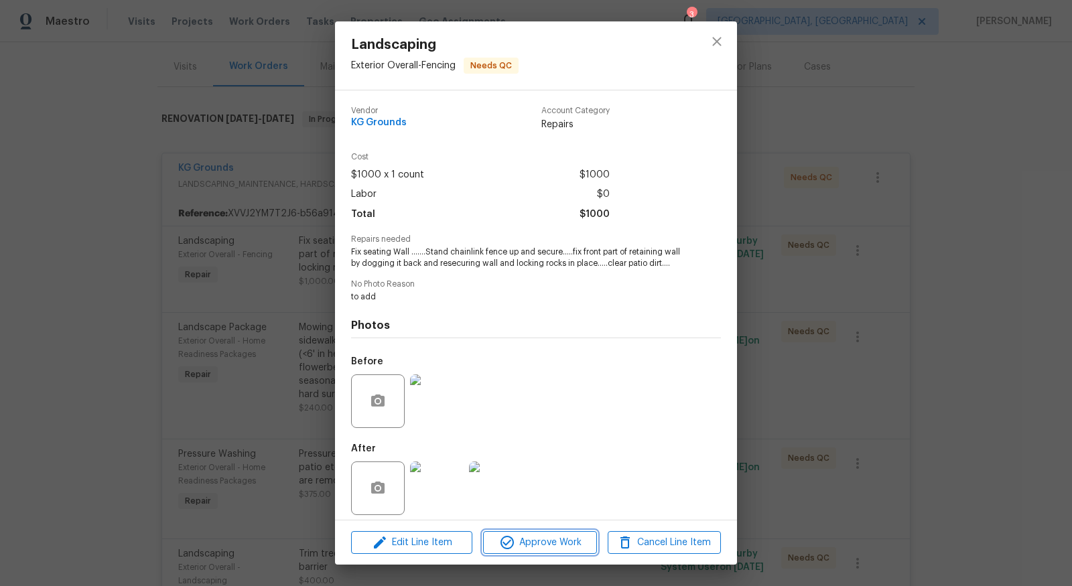
click at [573, 537] on span "Approve Work" at bounding box center [539, 543] width 105 height 17
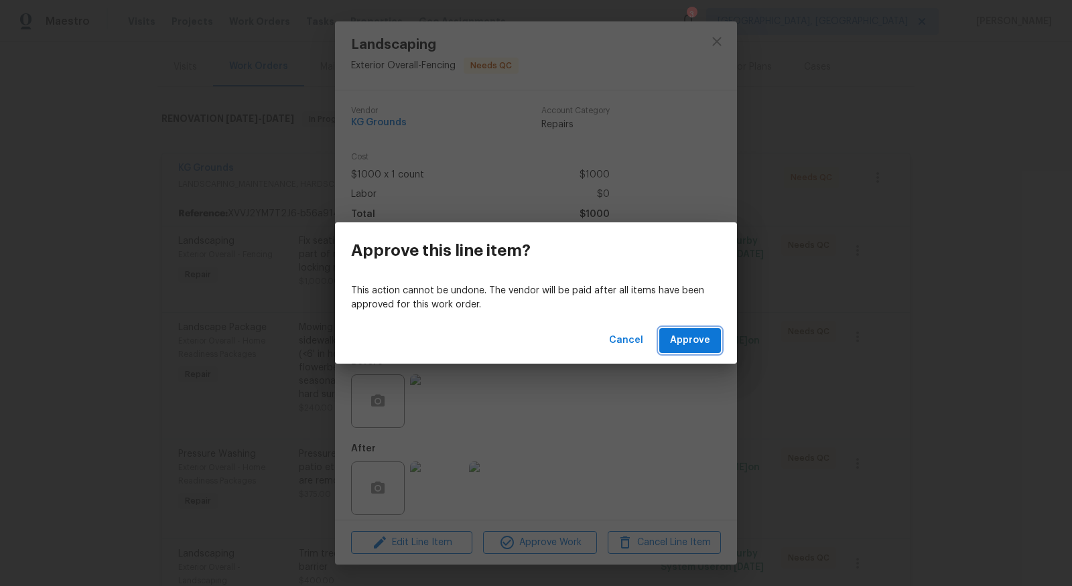
click at [716, 331] on button "Approve" at bounding box center [690, 340] width 62 height 25
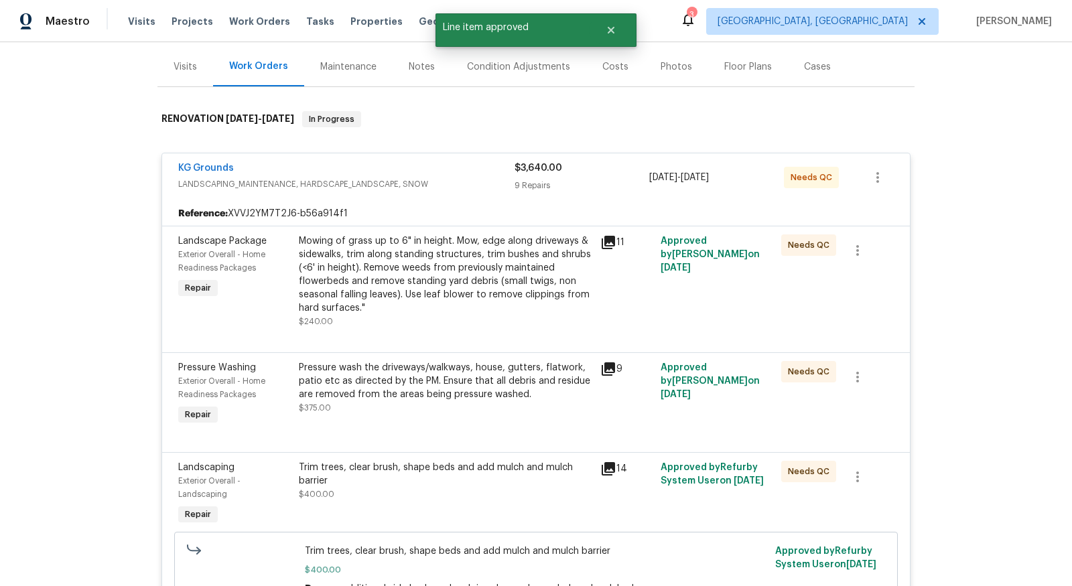
click at [509, 287] on div "Mowing of grass up to 6" in height. Mow, edge along driveways & sidewalks, trim…" at bounding box center [445, 275] width 293 height 80
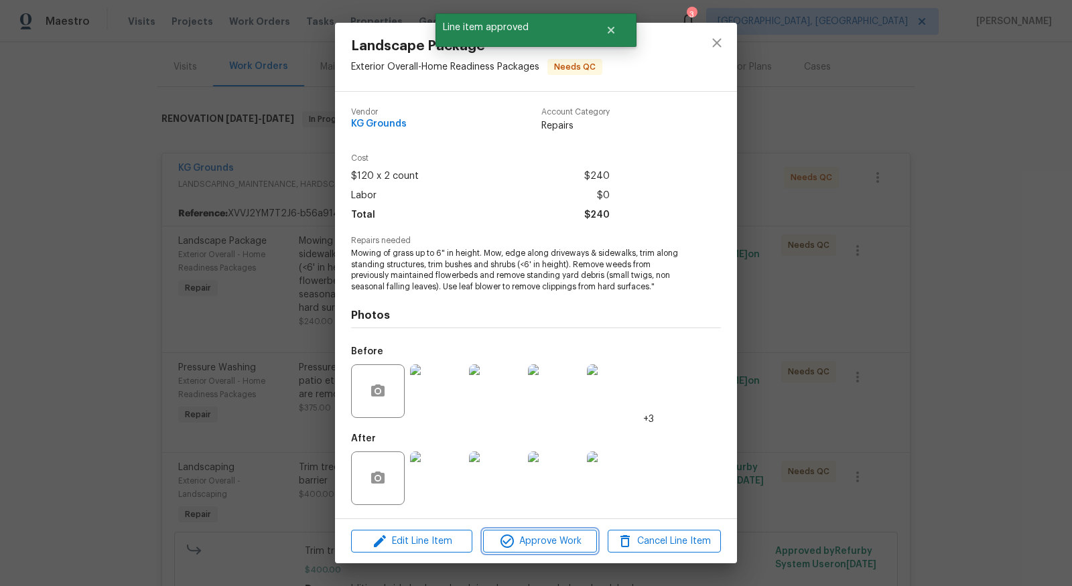
click at [539, 550] on button "Approve Work" at bounding box center [539, 541] width 113 height 23
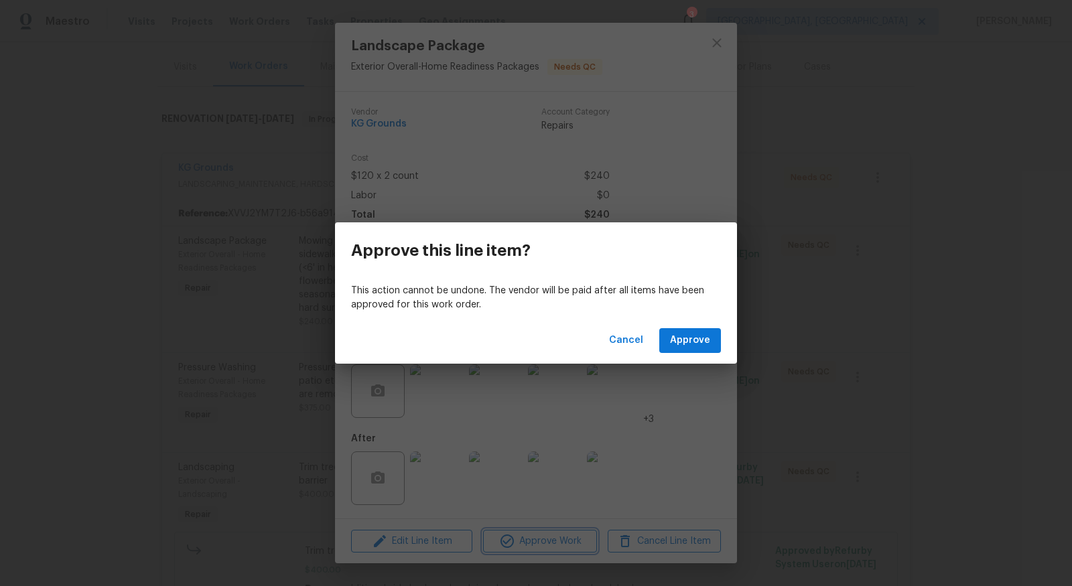
click at [458, 488] on div "Approve this line item? This action cannot be undone. The vendor will be paid a…" at bounding box center [536, 293] width 1072 height 586
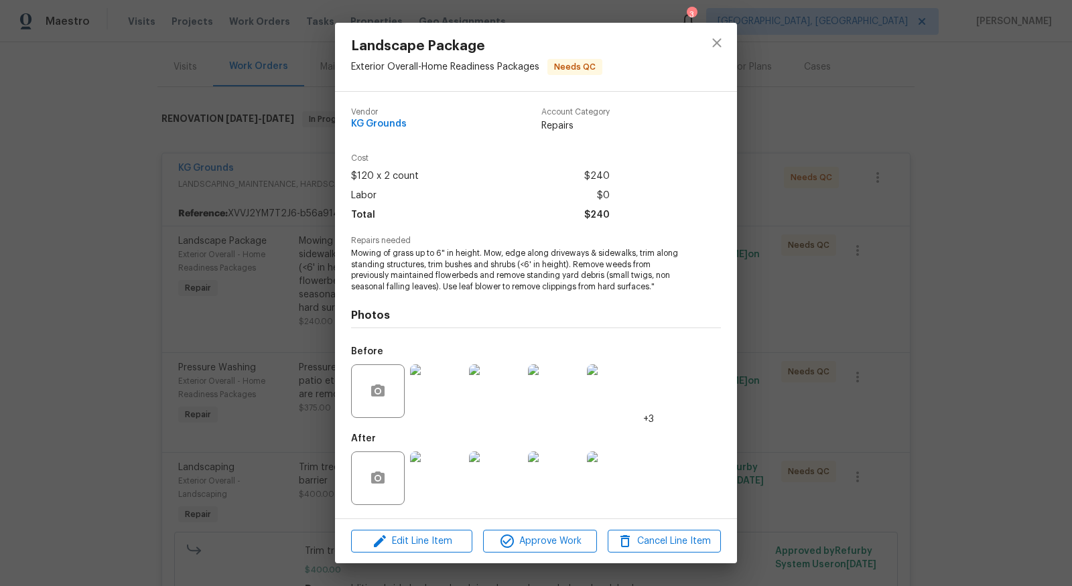
click at [428, 477] on img at bounding box center [437, 479] width 54 height 54
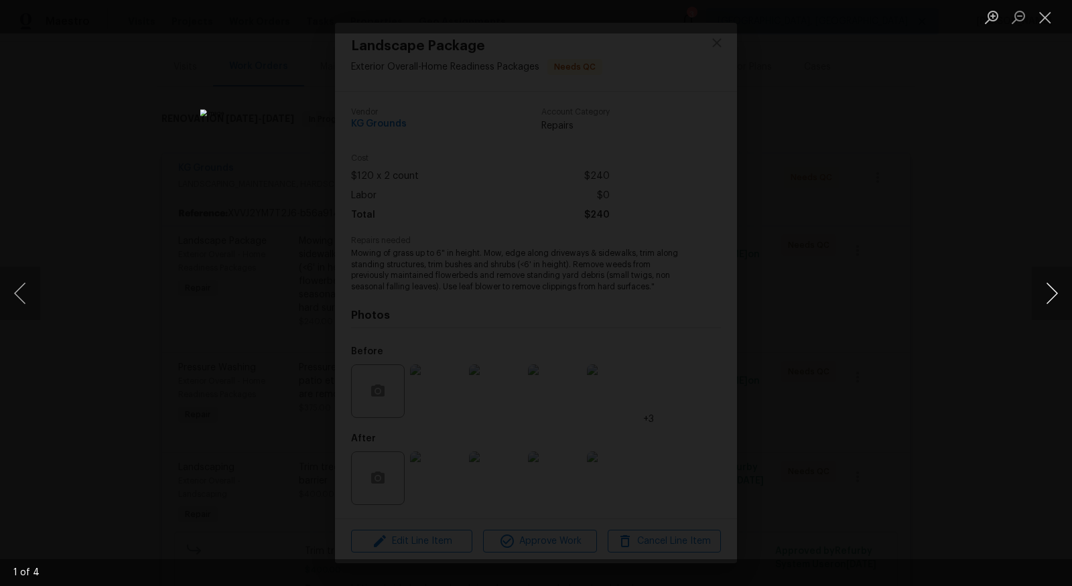
click at [1051, 288] on button "Next image" at bounding box center [1052, 294] width 40 height 54
click at [1051, 31] on li "Lightbox" at bounding box center [1045, 17] width 27 height 34
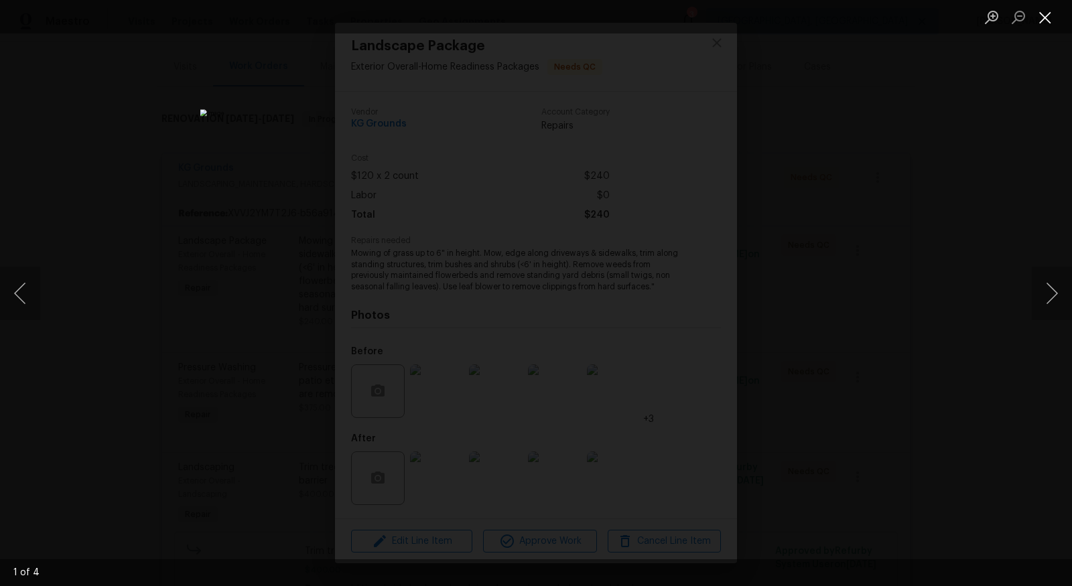
click at [1047, 18] on button "Close lightbox" at bounding box center [1045, 16] width 27 height 23
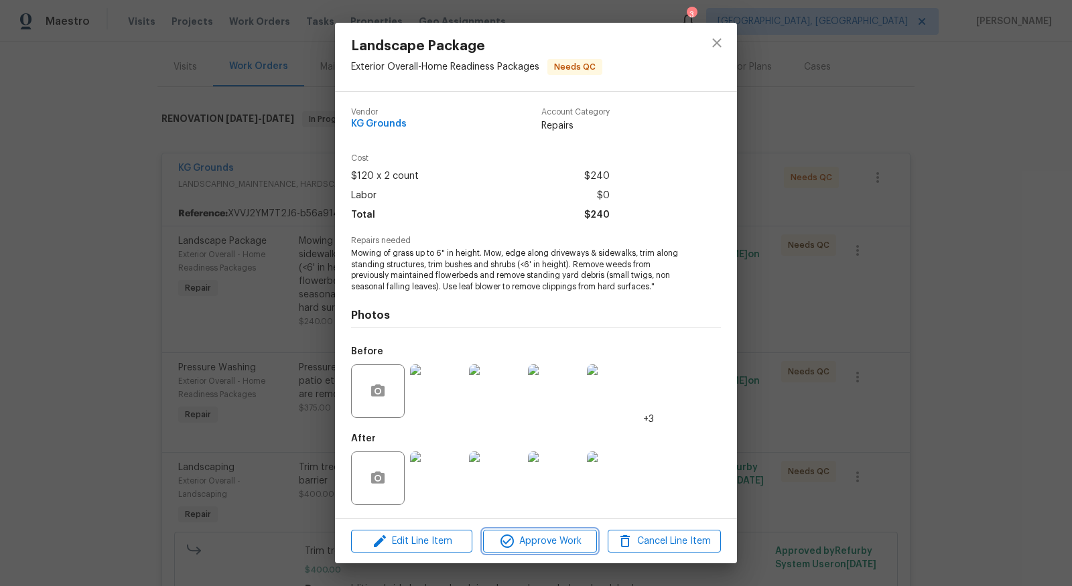
click at [520, 549] on span "Approve Work" at bounding box center [539, 541] width 105 height 17
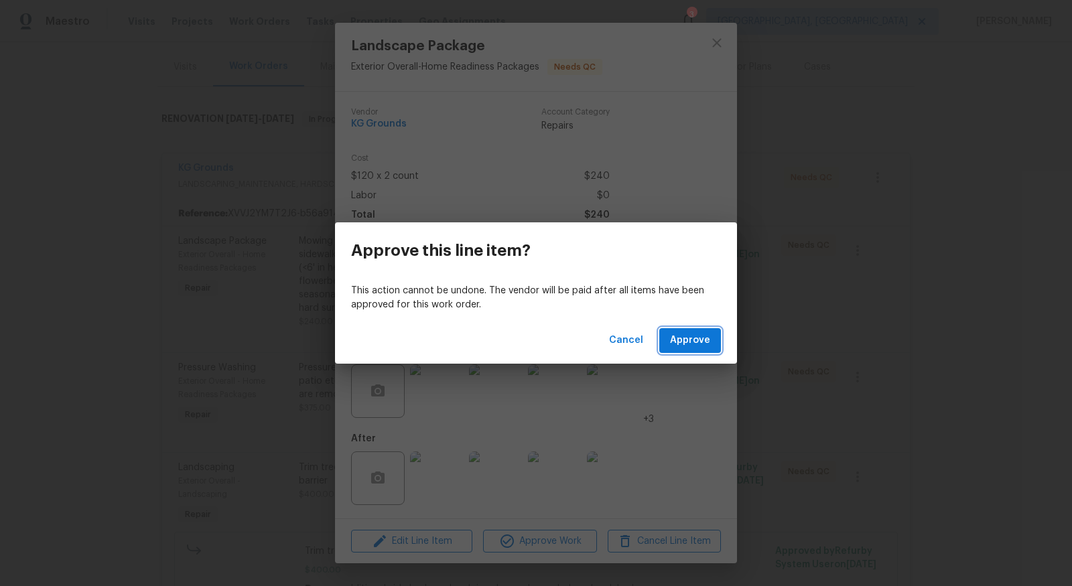
click at [690, 346] on span "Approve" at bounding box center [690, 340] width 40 height 17
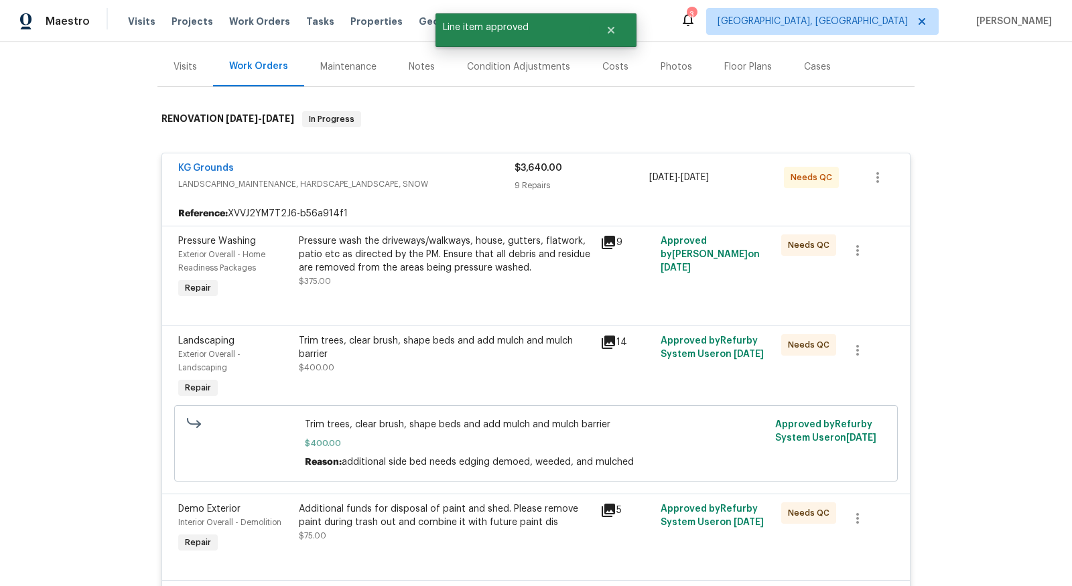
click at [488, 253] on div "Pressure wash the driveways/walkways, house, gutters, flatwork, patio etc as di…" at bounding box center [445, 255] width 293 height 40
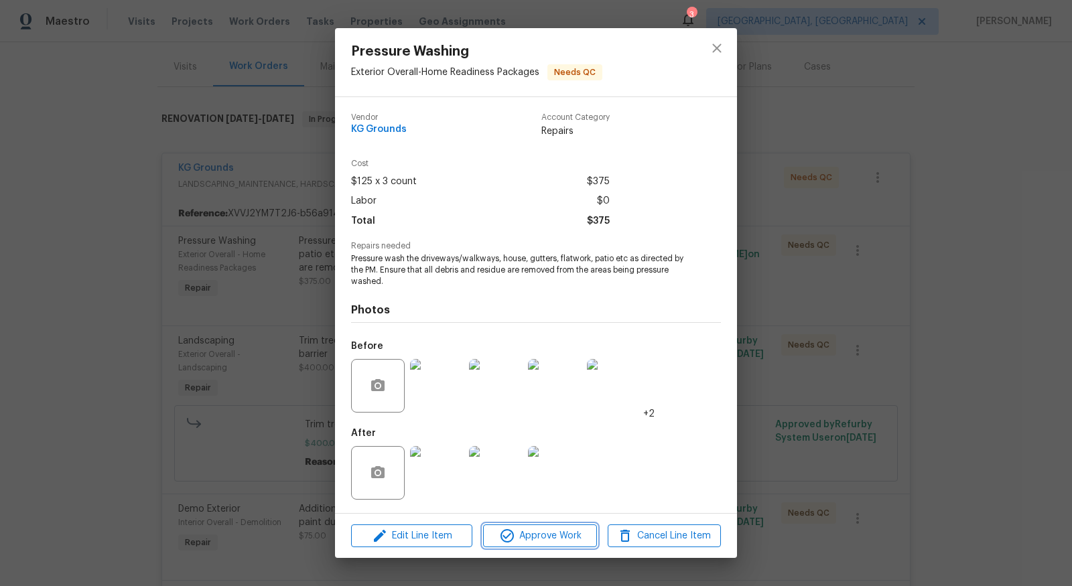
click at [527, 546] on button "Approve Work" at bounding box center [539, 536] width 113 height 23
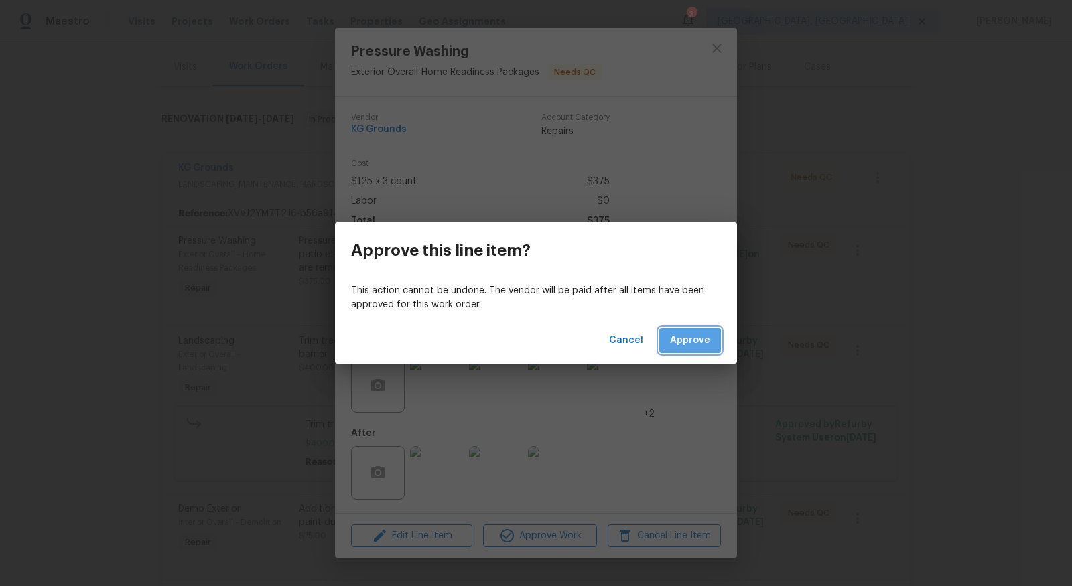
click at [708, 346] on span "Approve" at bounding box center [690, 340] width 40 height 17
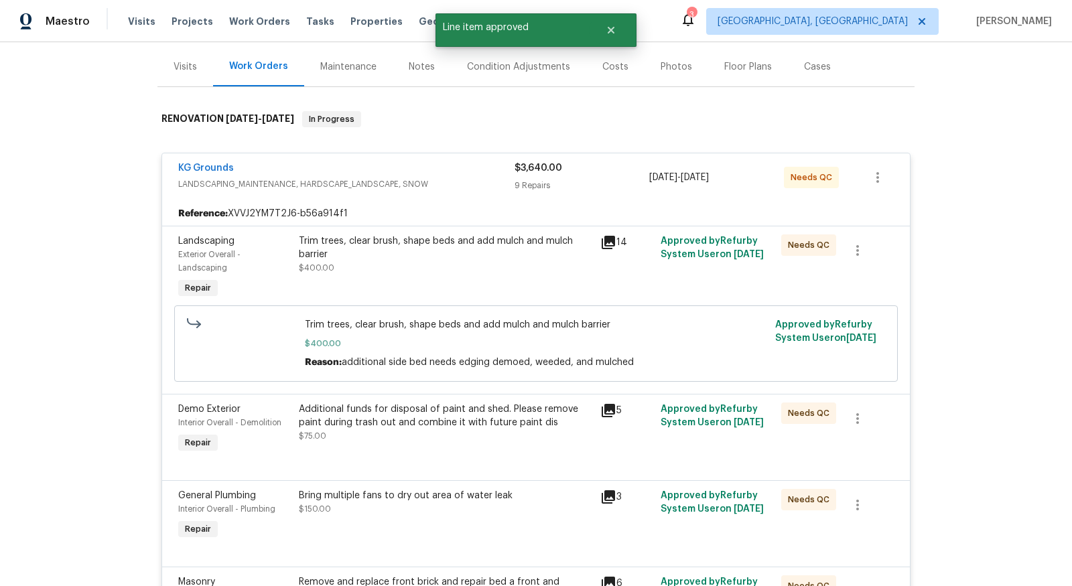
click at [503, 253] on div "Trim trees, clear brush, shape beds and add mulch and mulch barrier" at bounding box center [445, 248] width 293 height 27
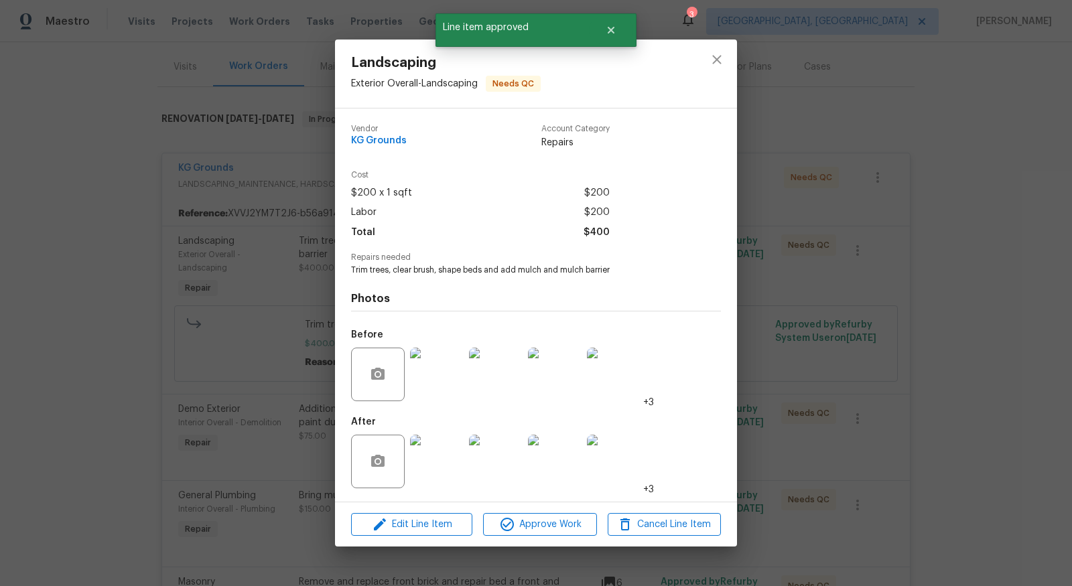
click at [503, 472] on img at bounding box center [496, 462] width 54 height 54
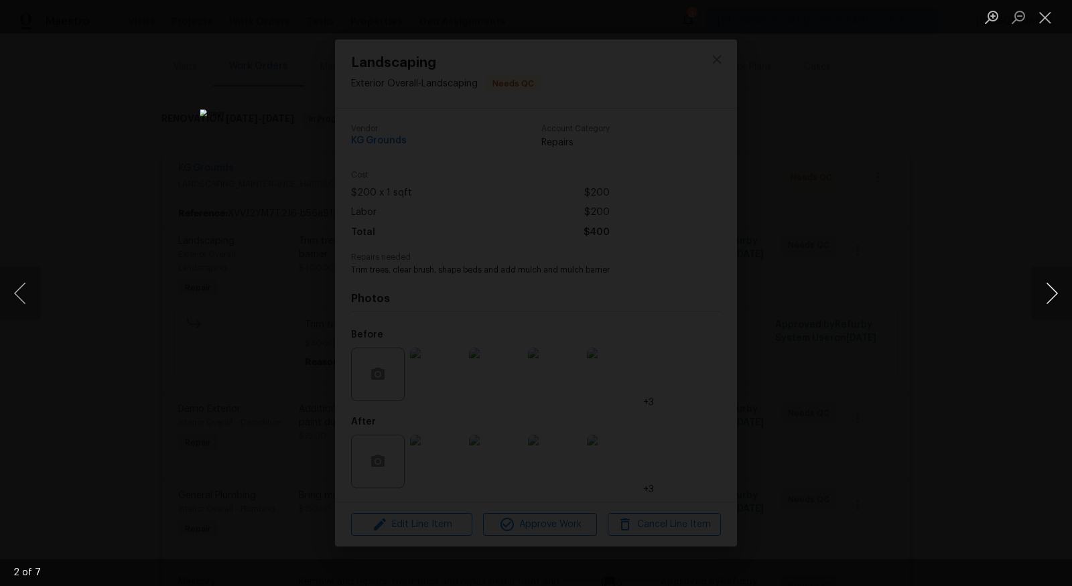
click at [1055, 306] on button "Next image" at bounding box center [1052, 294] width 40 height 54
click at [27, 286] on button "Previous image" at bounding box center [20, 294] width 40 height 54
click at [1045, 9] on button "Close lightbox" at bounding box center [1045, 16] width 27 height 23
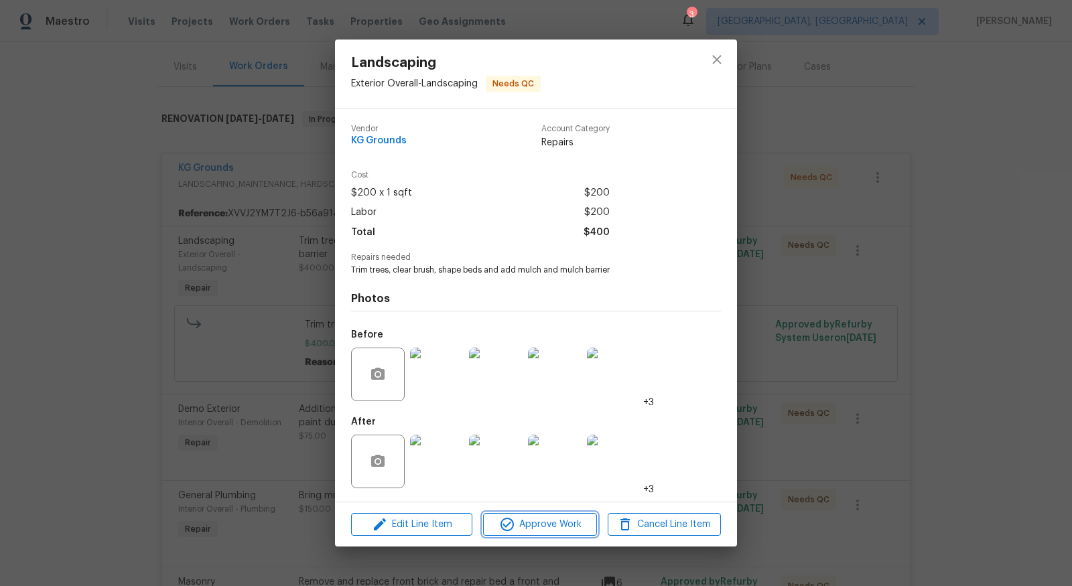
click at [539, 513] on button "Approve Work" at bounding box center [539, 524] width 113 height 23
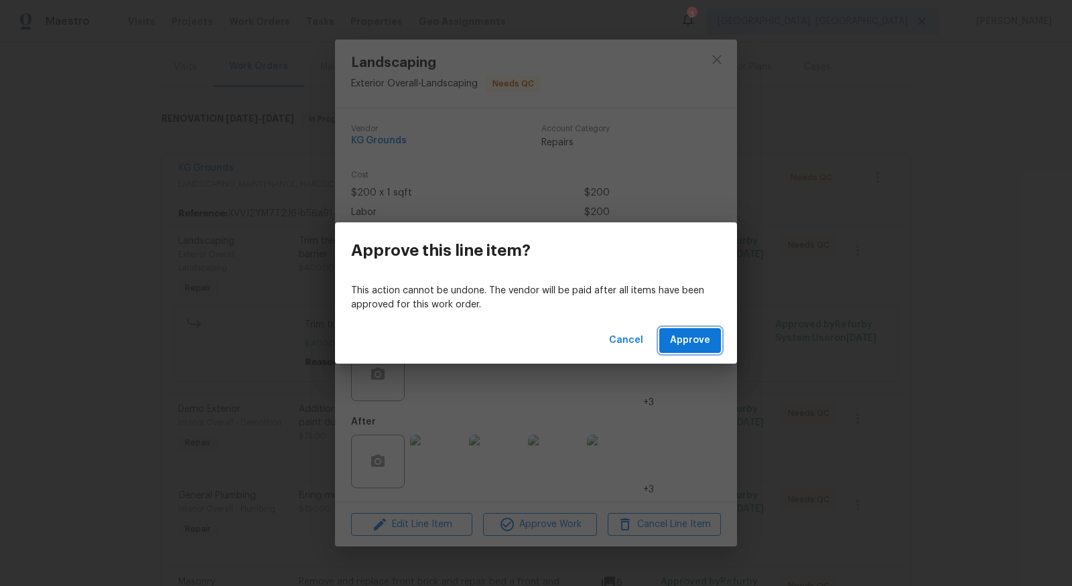
click at [685, 336] on span "Approve" at bounding box center [690, 340] width 40 height 17
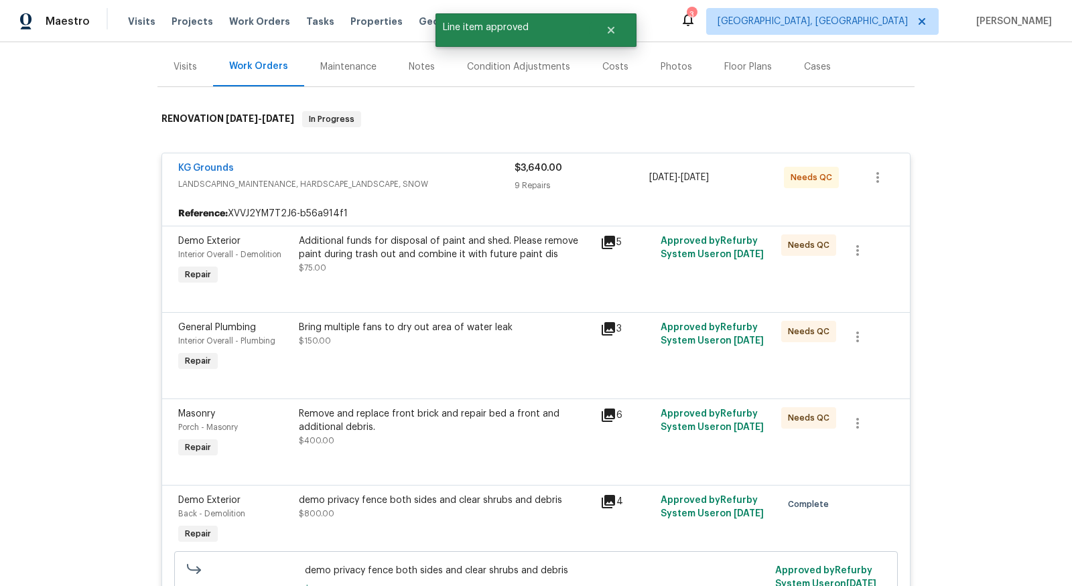
click at [606, 200] on div "KG Grounds LANDSCAPING_MAINTENANCE, HARDSCAPE_LANDSCAPE, SNOW $3,640.00 9 Repai…" at bounding box center [536, 177] width 748 height 48
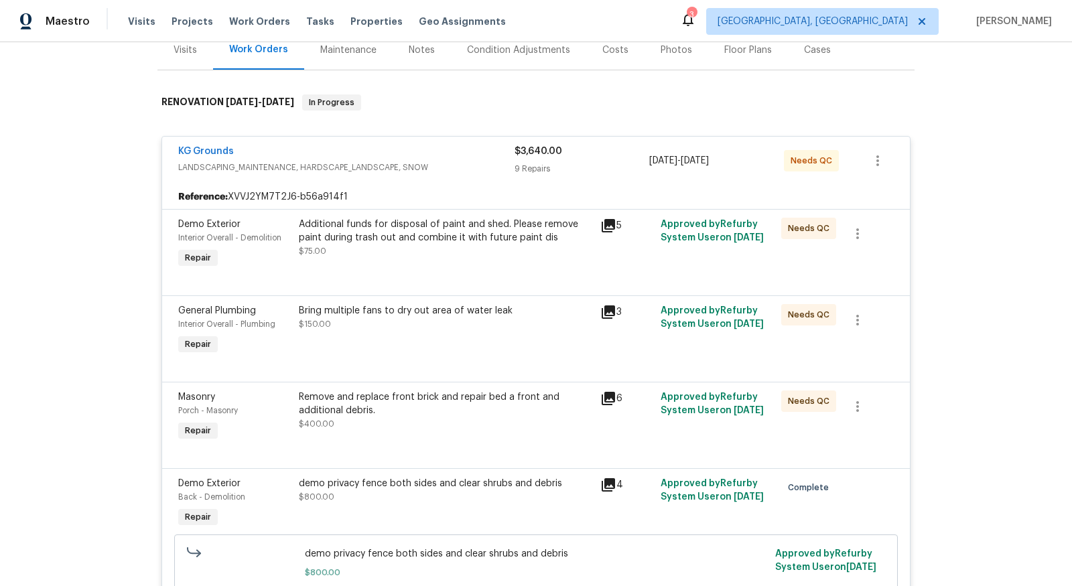
scroll to position [176, 0]
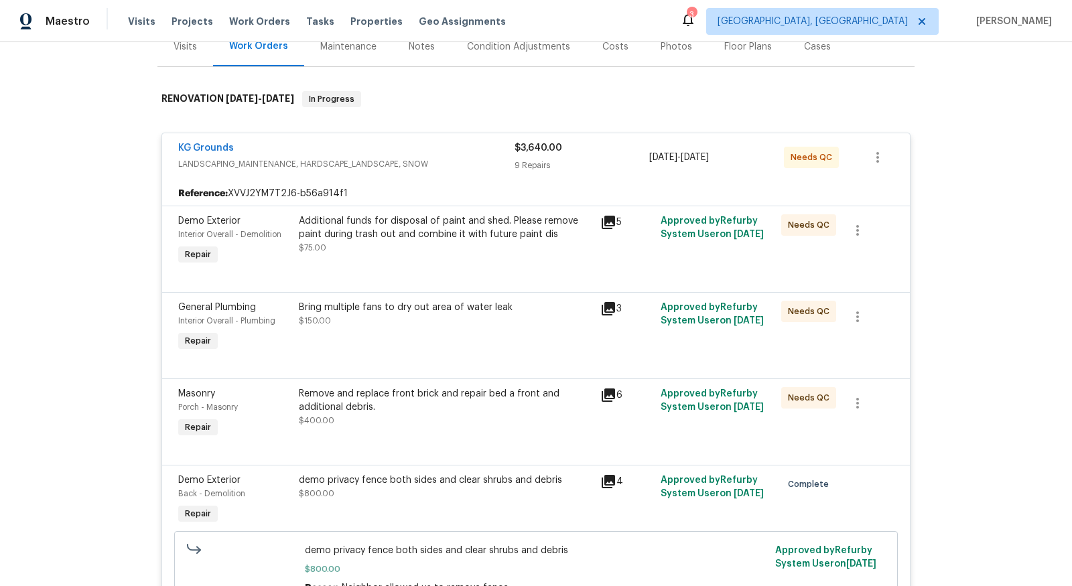
click at [417, 225] on div "Additional funds for disposal of paint and shed. Please remove paint during tra…" at bounding box center [445, 227] width 293 height 27
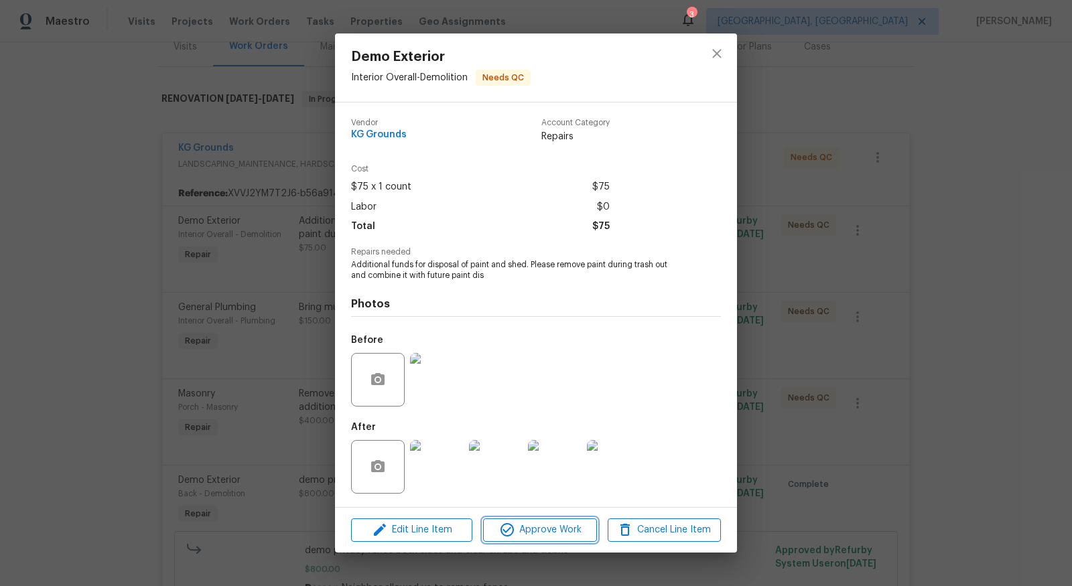
click at [528, 535] on span "Approve Work" at bounding box center [539, 530] width 105 height 17
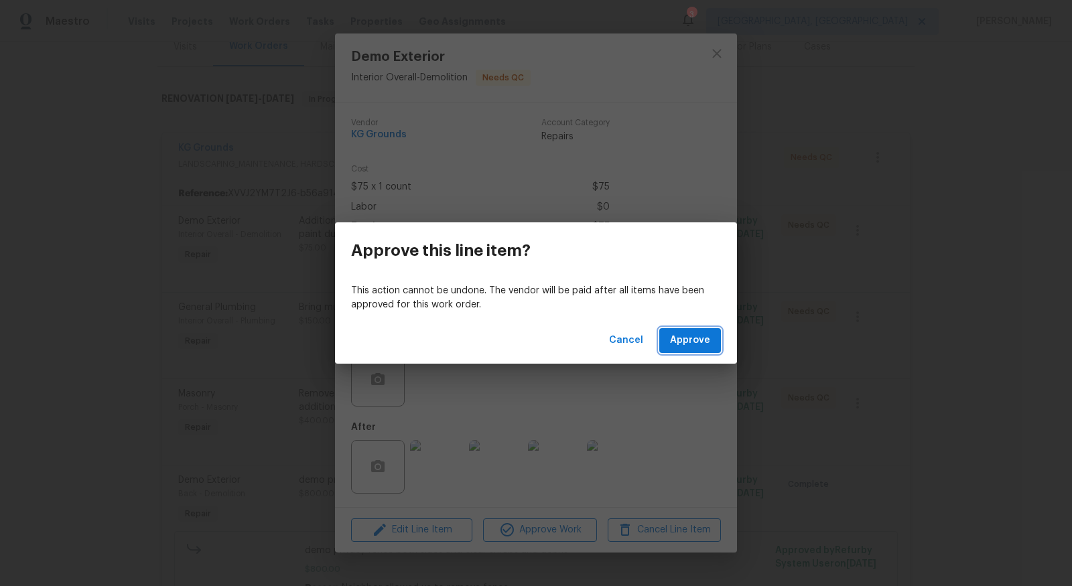
click at [695, 339] on span "Approve" at bounding box center [690, 340] width 40 height 17
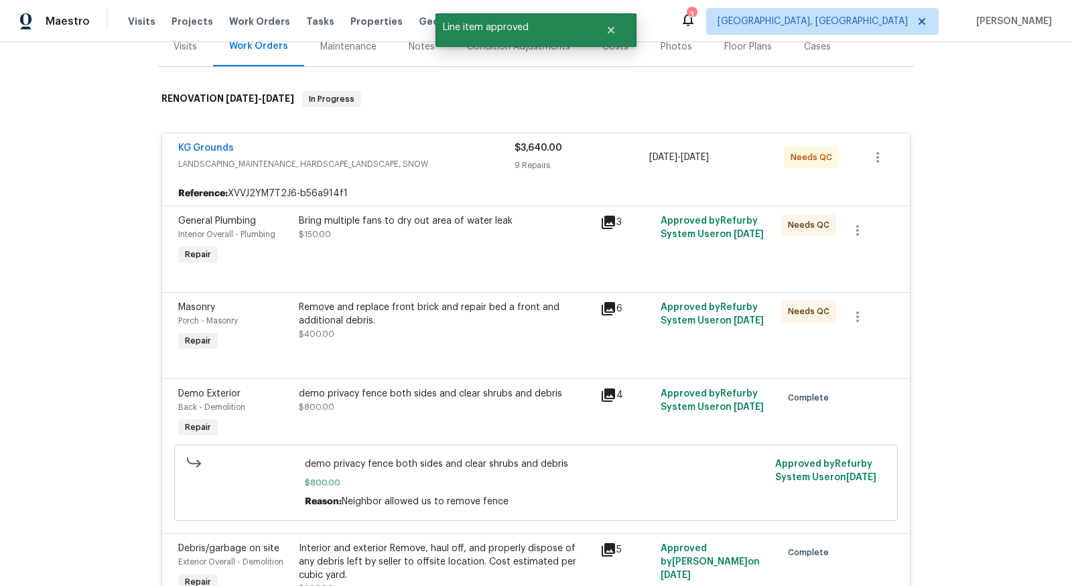
click at [523, 337] on div "Remove and replace front brick and repair bed a front and additional debris. $4…" at bounding box center [445, 321] width 293 height 40
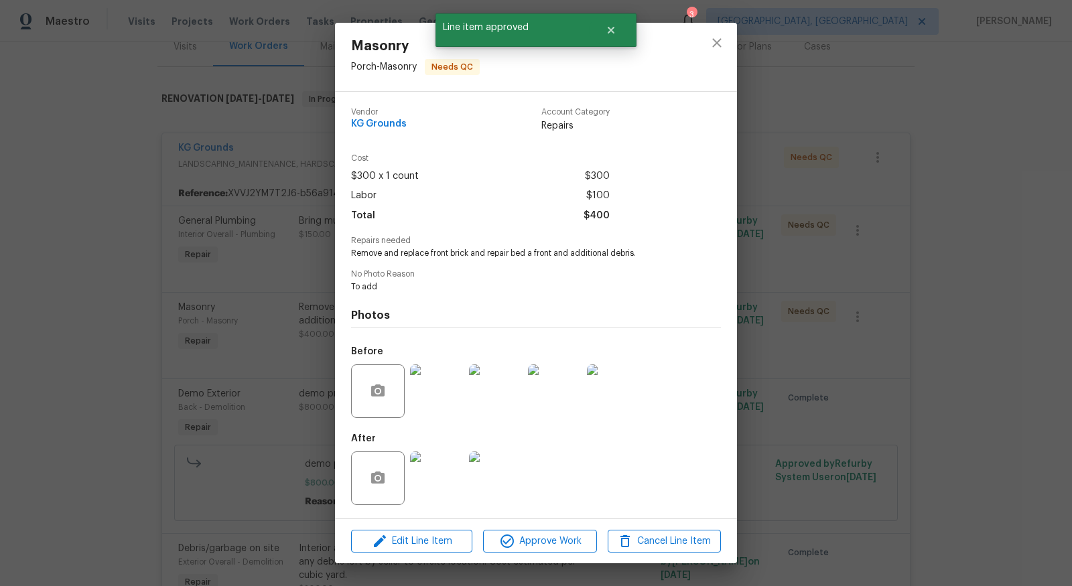
click at [452, 479] on img at bounding box center [437, 479] width 54 height 54
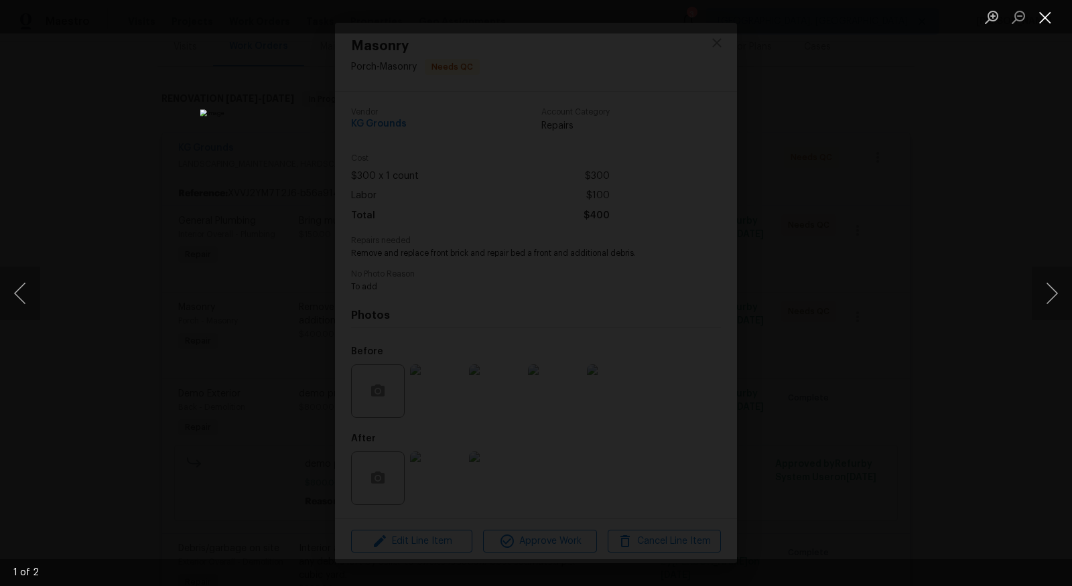
click at [1046, 21] on button "Close lightbox" at bounding box center [1045, 16] width 27 height 23
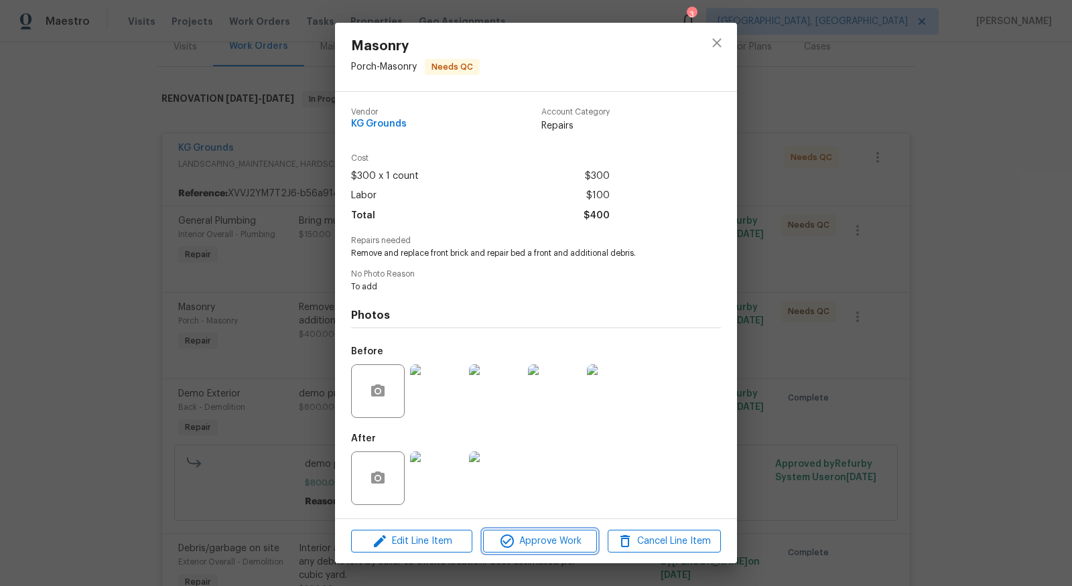
click at [524, 539] on span "Approve Work" at bounding box center [539, 541] width 105 height 17
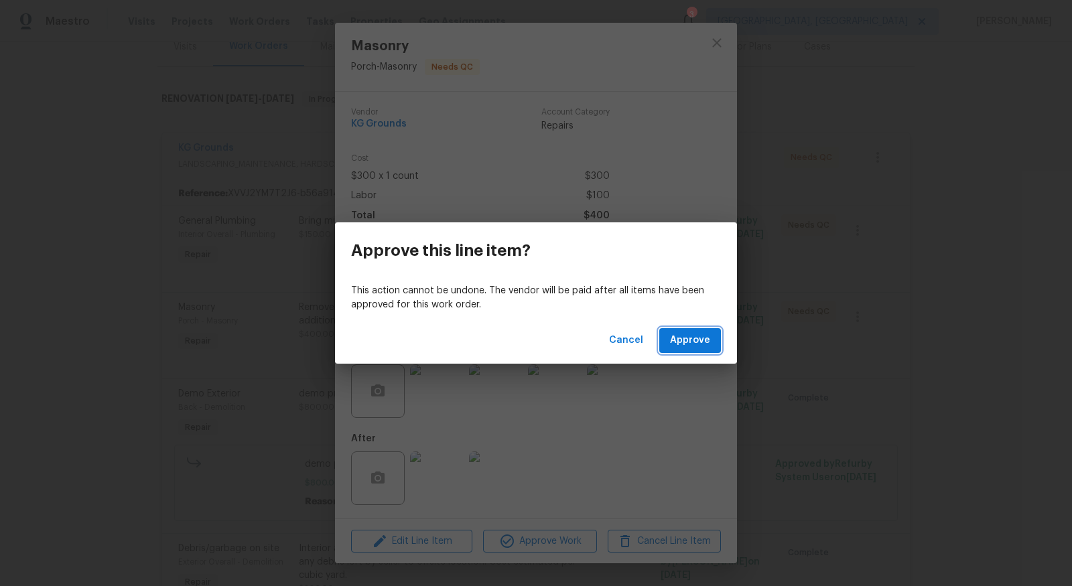
click at [685, 346] on span "Approve" at bounding box center [690, 340] width 40 height 17
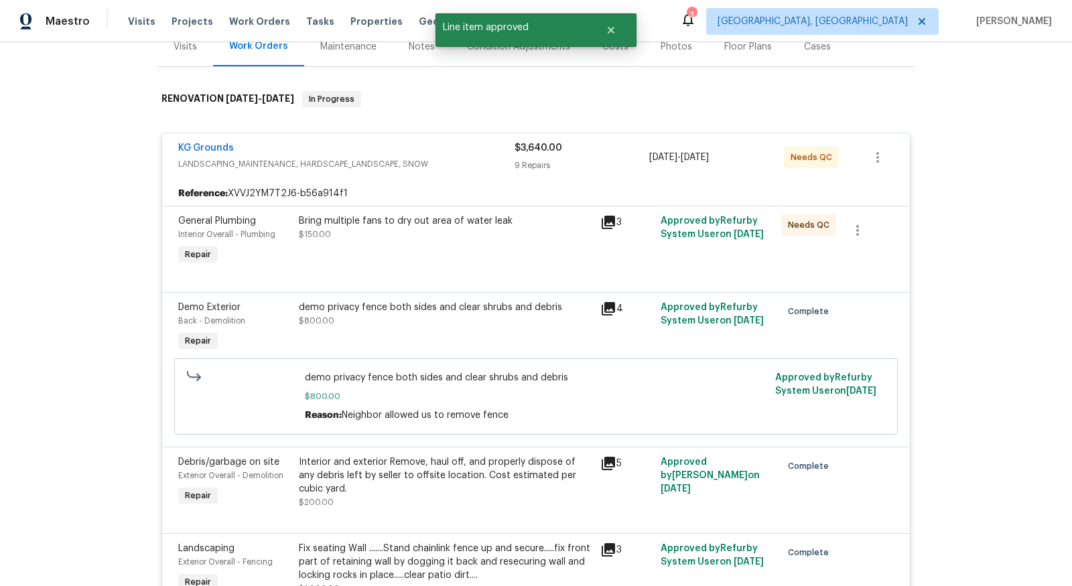
click at [556, 269] on div at bounding box center [536, 276] width 716 height 16
click at [503, 226] on div "Bring multiple fans to dry out area of water leak" at bounding box center [445, 220] width 293 height 13
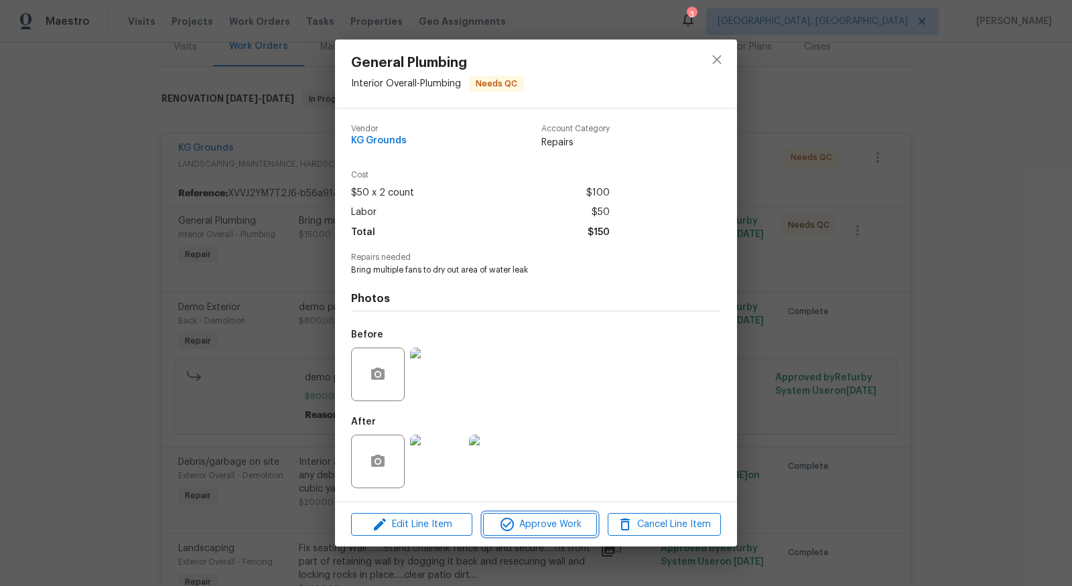
click at [540, 521] on span "Approve Work" at bounding box center [539, 525] width 105 height 17
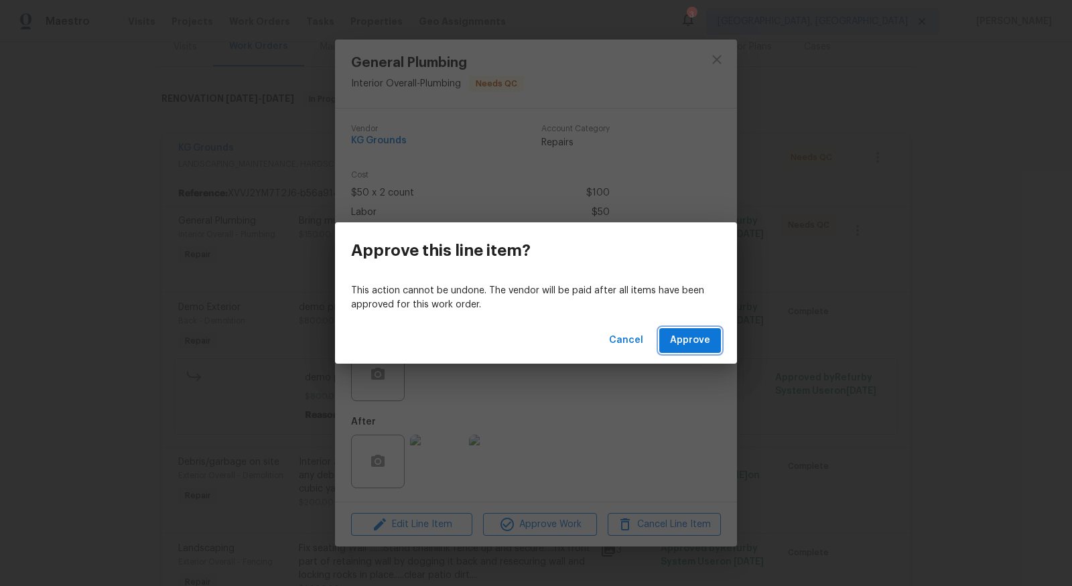
click at [685, 352] on button "Approve" at bounding box center [690, 340] width 62 height 25
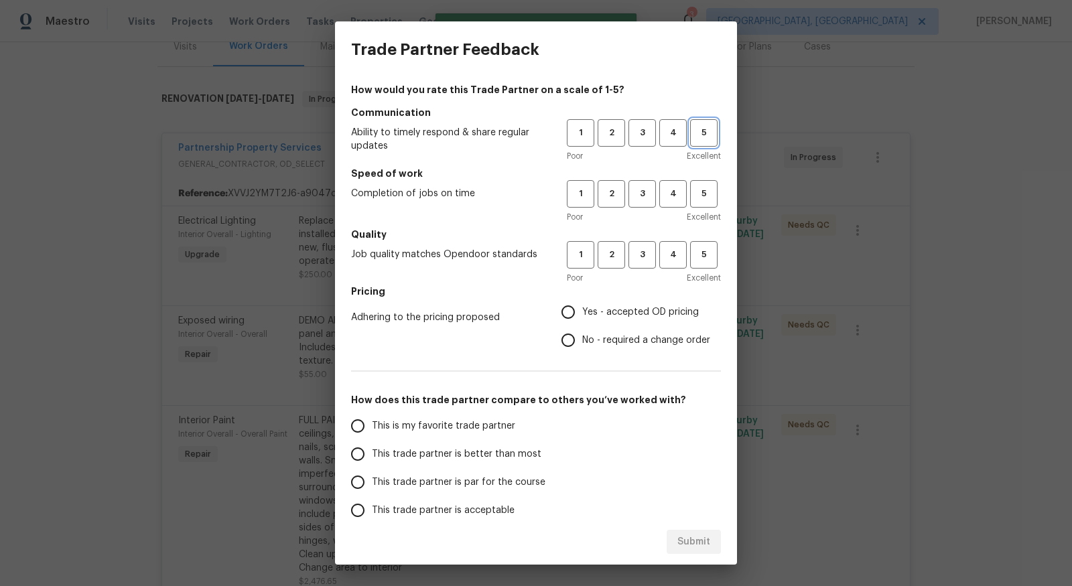
click at [704, 133] on span "5" at bounding box center [704, 132] width 25 height 15
click at [706, 196] on span "5" at bounding box center [704, 193] width 25 height 15
click at [705, 249] on span "5" at bounding box center [704, 254] width 25 height 15
click at [548, 308] on div "Adhering to the pricing proposed Yes - accepted OD pricing No - required a chan…" at bounding box center [536, 326] width 370 height 56
click at [577, 311] on input "Yes - accepted OD pricing" at bounding box center [568, 312] width 28 height 28
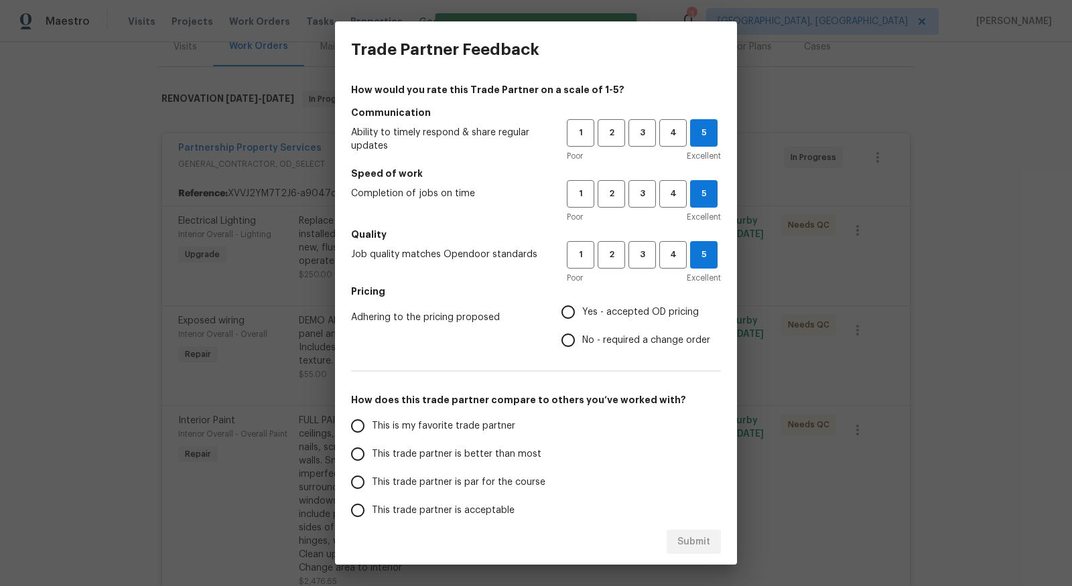
radio input "true"
click at [364, 421] on input "This is my favorite trade partner" at bounding box center [358, 426] width 28 height 28
click at [694, 537] on span "Submit" at bounding box center [693, 542] width 33 height 17
radio input "true"
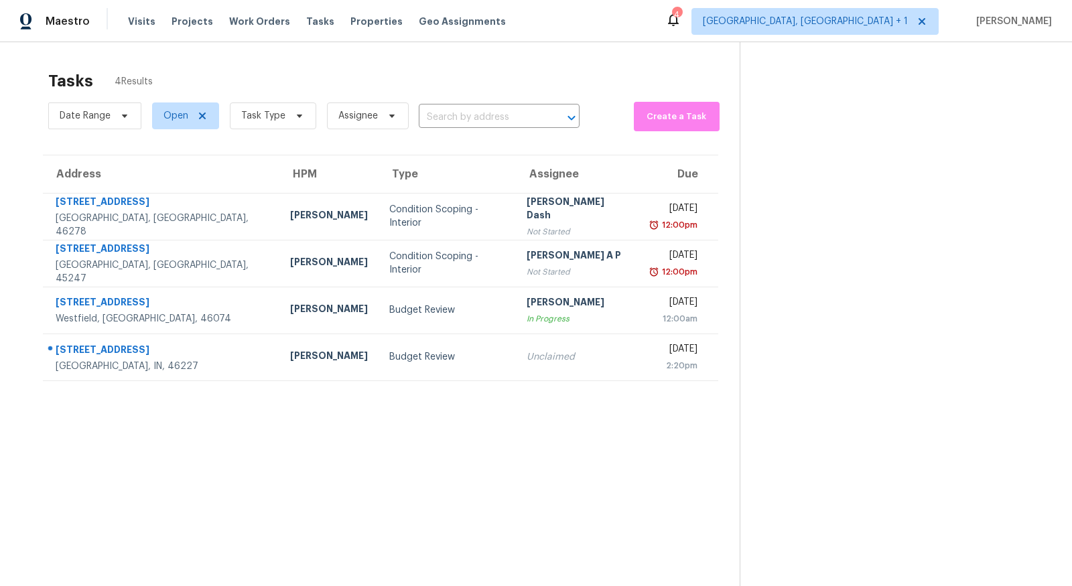
scroll to position [42, 0]
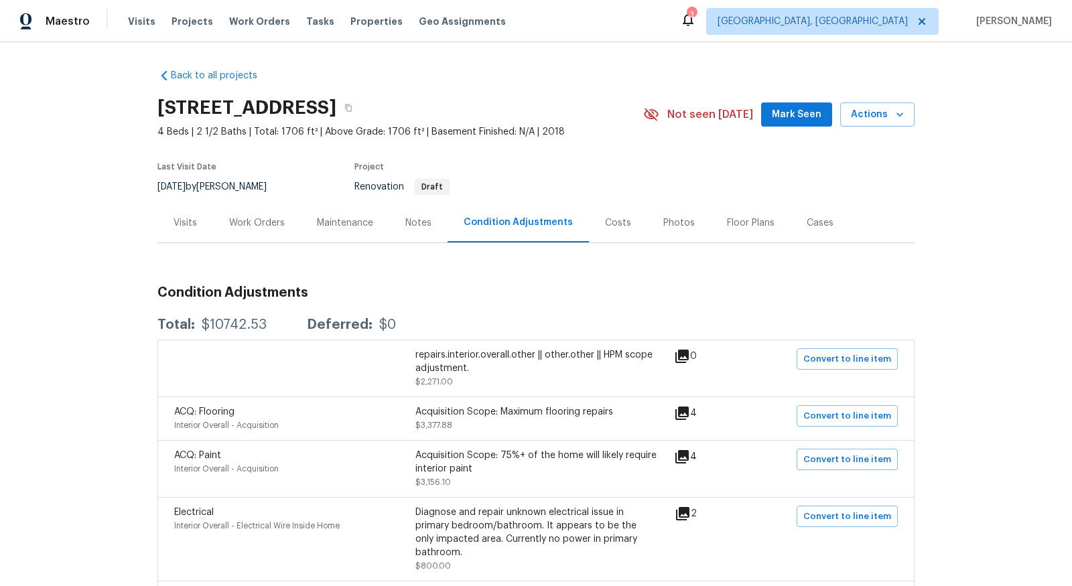
click at [251, 225] on div "Work Orders" at bounding box center [257, 222] width 56 height 13
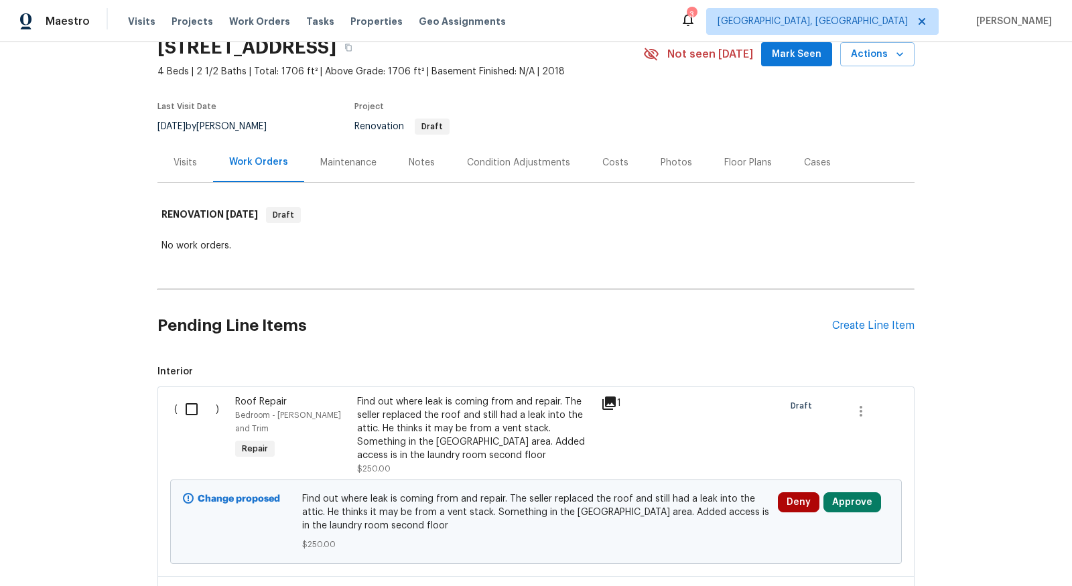
scroll to position [88, 0]
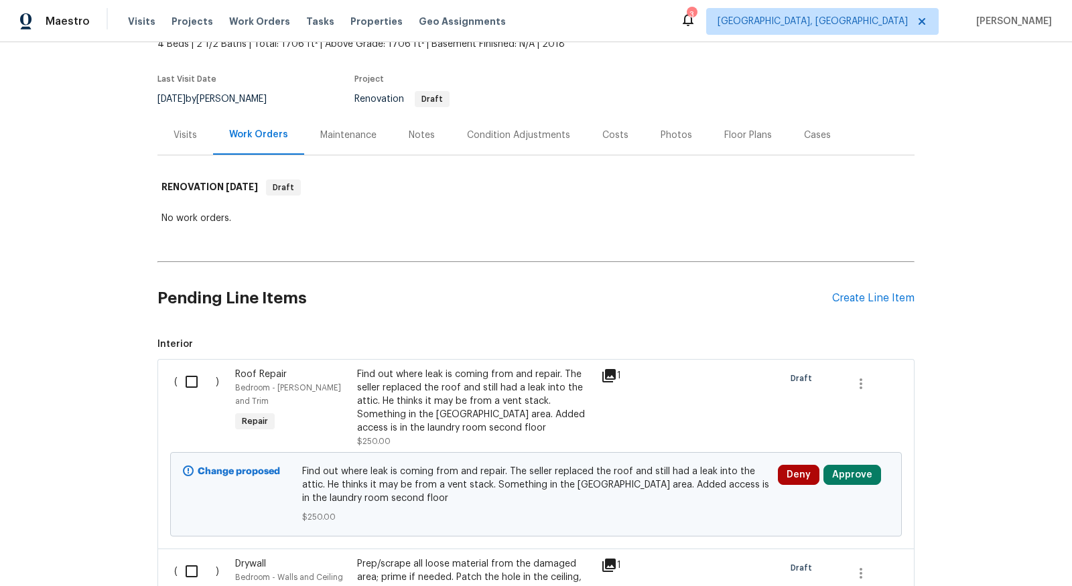
click at [188, 384] on input "checkbox" at bounding box center [197, 382] width 38 height 28
checkbox input "true"
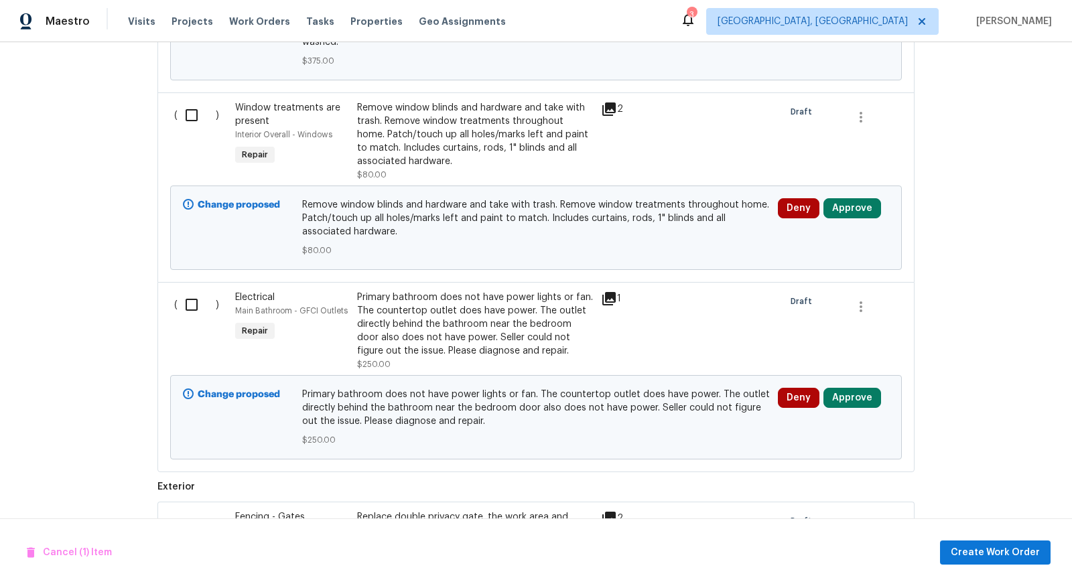
scroll to position [2956, 0]
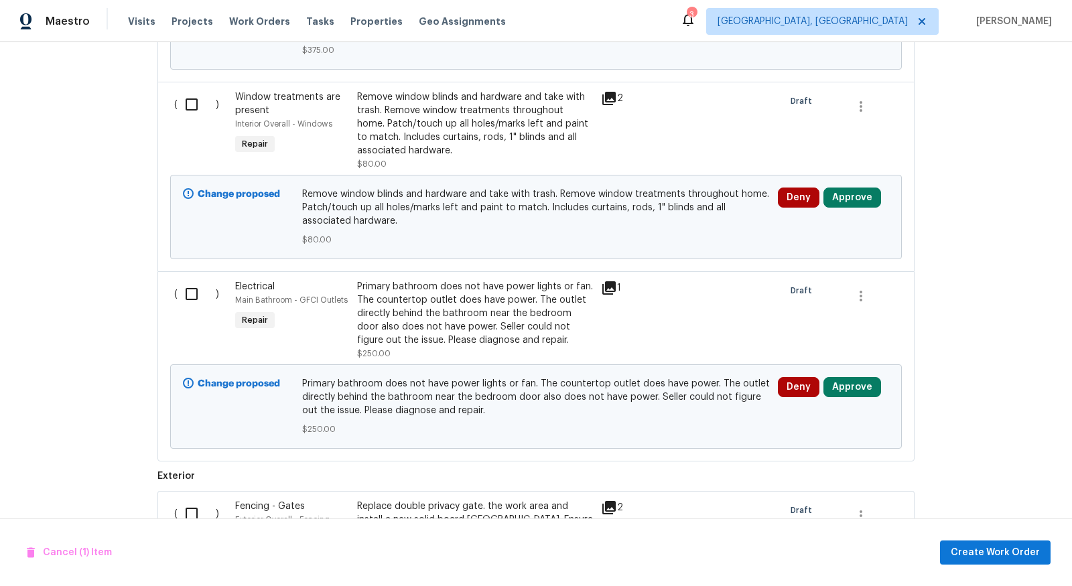
click at [195, 280] on input "checkbox" at bounding box center [197, 294] width 38 height 28
checkbox input "true"
click at [993, 549] on span "Create Work Order" at bounding box center [995, 553] width 89 height 17
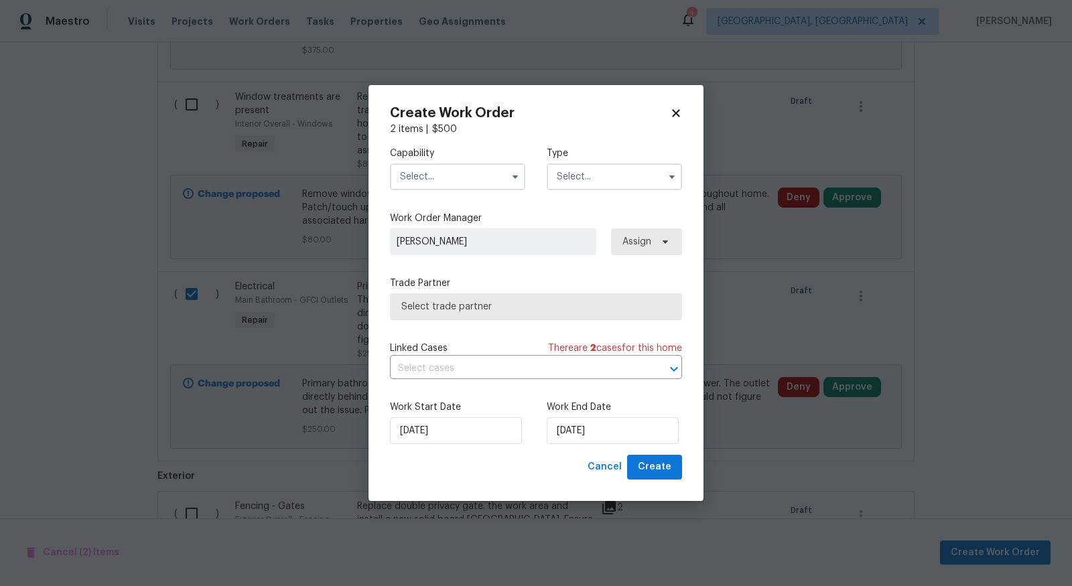
click at [489, 176] on input "text" at bounding box center [457, 176] width 135 height 27
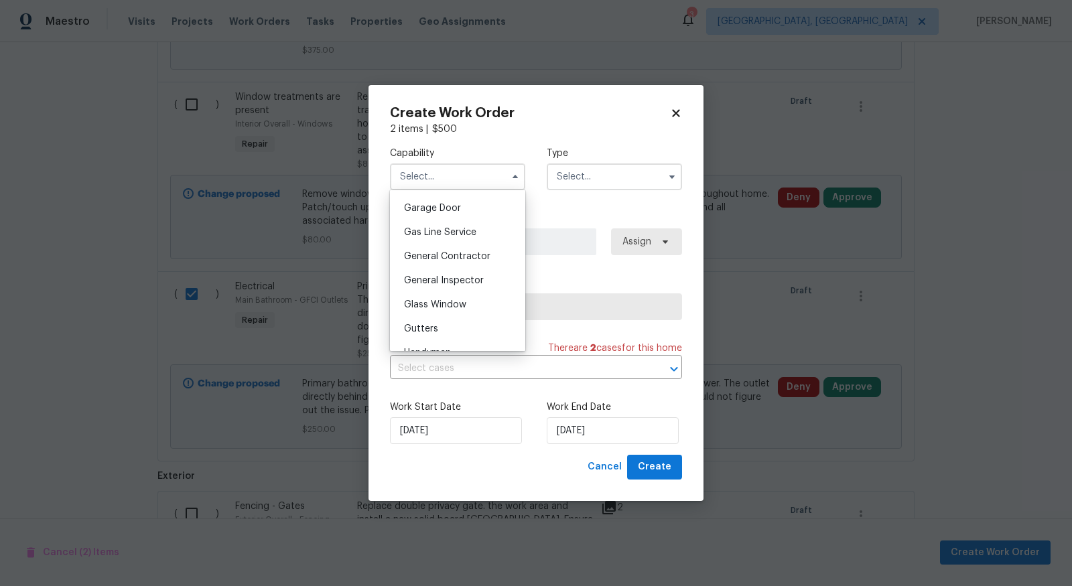
scroll to position [593, 0]
click at [472, 249] on span "General Contractor" at bounding box center [447, 253] width 86 height 9
type input "General Contractor"
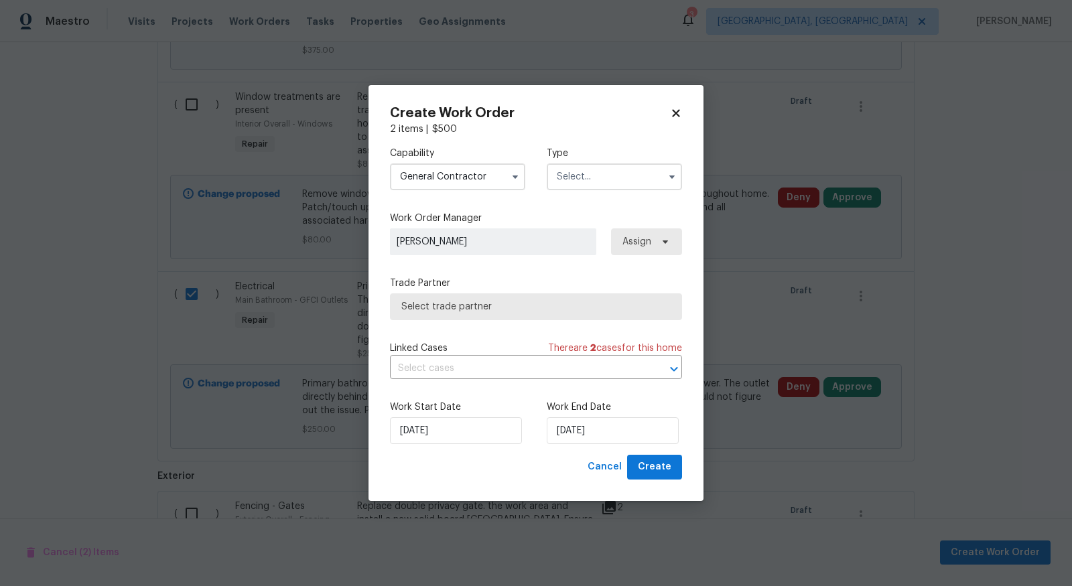
click at [615, 160] on div "Type" at bounding box center [614, 169] width 135 height 44
click at [600, 179] on input "text" at bounding box center [614, 176] width 135 height 27
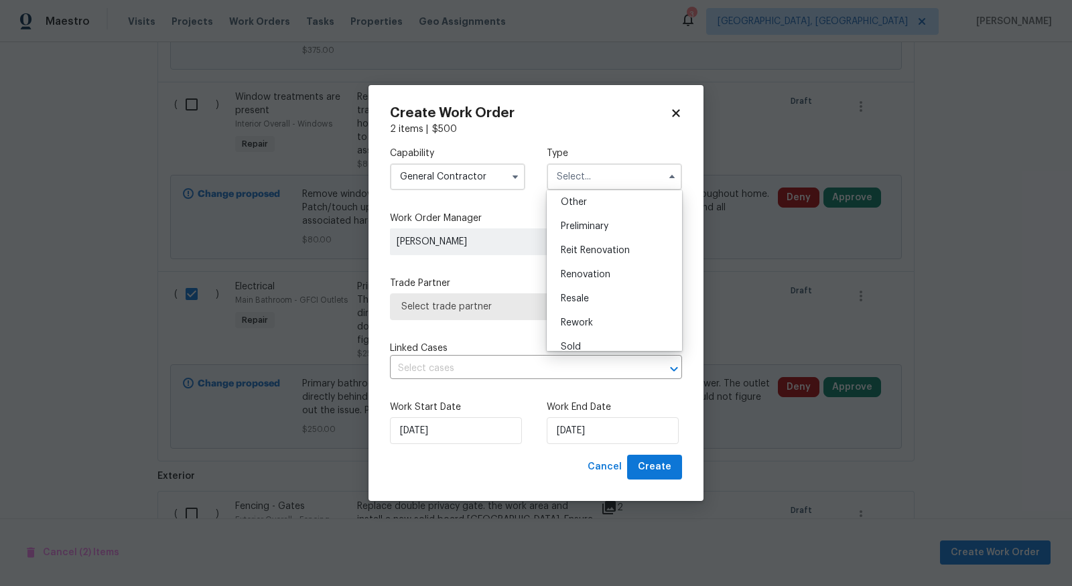
scroll to position [269, 0]
click at [594, 271] on span "Renovation" at bounding box center [586, 273] width 50 height 9
type input "Renovation"
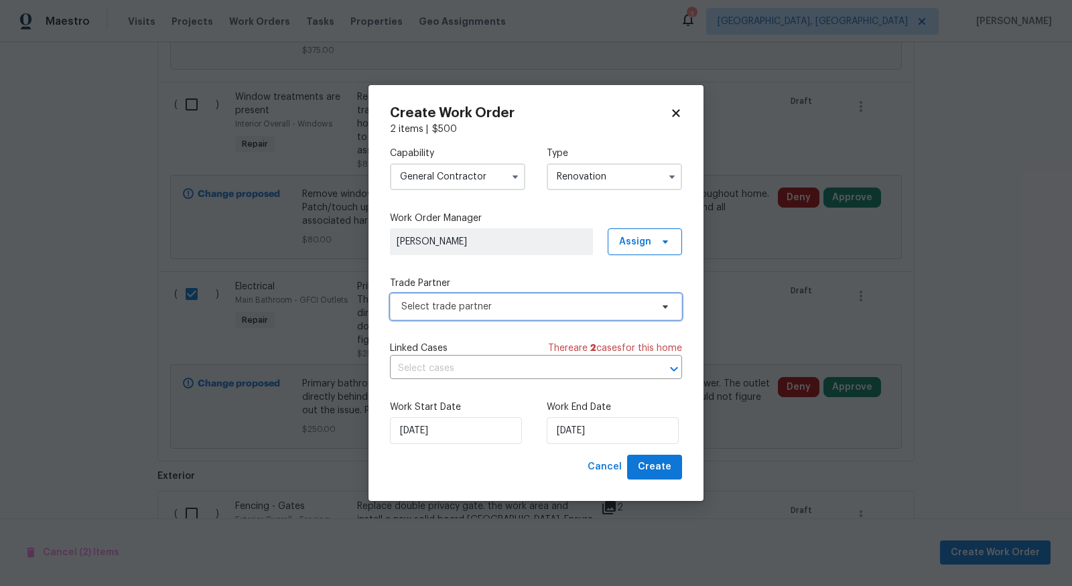
click at [525, 314] on span "Select trade partner" at bounding box center [536, 306] width 292 height 27
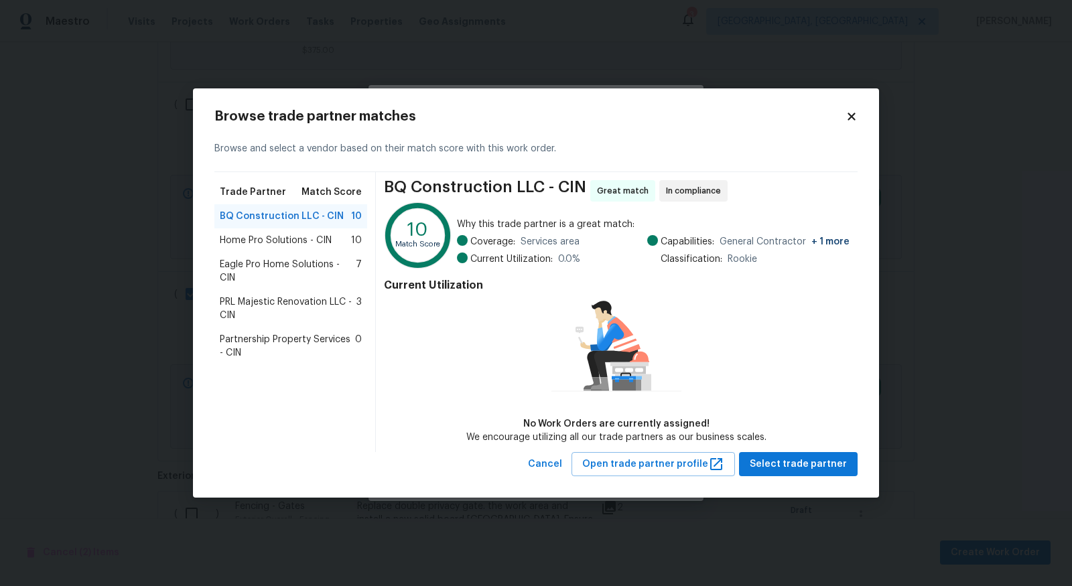
click at [326, 334] on span "Partnership Property Services - CIN" at bounding box center [287, 346] width 135 height 27
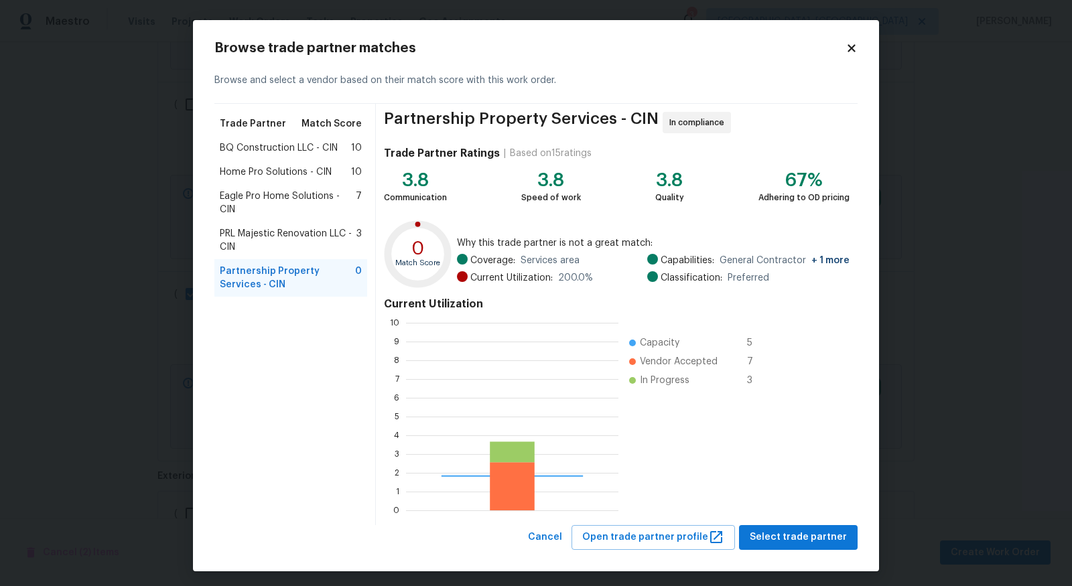
scroll to position [188, 212]
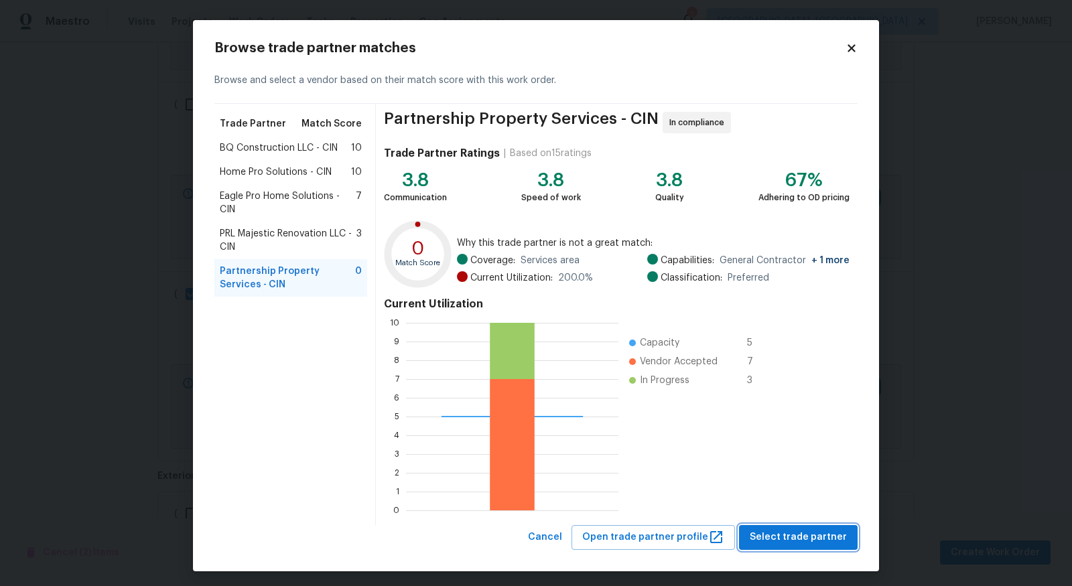
click at [819, 536] on span "Select trade partner" at bounding box center [798, 537] width 97 height 17
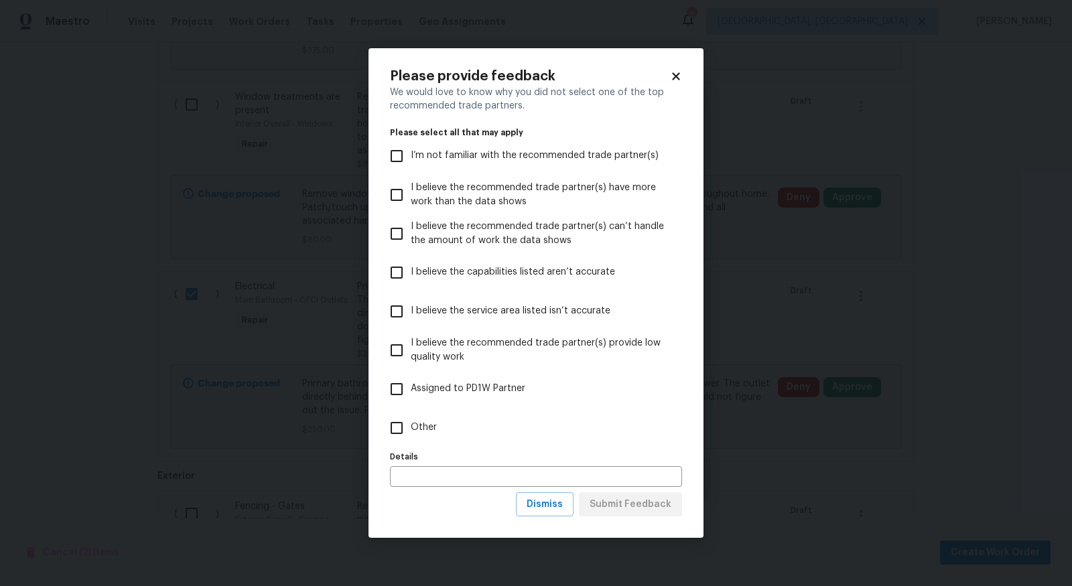
click at [401, 432] on input "Other" at bounding box center [397, 428] width 28 height 28
checkbox input "true"
click at [466, 478] on input "text" at bounding box center [536, 476] width 292 height 21
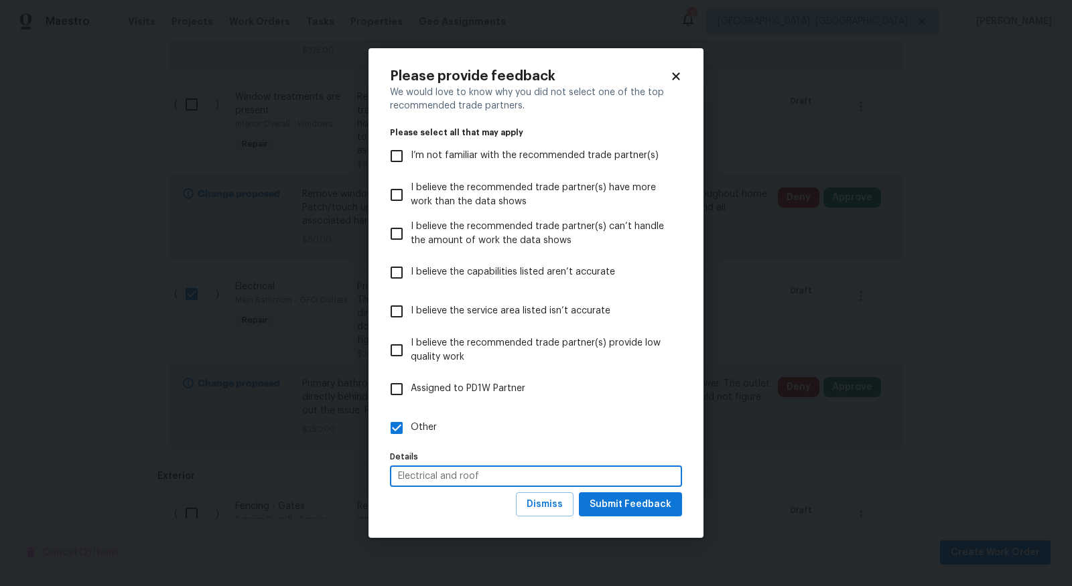
type input "Electrical and roof"
click at [637, 495] on button "Submit Feedback" at bounding box center [630, 505] width 103 height 25
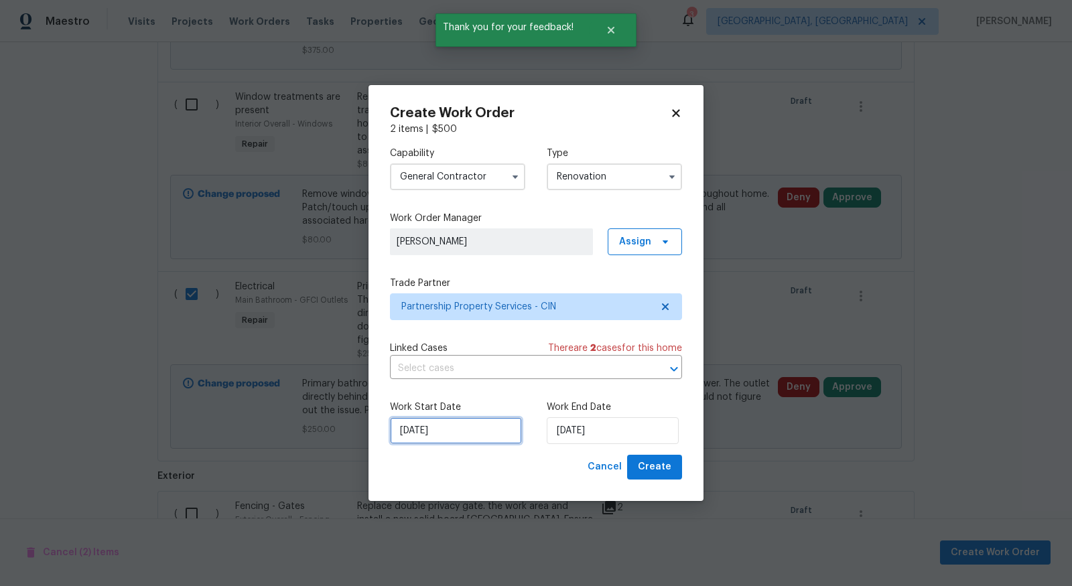
click at [416, 433] on input "[DATE]" at bounding box center [456, 430] width 132 height 27
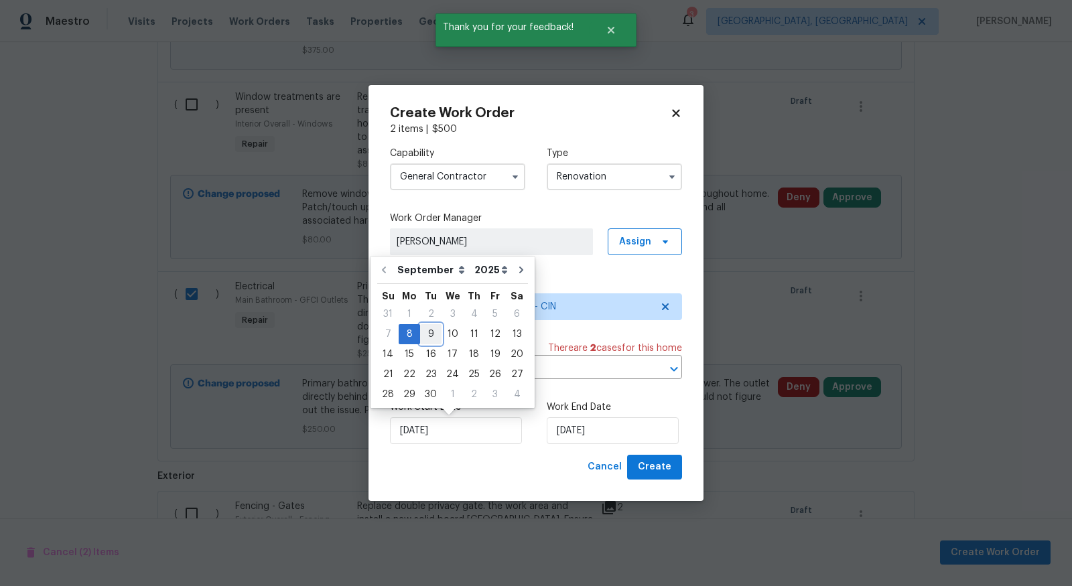
click at [423, 336] on div "9" at bounding box center [430, 334] width 21 height 19
type input "[DATE]"
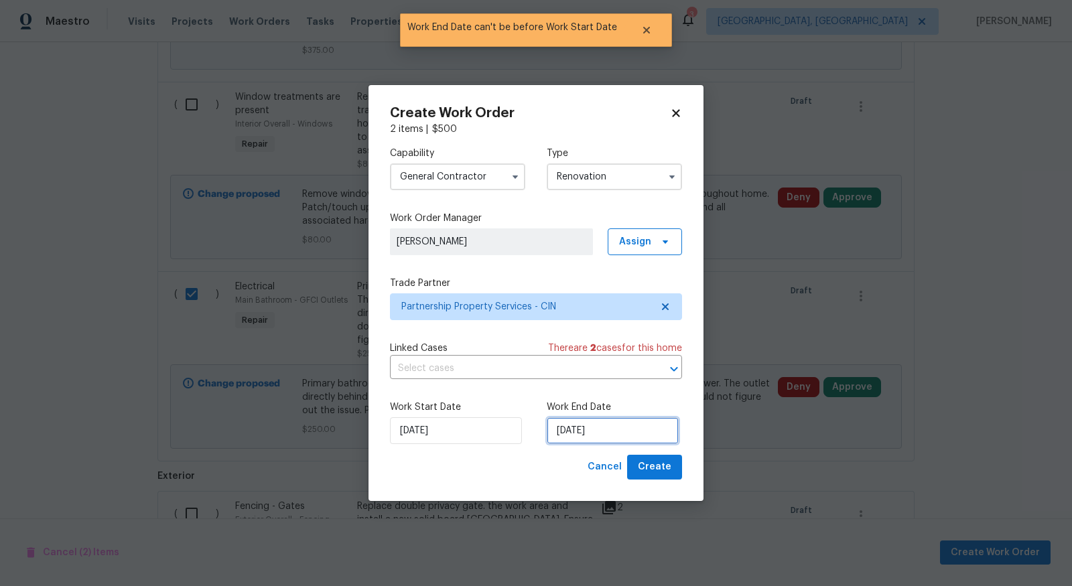
click at [593, 432] on input "[DATE]" at bounding box center [613, 430] width 132 height 27
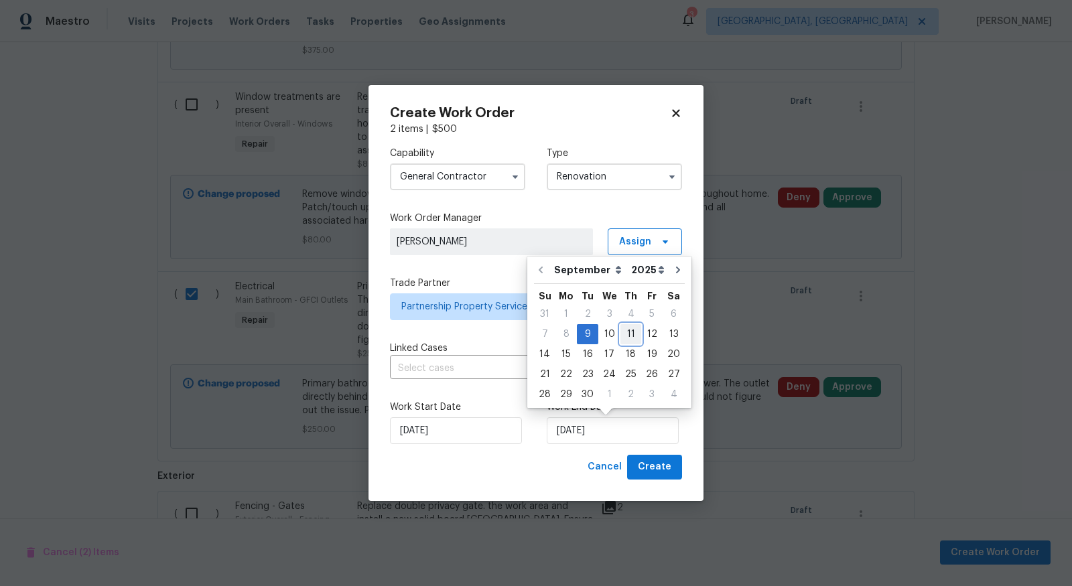
click at [620, 336] on div "11" at bounding box center [630, 334] width 21 height 19
type input "[DATE]"
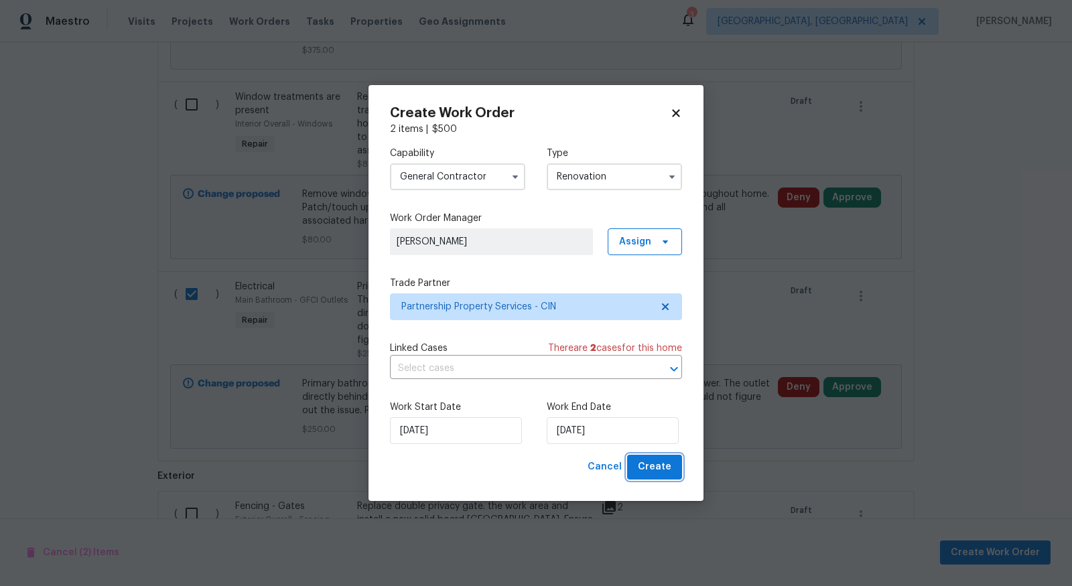
click at [672, 474] on button "Create" at bounding box center [654, 467] width 55 height 25
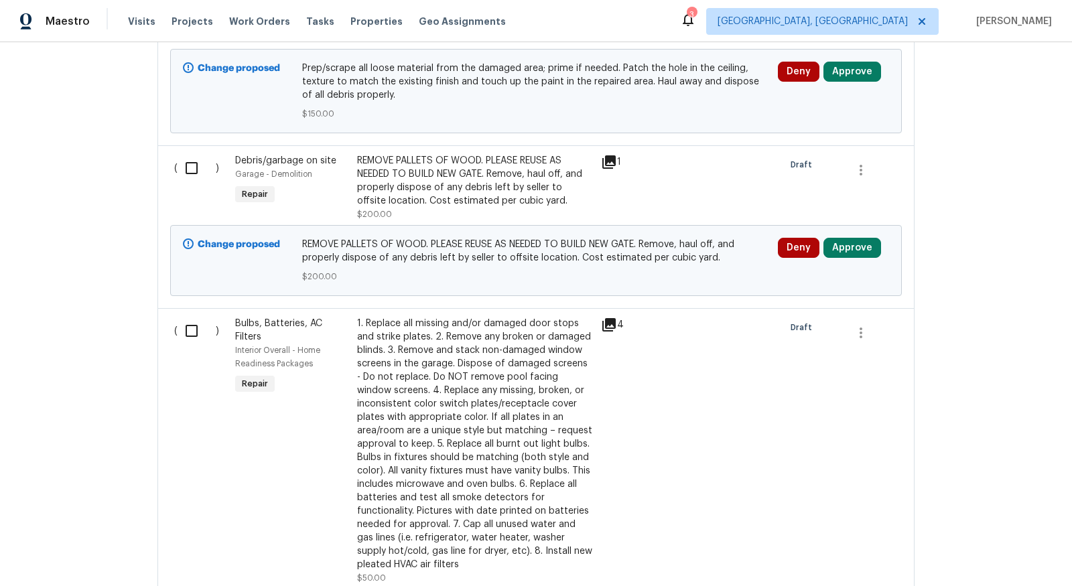
scroll to position [518, 0]
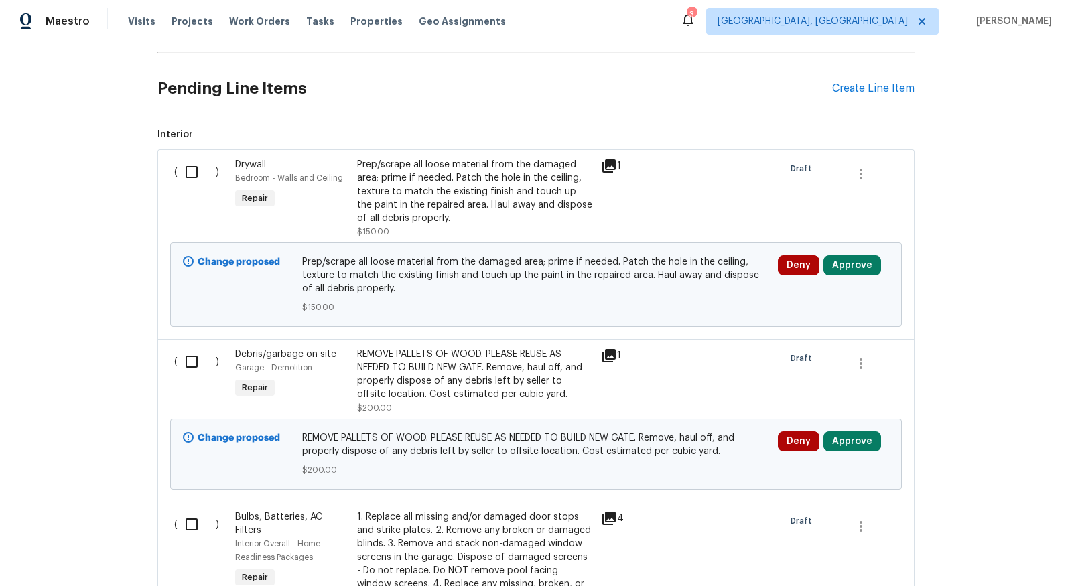
scroll to position [380, 0]
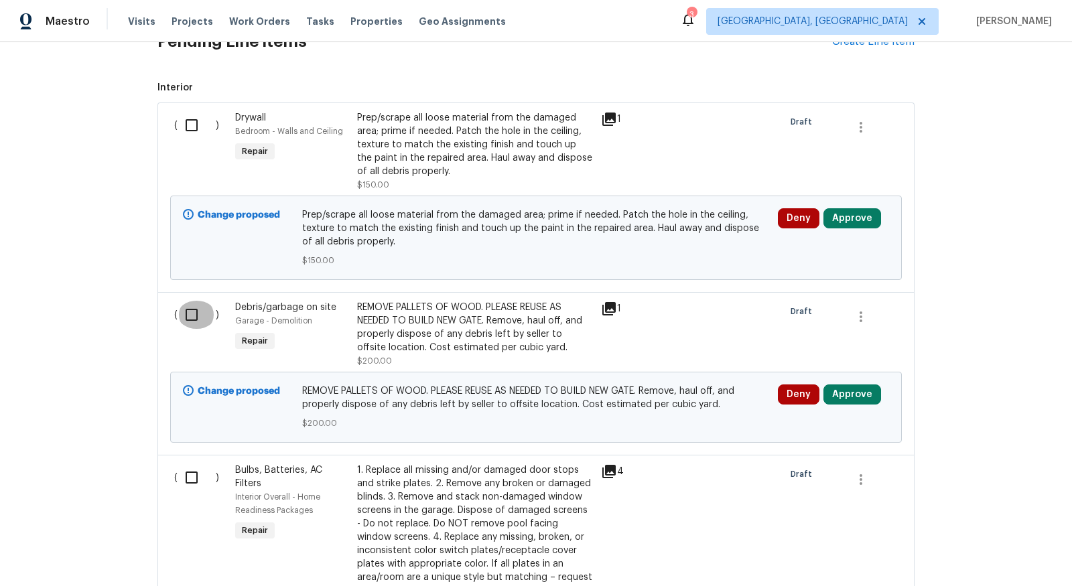
click at [197, 305] on input "checkbox" at bounding box center [197, 315] width 38 height 28
checkbox input "true"
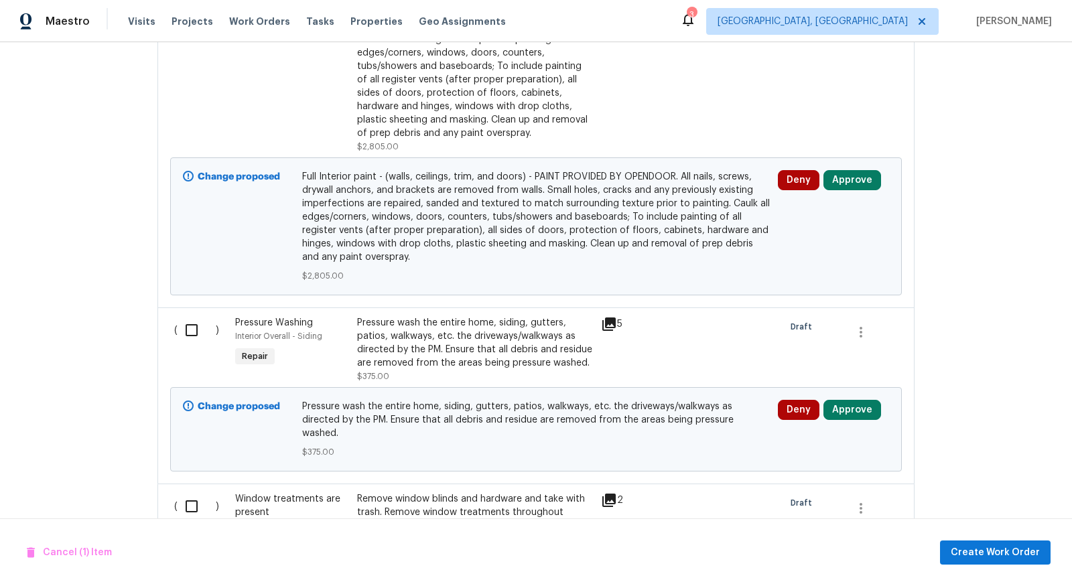
scroll to position [2402, 0]
click at [190, 315] on input "checkbox" at bounding box center [197, 329] width 38 height 28
checkbox input "true"
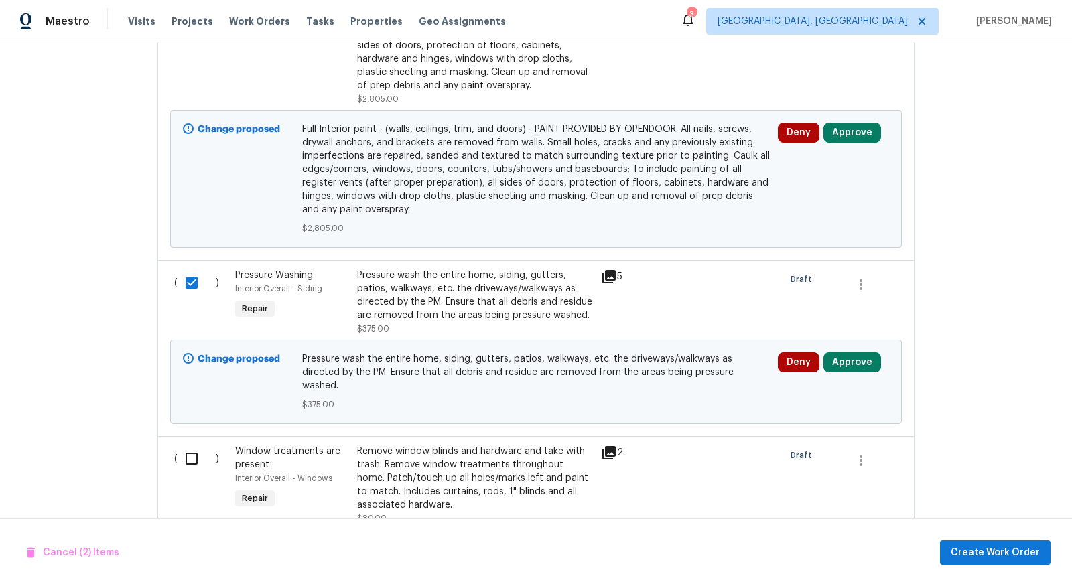
scroll to position [2463, 0]
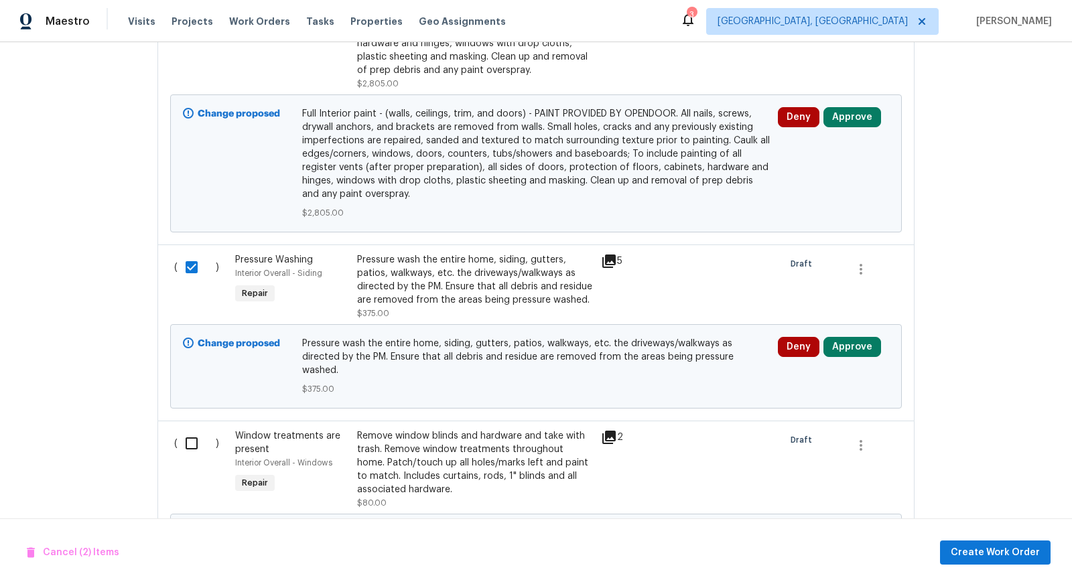
click at [188, 430] on input "checkbox" at bounding box center [197, 444] width 38 height 28
checkbox input "true"
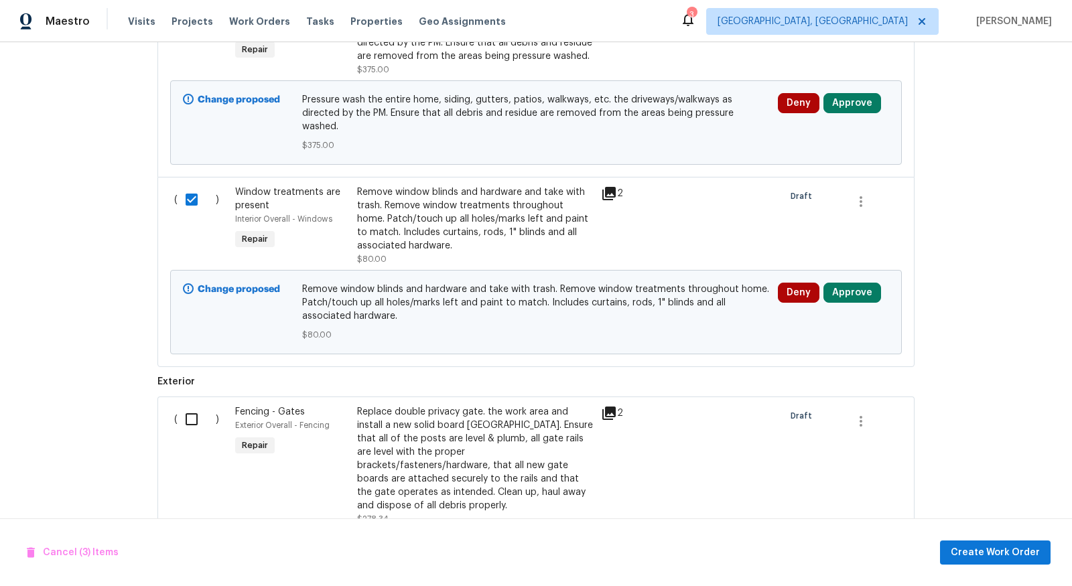
scroll to position [2715, 0]
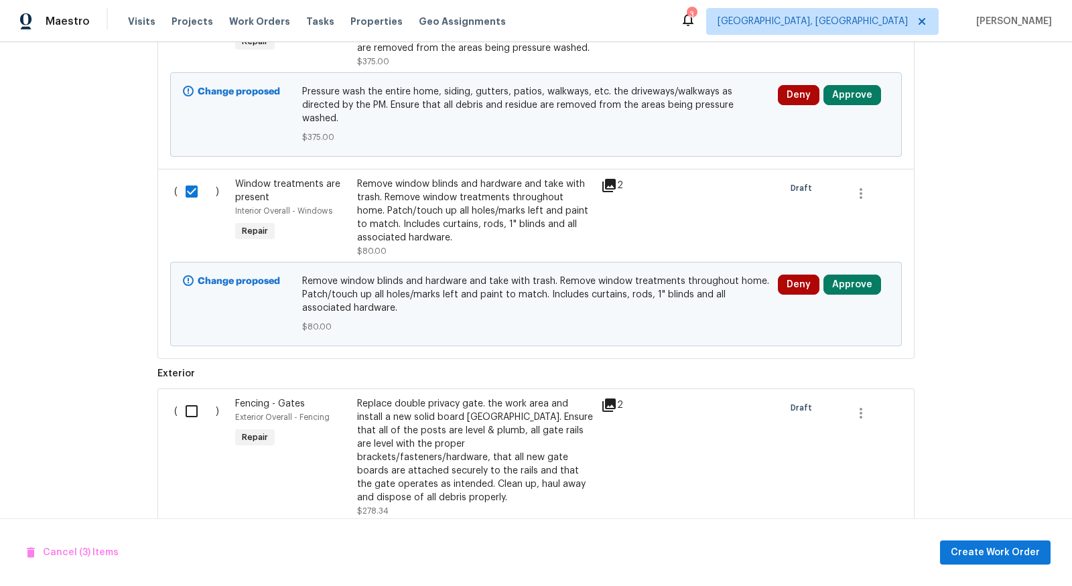
click at [194, 393] on div "( )" at bounding box center [200, 457] width 61 height 129
click at [196, 397] on input "checkbox" at bounding box center [197, 411] width 38 height 28
checkbox input "true"
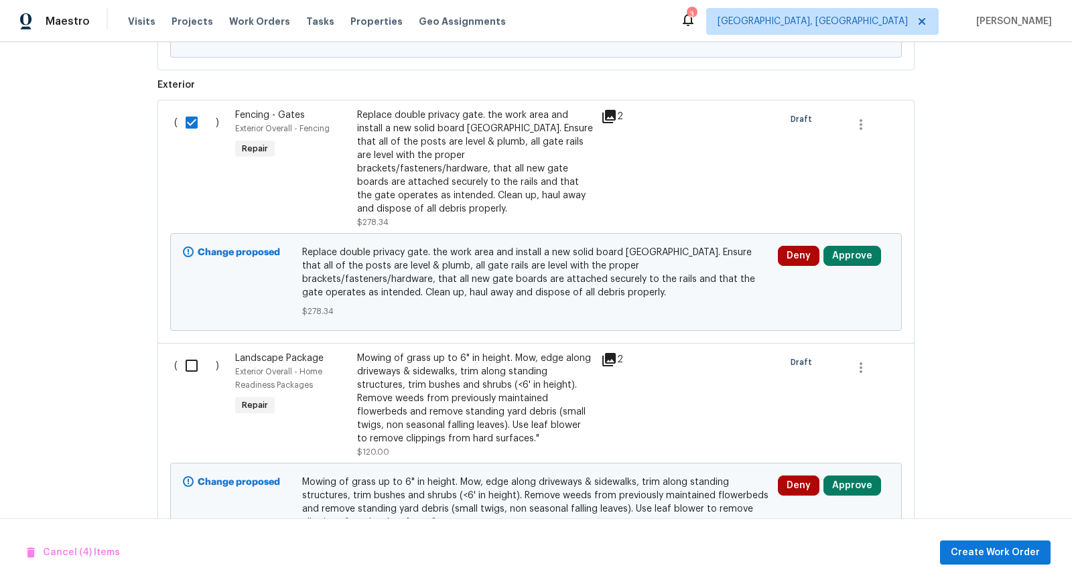
scroll to position [3009, 0]
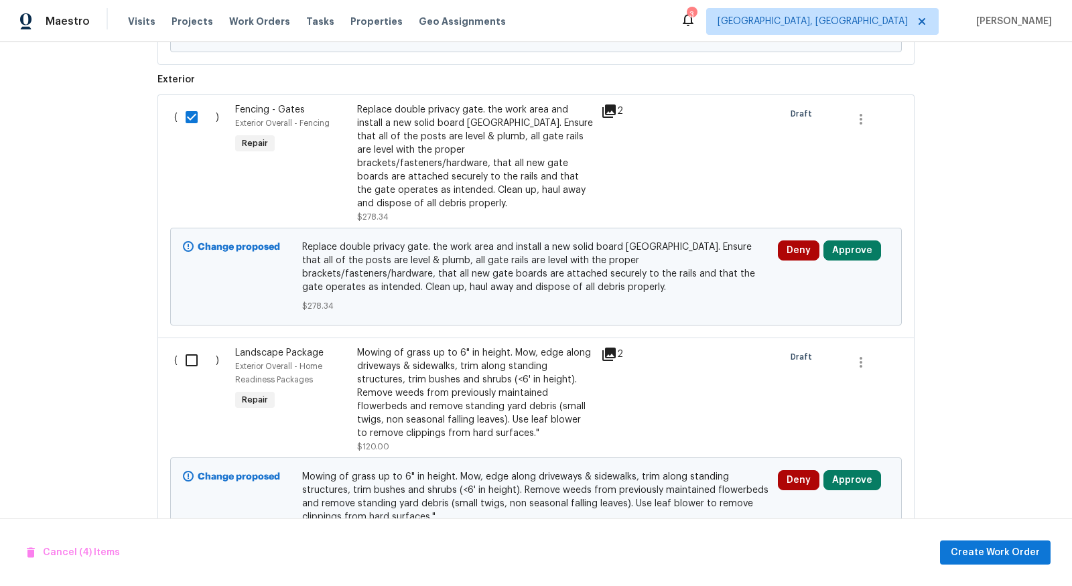
click at [189, 346] on input "checkbox" at bounding box center [197, 360] width 38 height 28
checkbox input "true"
click at [1032, 555] on span "Create Work Order" at bounding box center [995, 553] width 89 height 17
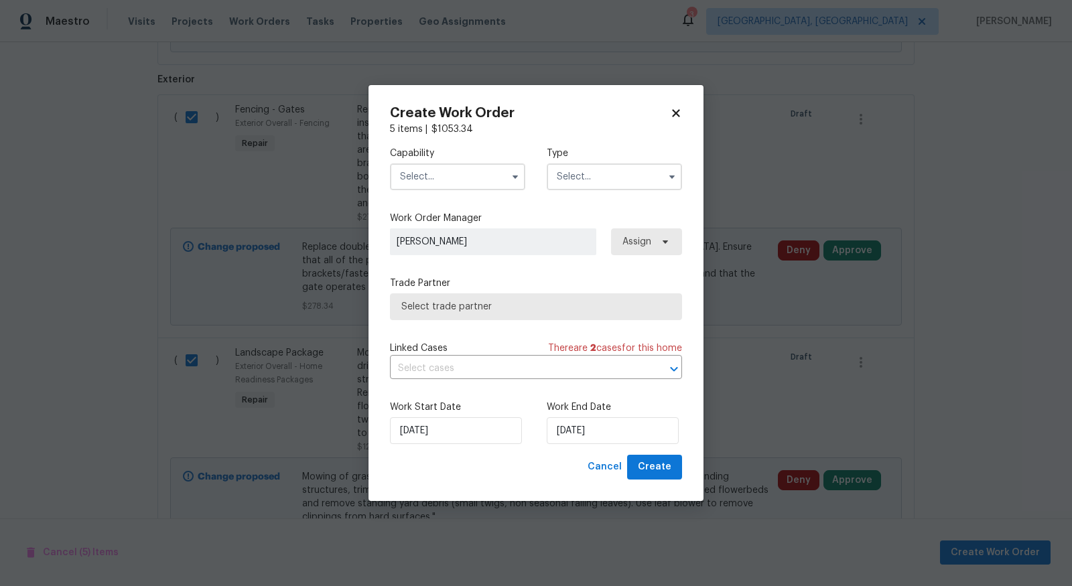
click at [468, 179] on input "text" at bounding box center [457, 176] width 135 height 27
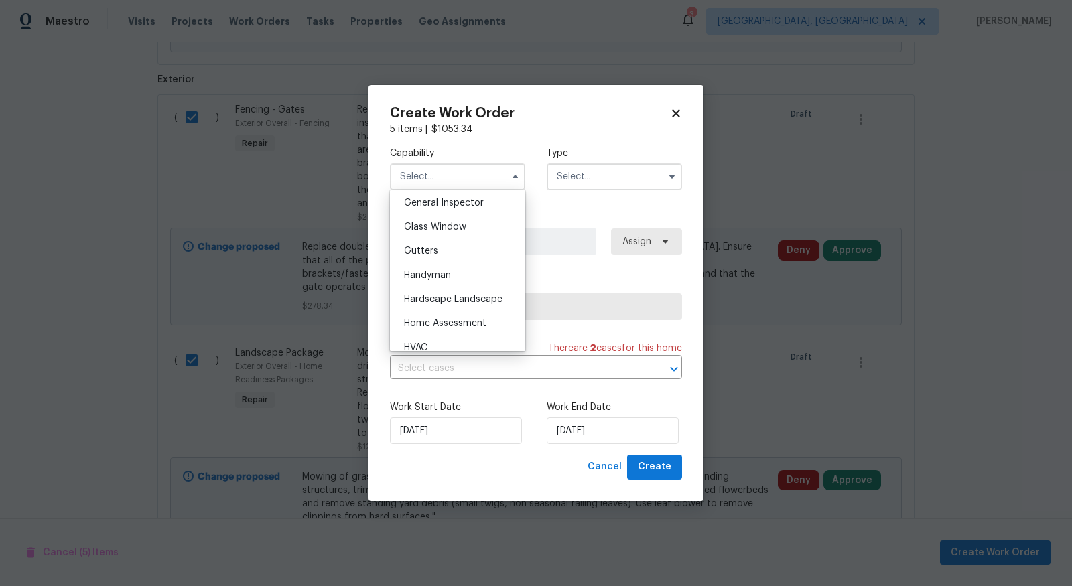
scroll to position [691, 0]
click at [440, 271] on span "Hardscape Landscape" at bounding box center [453, 275] width 99 height 9
type input "Hardscape Landscape"
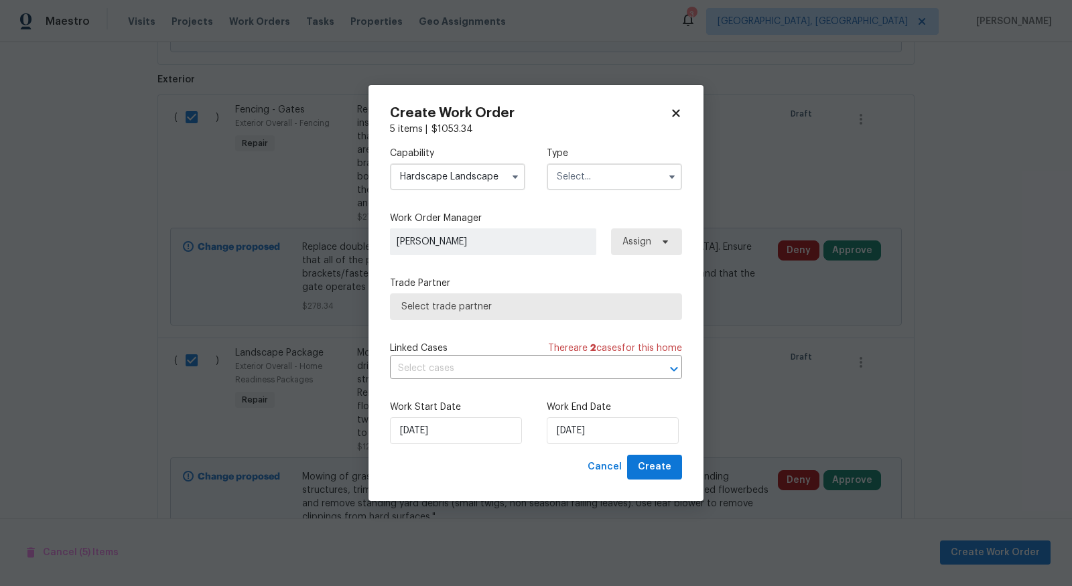
click at [588, 310] on span "Select trade partner" at bounding box center [535, 306] width 269 height 13
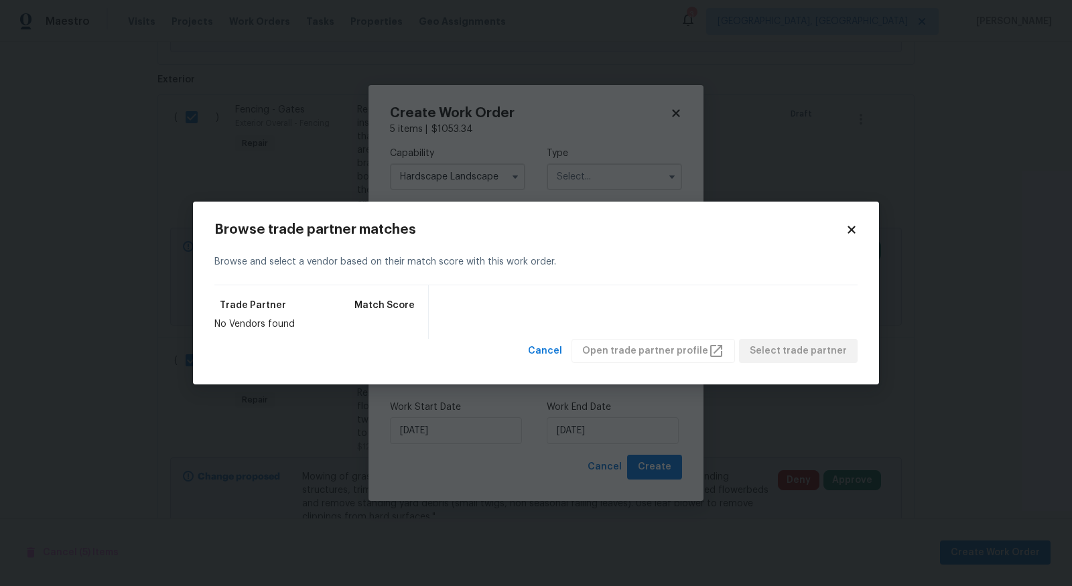
click at [851, 221] on div "Browse trade partner matches Browse and select a vendor based on their match sc…" at bounding box center [536, 294] width 686 height 184
click at [851, 230] on icon at bounding box center [851, 229] width 7 height 7
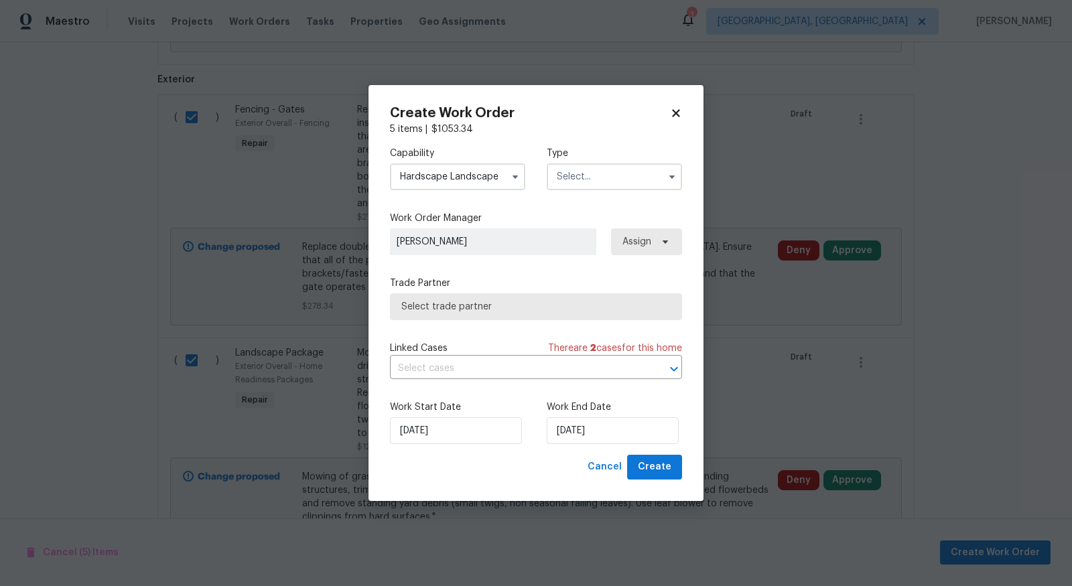
click at [624, 163] on input "text" at bounding box center [614, 176] width 135 height 27
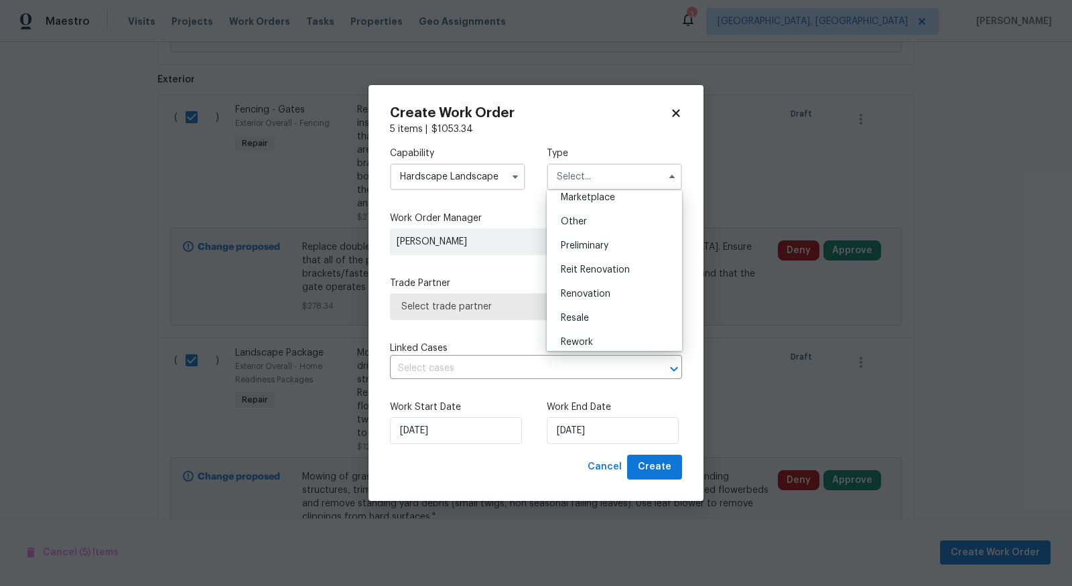
scroll to position [253, 0]
click at [591, 286] on span "Renovation" at bounding box center [586, 290] width 50 height 9
type input "Renovation"
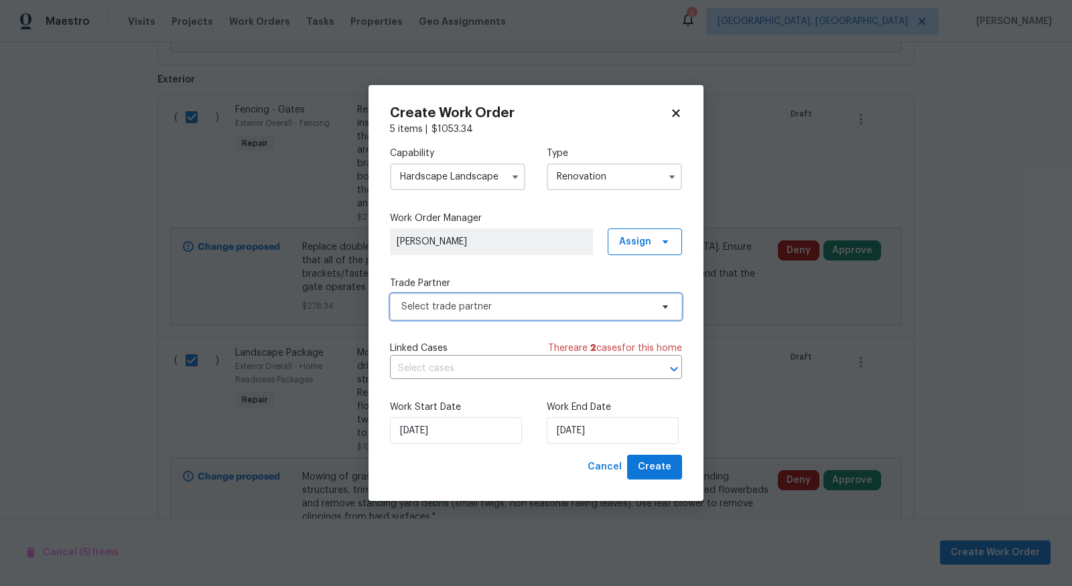
click at [568, 312] on span "Select trade partner" at bounding box center [526, 306] width 250 height 13
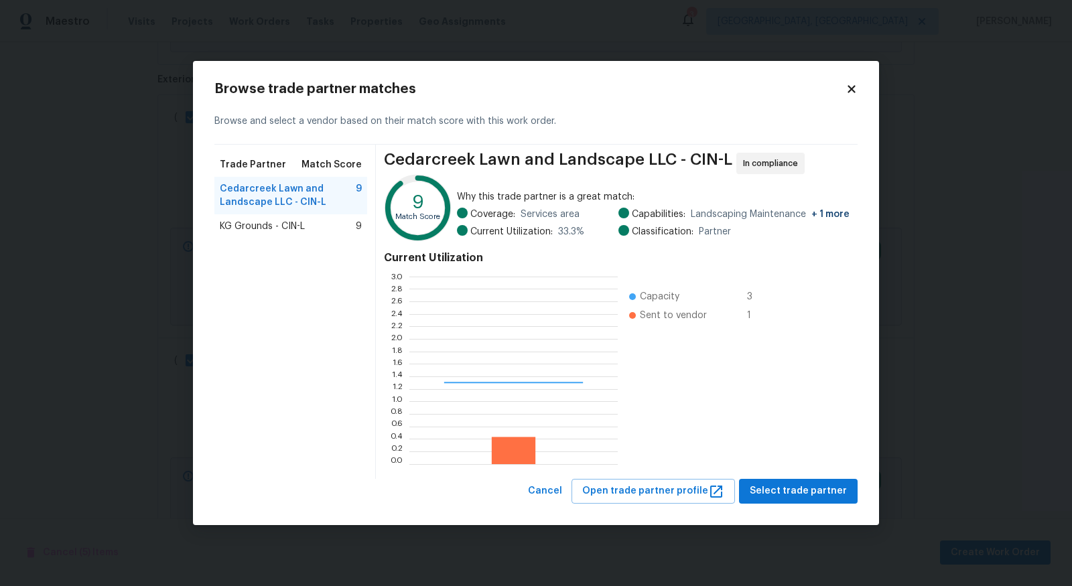
scroll to position [188, 208]
click at [285, 224] on span "KG Grounds - CIN-L" at bounding box center [262, 226] width 85 height 13
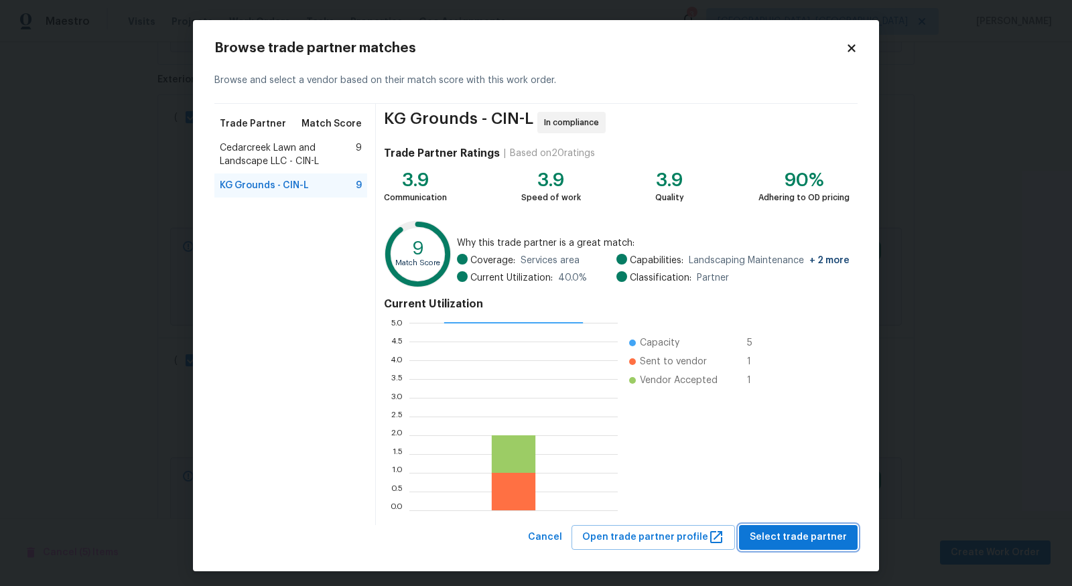
click at [811, 538] on span "Select trade partner" at bounding box center [798, 537] width 97 height 17
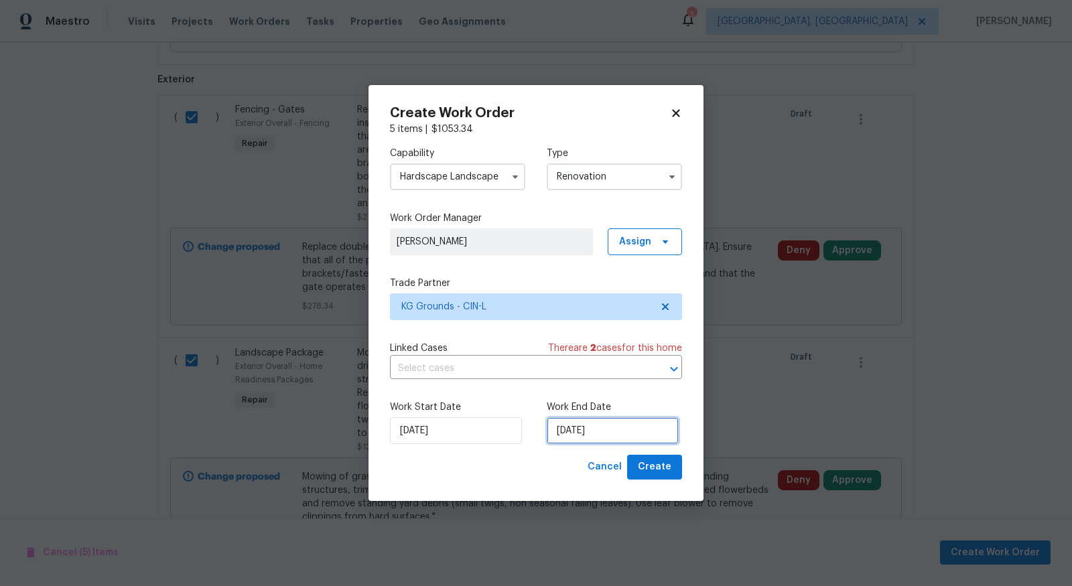
click at [582, 430] on input "[DATE]" at bounding box center [613, 430] width 132 height 27
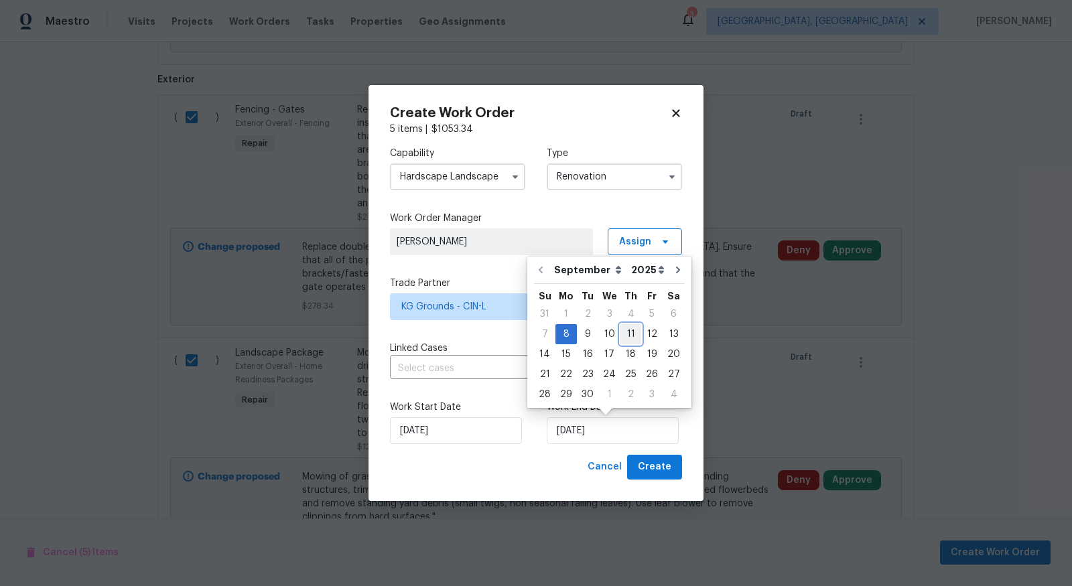
click at [635, 329] on div "11" at bounding box center [630, 334] width 21 height 19
type input "[DATE]"
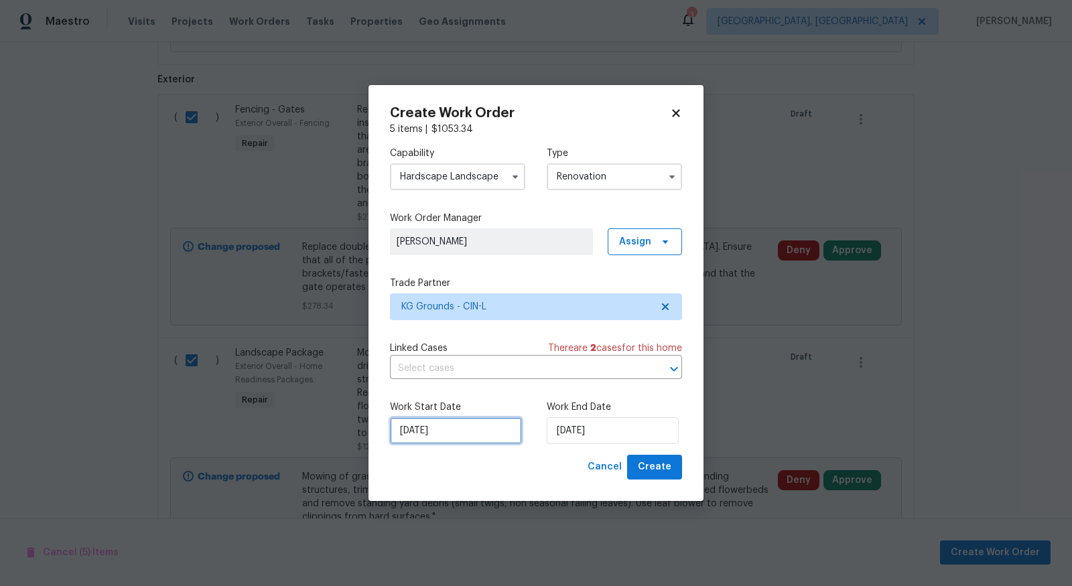
click at [451, 438] on input "[DATE]" at bounding box center [456, 430] width 132 height 27
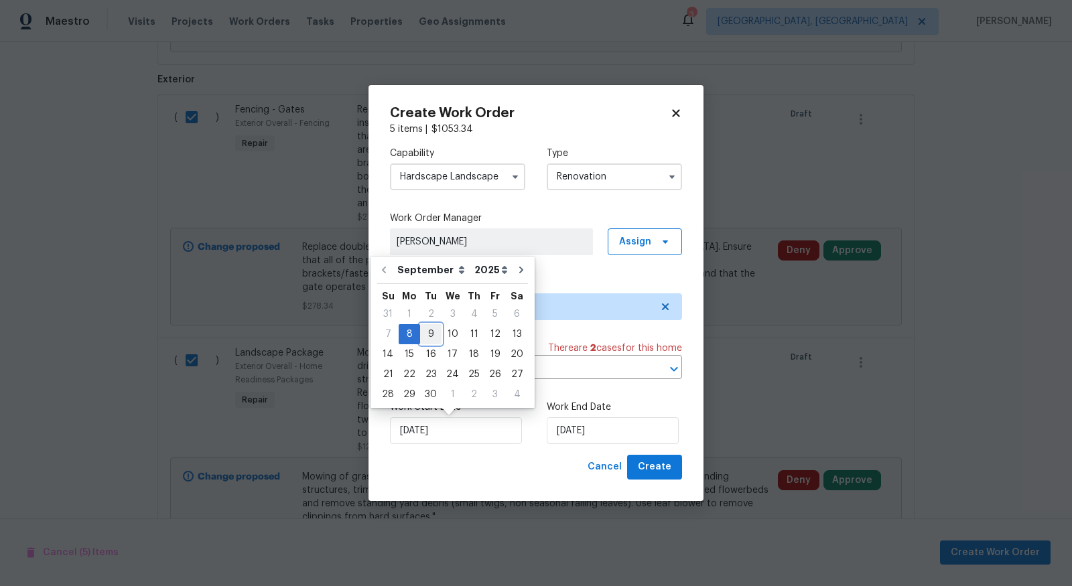
click at [430, 342] on div "9" at bounding box center [430, 334] width 21 height 19
type input "[DATE]"
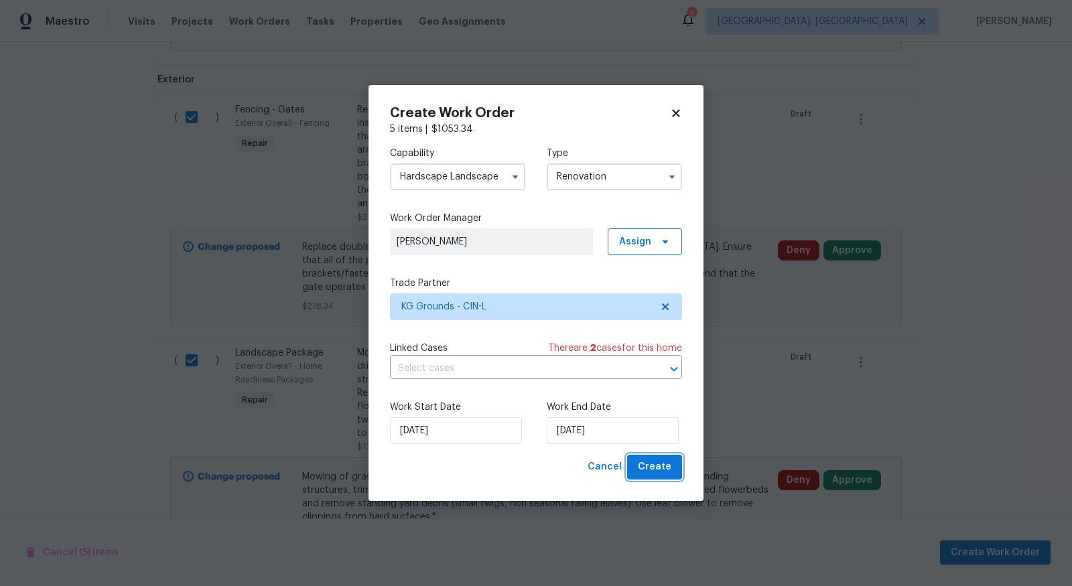
click at [663, 474] on span "Create" at bounding box center [655, 467] width 34 height 17
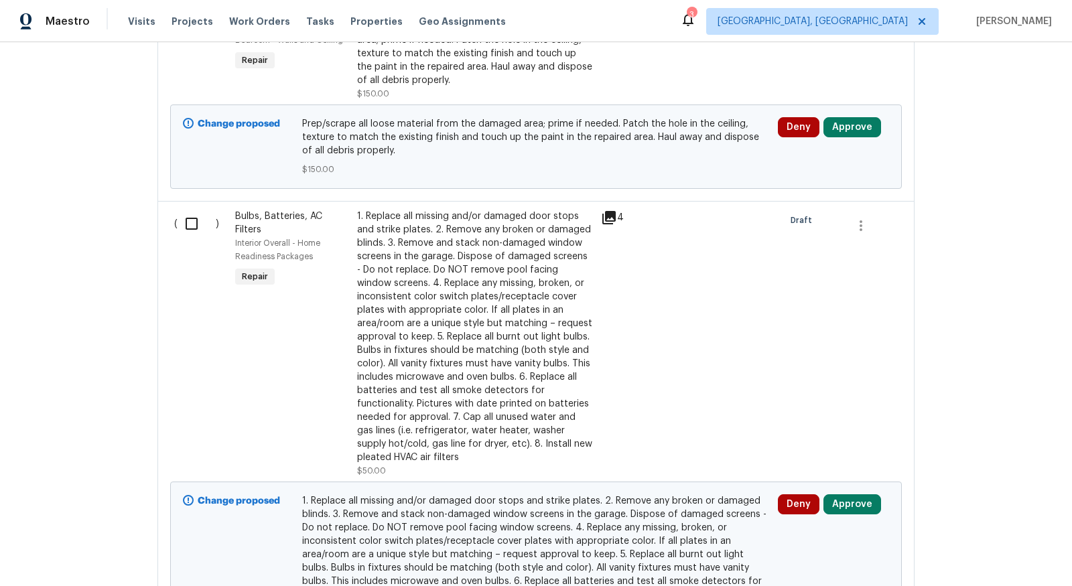
scroll to position [512, 0]
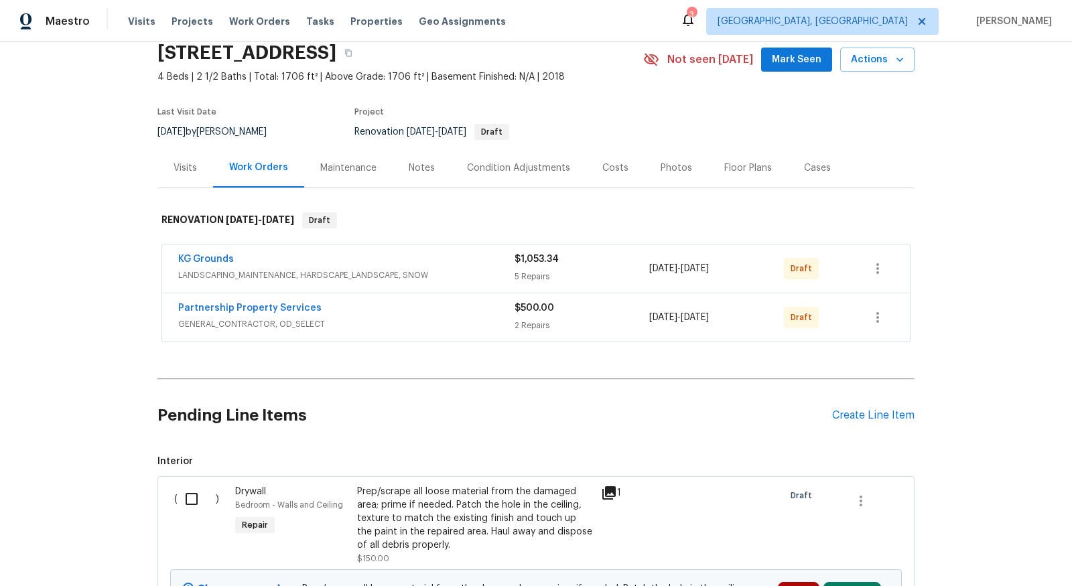
scroll to position [56, 0]
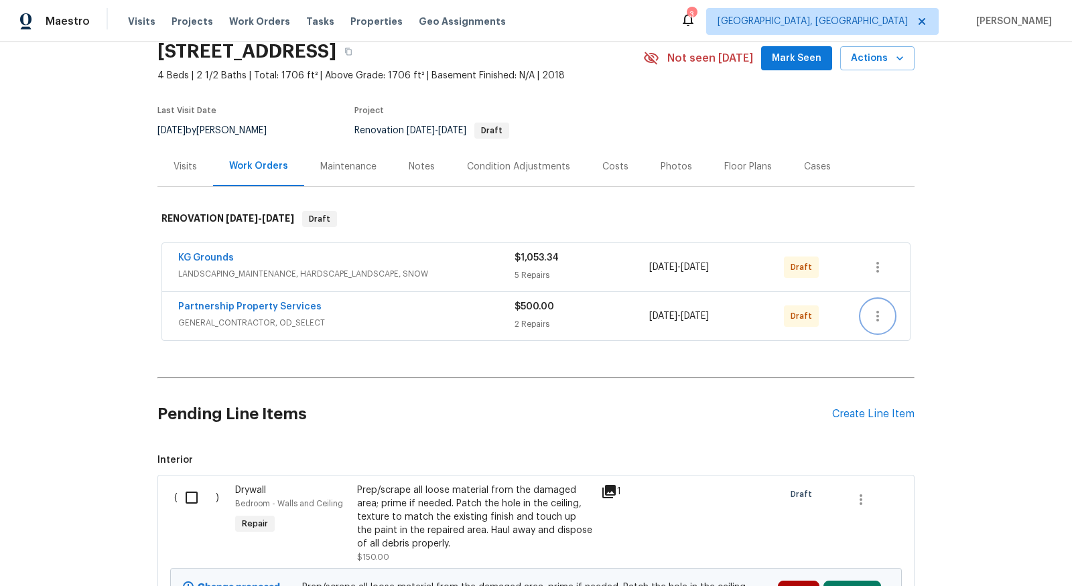
click at [881, 315] on icon "button" at bounding box center [878, 316] width 16 height 16
click at [920, 313] on li "Send to Vendor" at bounding box center [934, 315] width 145 height 22
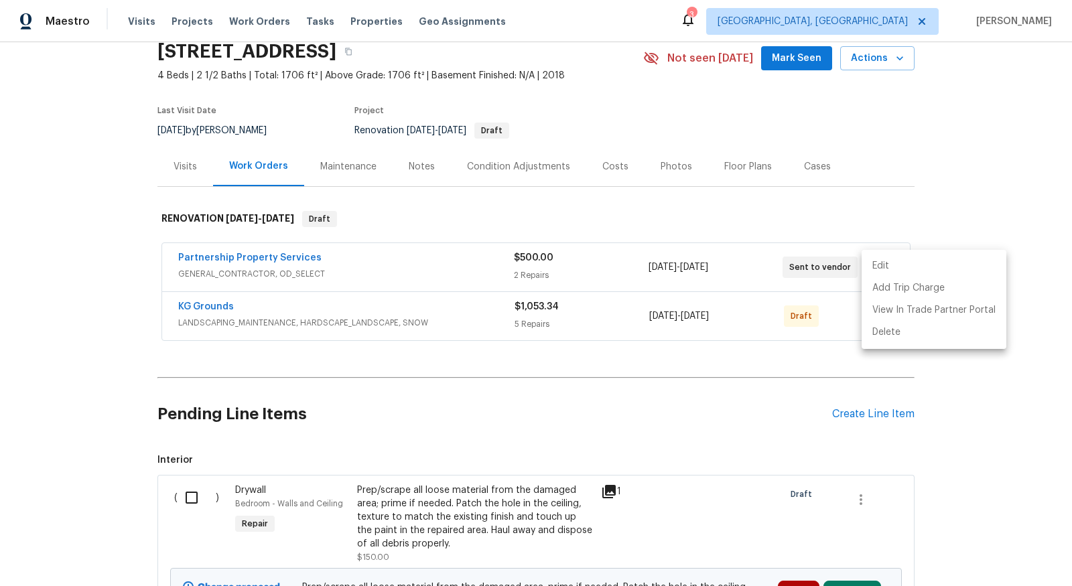
click at [273, 263] on div at bounding box center [536, 293] width 1072 height 586
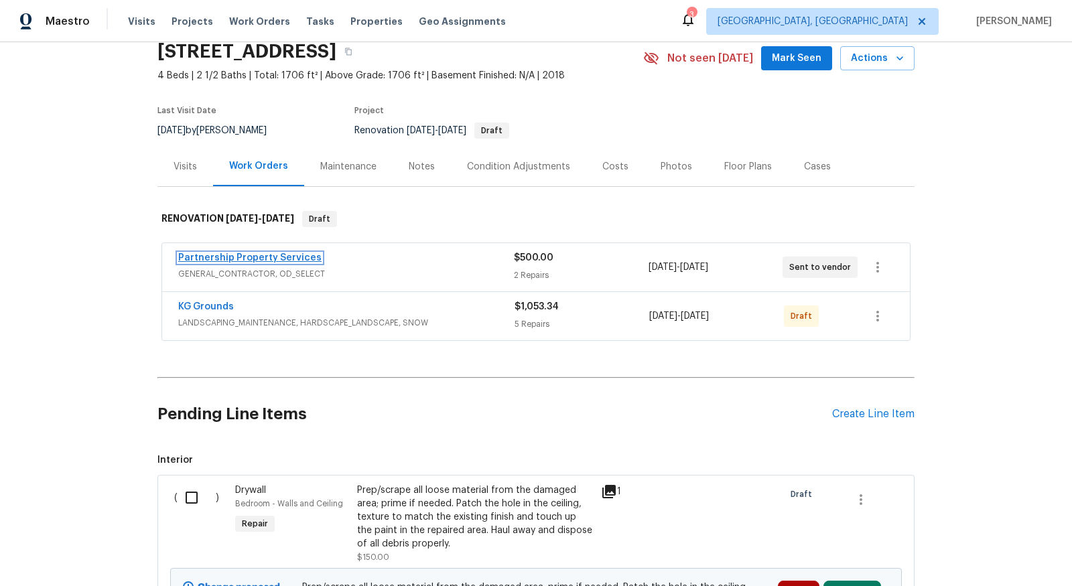
click at [270, 259] on link "Partnership Property Services" at bounding box center [249, 257] width 143 height 9
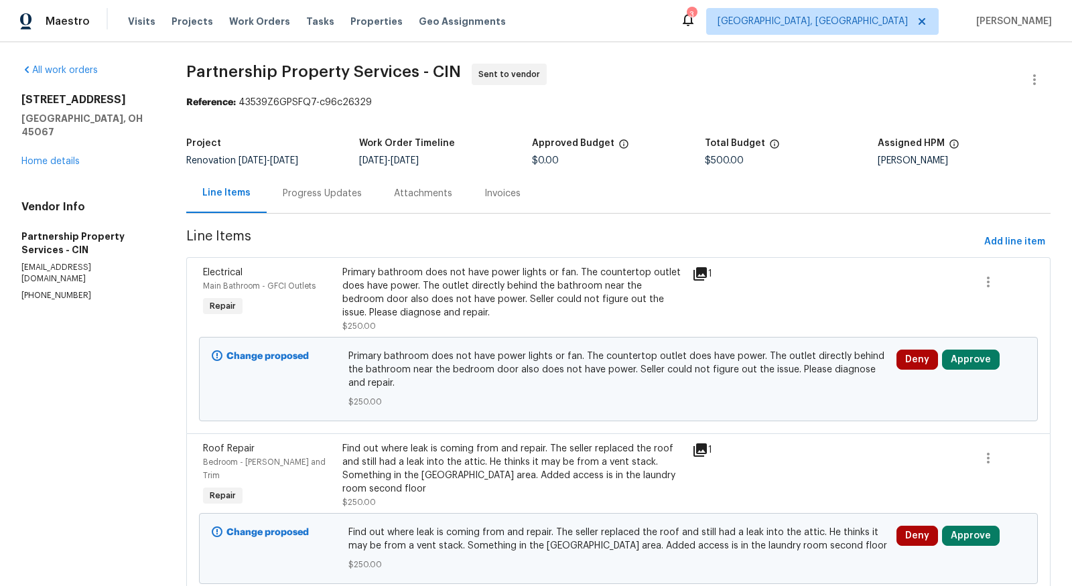
click at [357, 194] on div "Progress Updates" at bounding box center [322, 193] width 79 height 13
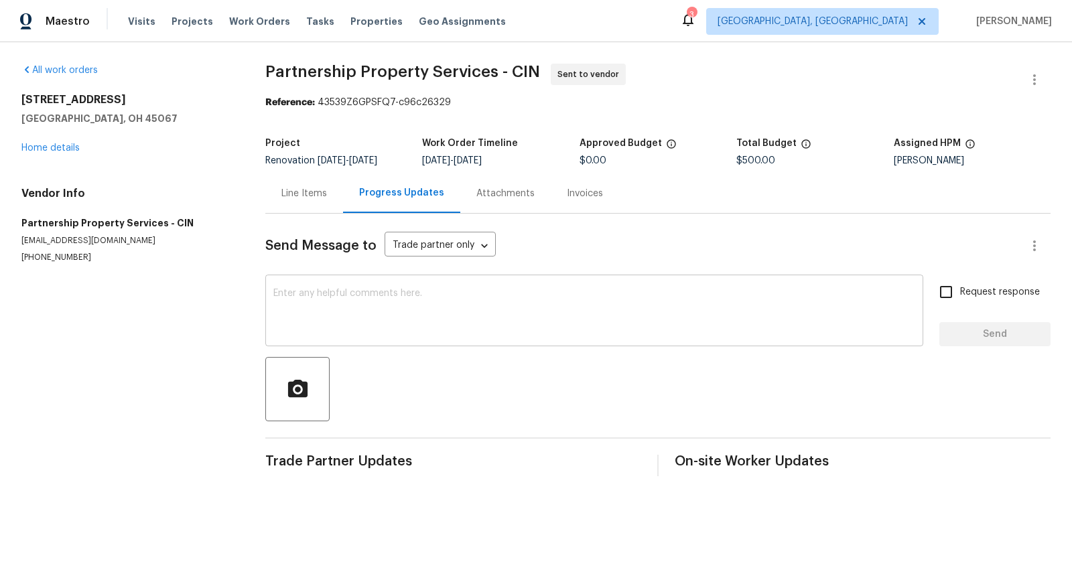
click at [365, 296] on textarea at bounding box center [594, 312] width 642 height 47
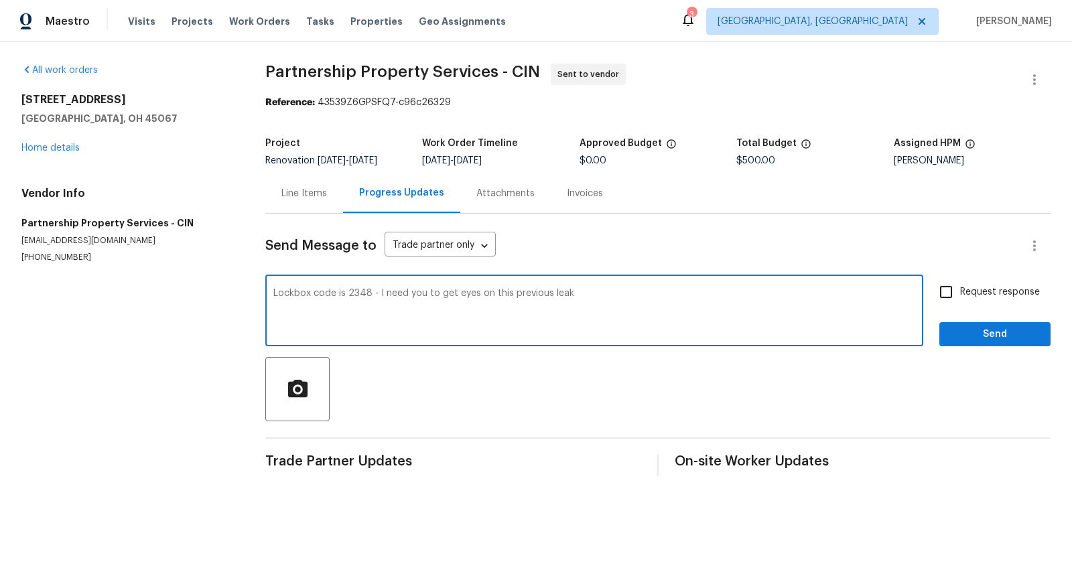
click at [549, 294] on textarea "Lockbox code is 2348 - I need you to get eyes on this previous leak" at bounding box center [594, 312] width 642 height 47
click at [624, 289] on textarea "Lockbox code is 2348 - I need you to get eyes on this previous or current leak" at bounding box center [594, 312] width 642 height 47
type textarea "Lockbox code is 2348 - I need you to get eyes on this previous or current leak.…"
click at [942, 287] on input "Request response" at bounding box center [946, 292] width 28 height 28
checkbox input "true"
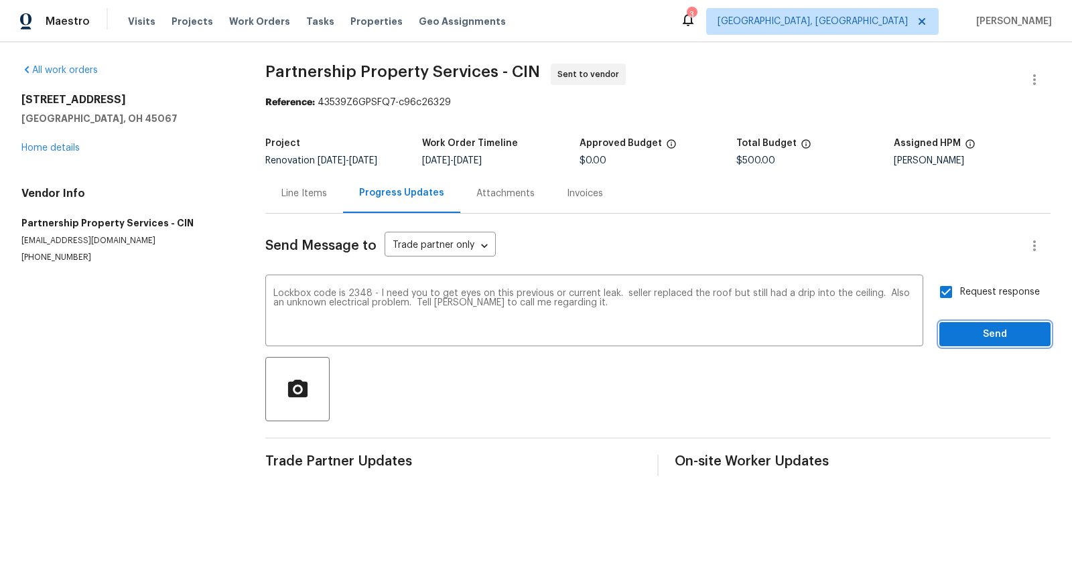
click at [974, 326] on span "Send" at bounding box center [995, 334] width 90 height 17
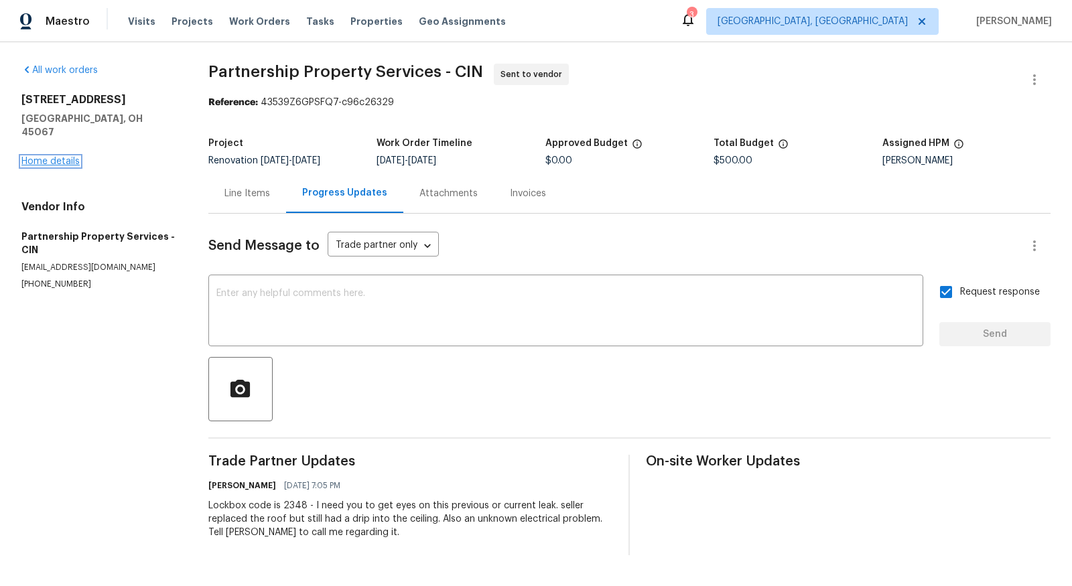
click at [63, 157] on link "Home details" at bounding box center [50, 161] width 58 height 9
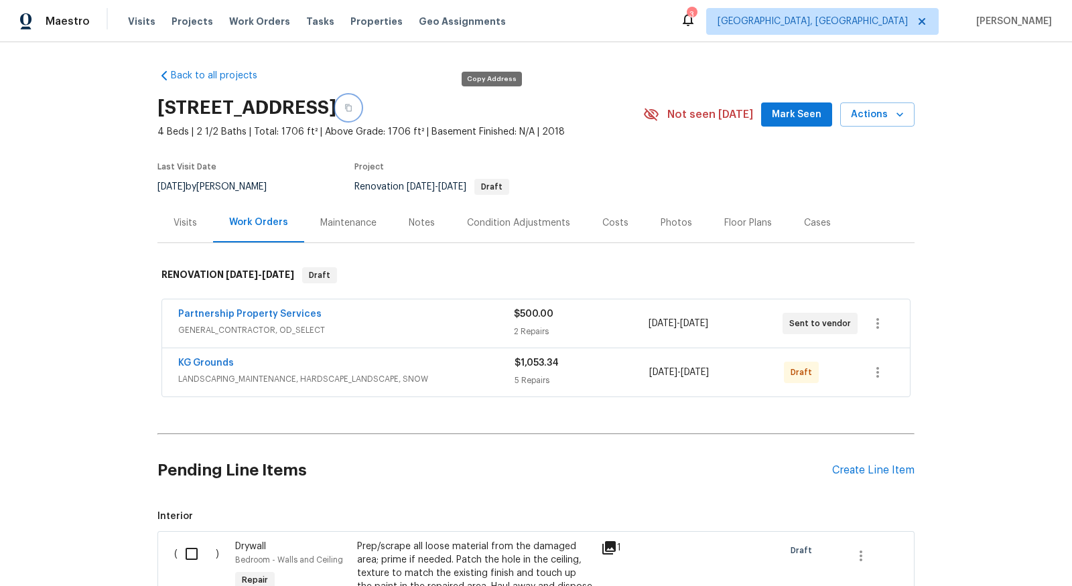
click at [352, 109] on icon "button" at bounding box center [348, 108] width 8 height 8
